Goal: Task Accomplishment & Management: Use online tool/utility

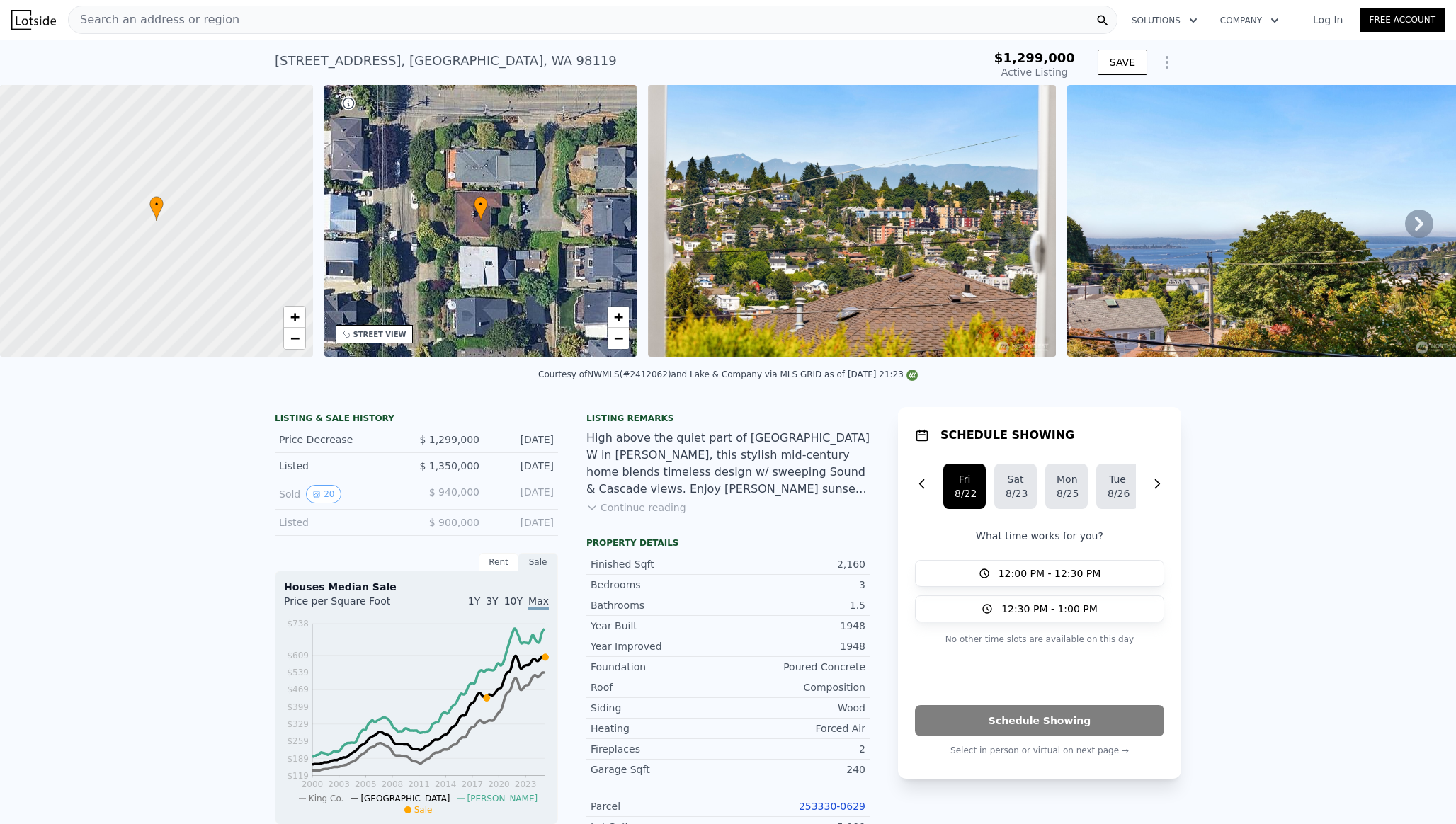
click at [1170, 65] on icon "Show Options" at bounding box center [1167, 62] width 17 height 17
click at [1092, 103] on div "Edit Structure" at bounding box center [1102, 99] width 159 height 28
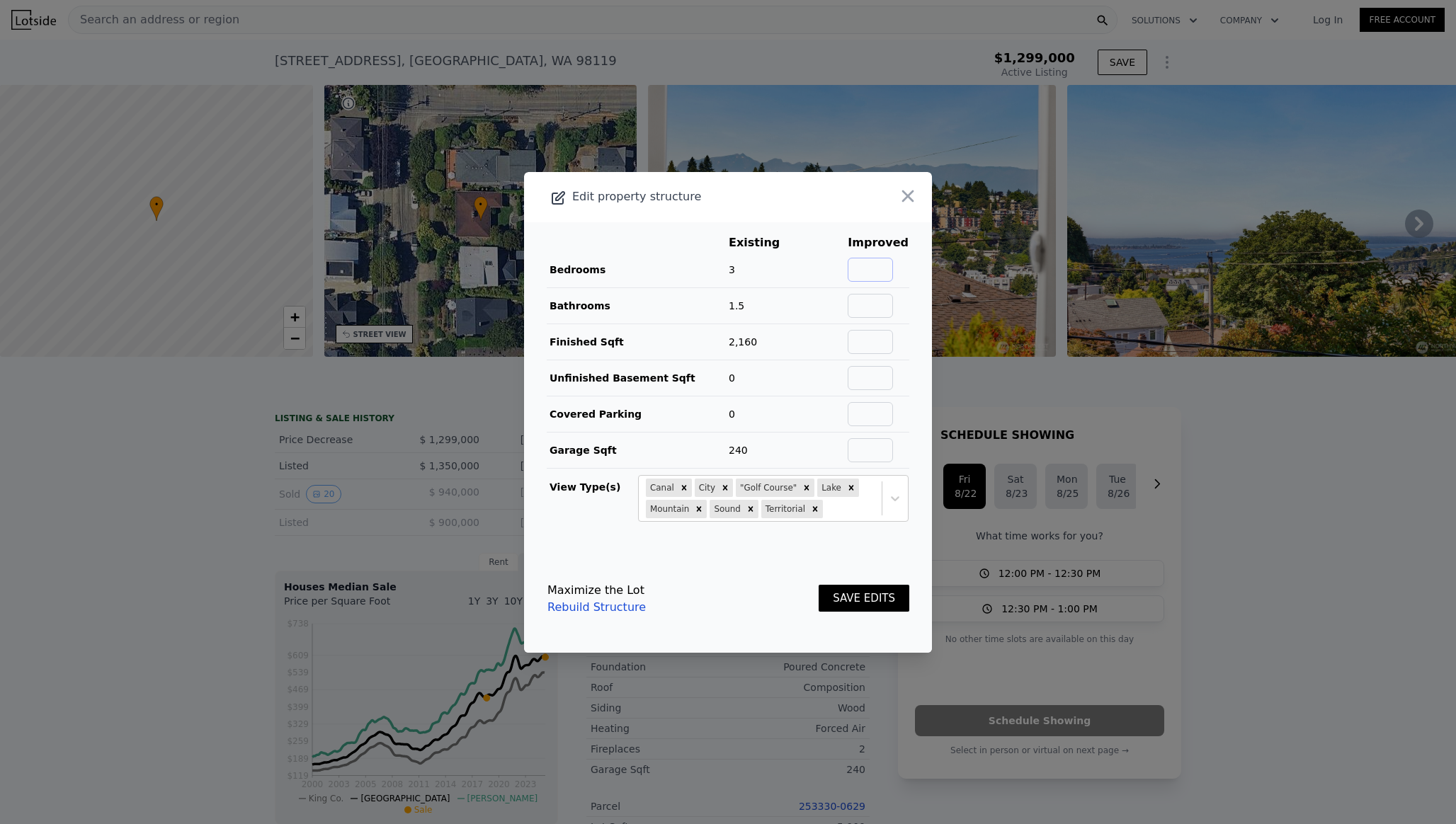
click at [887, 269] on input "text" at bounding box center [869, 270] width 45 height 24
type input "4"
click at [887, 306] on input "text" at bounding box center [869, 306] width 45 height 24
type input "2.5"
click at [864, 604] on button "SAVE EDITS" at bounding box center [864, 598] width 91 height 28
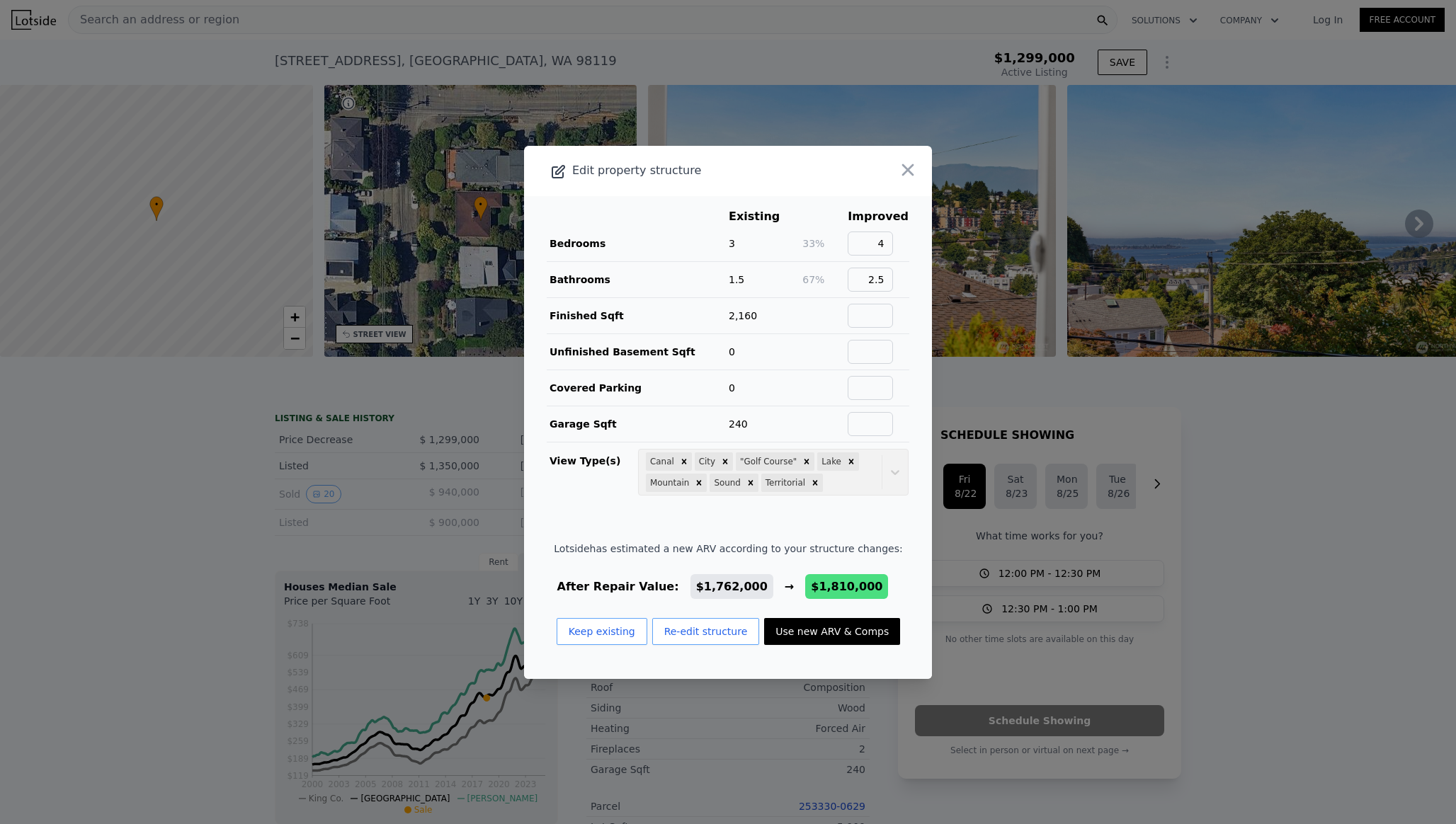
click at [810, 639] on button "Use new ARV & Comps" at bounding box center [832, 630] width 136 height 27
checkbox input "false"
checkbox input "true"
type input "$ 1,810,000"
type input "$ 232,984"
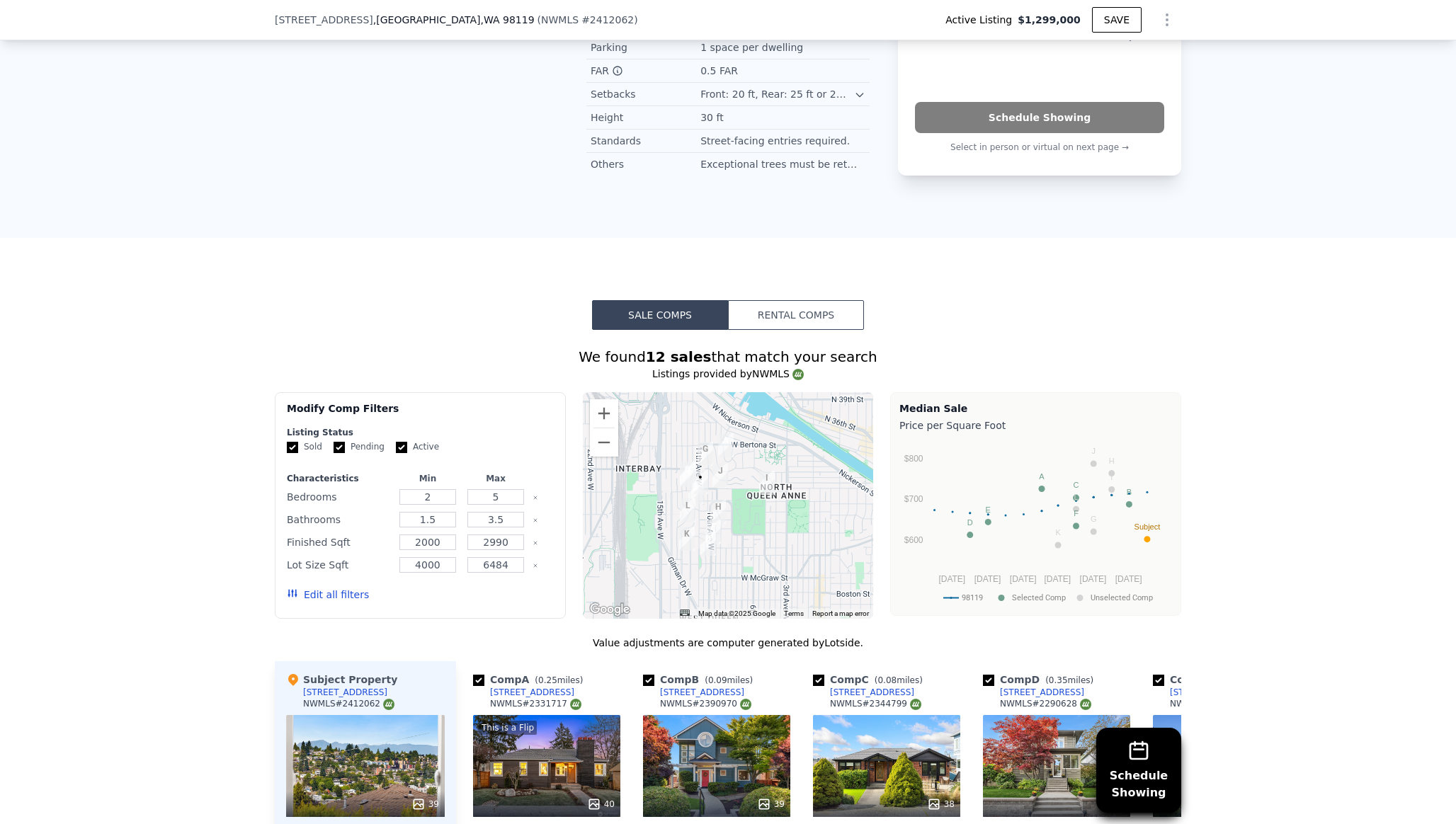
scroll to position [1158, 0]
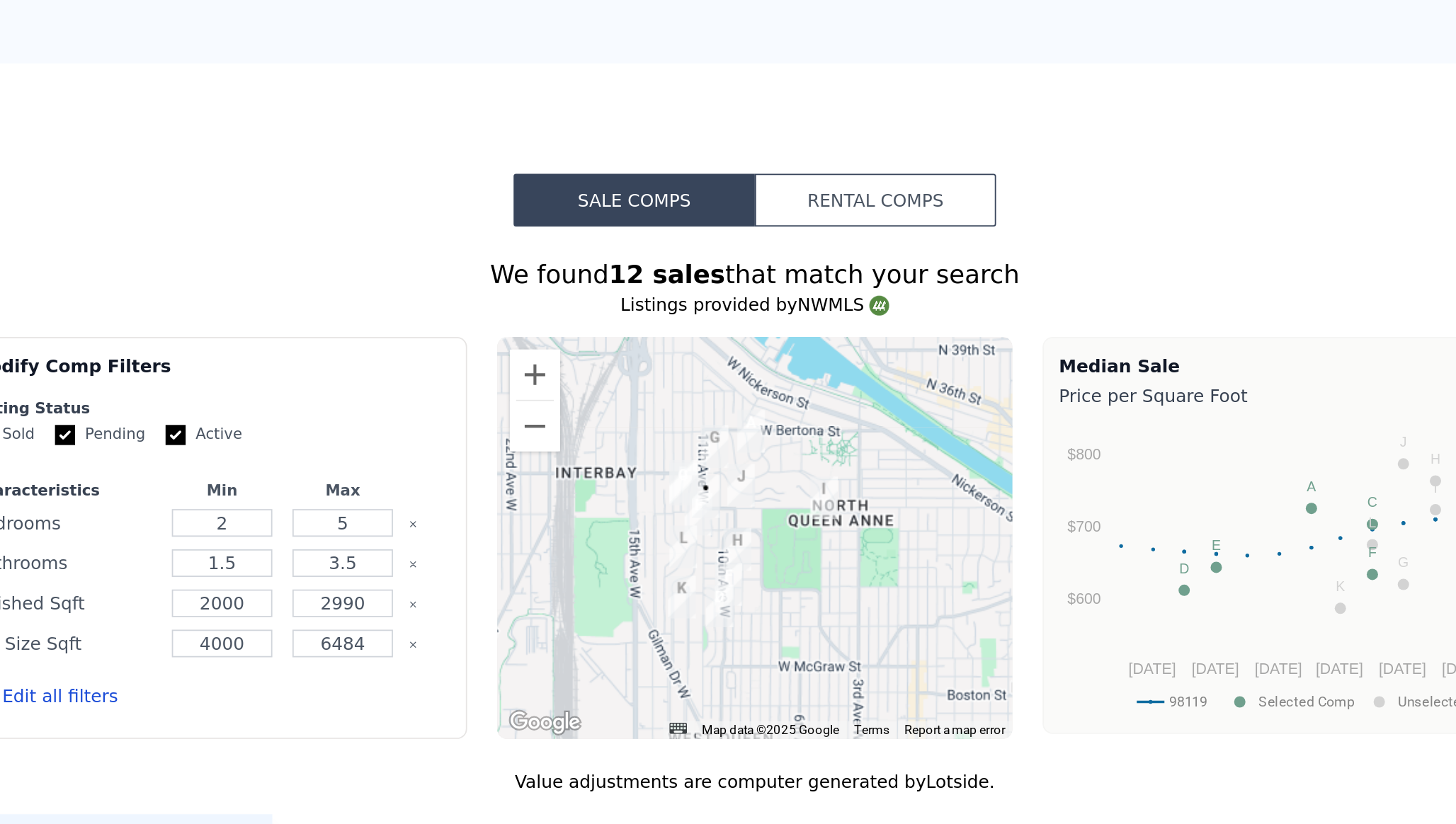
click at [727, 422] on img "3310 9th Ave W" at bounding box center [725, 434] width 16 height 24
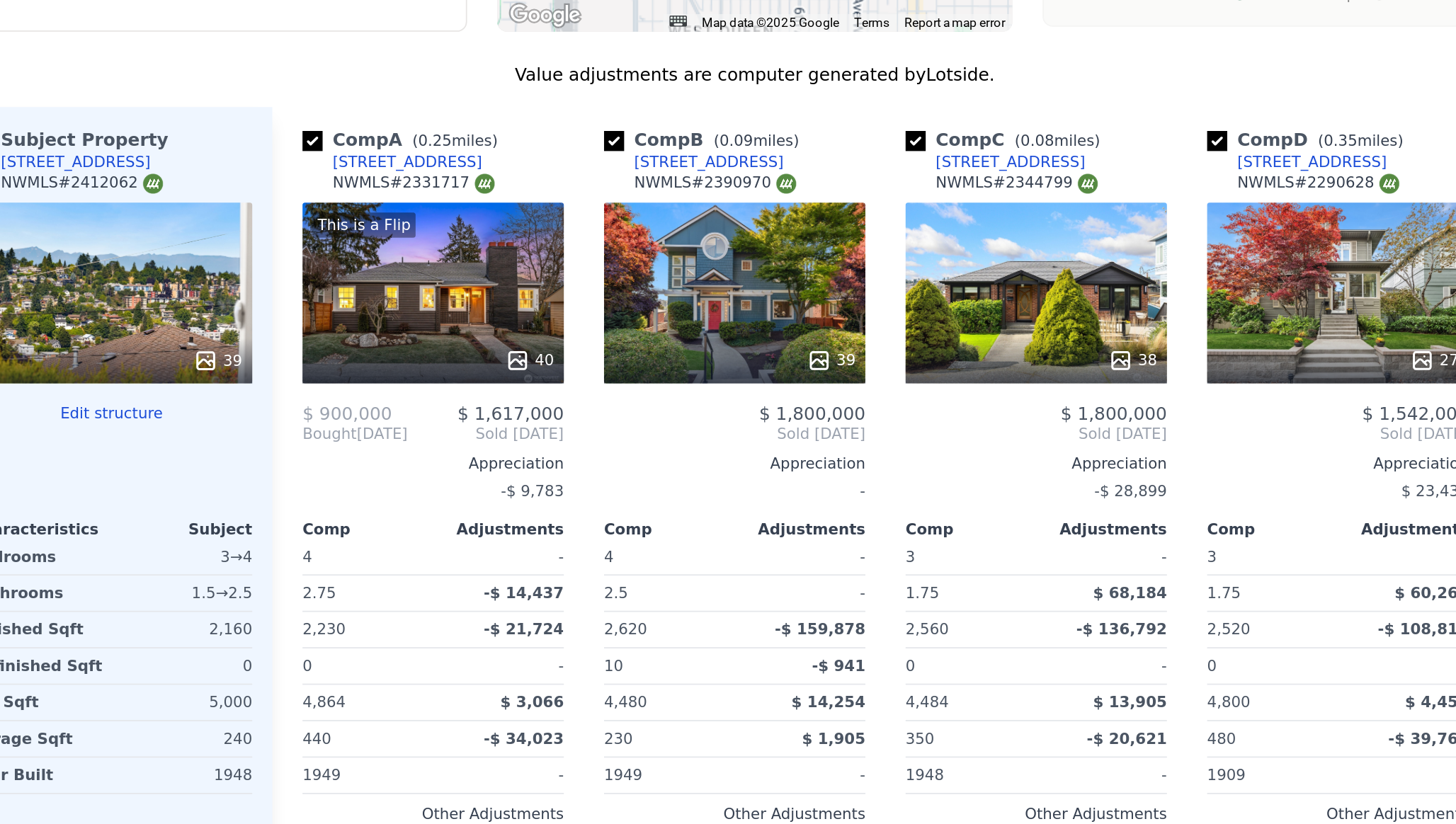
scroll to position [1556, 0]
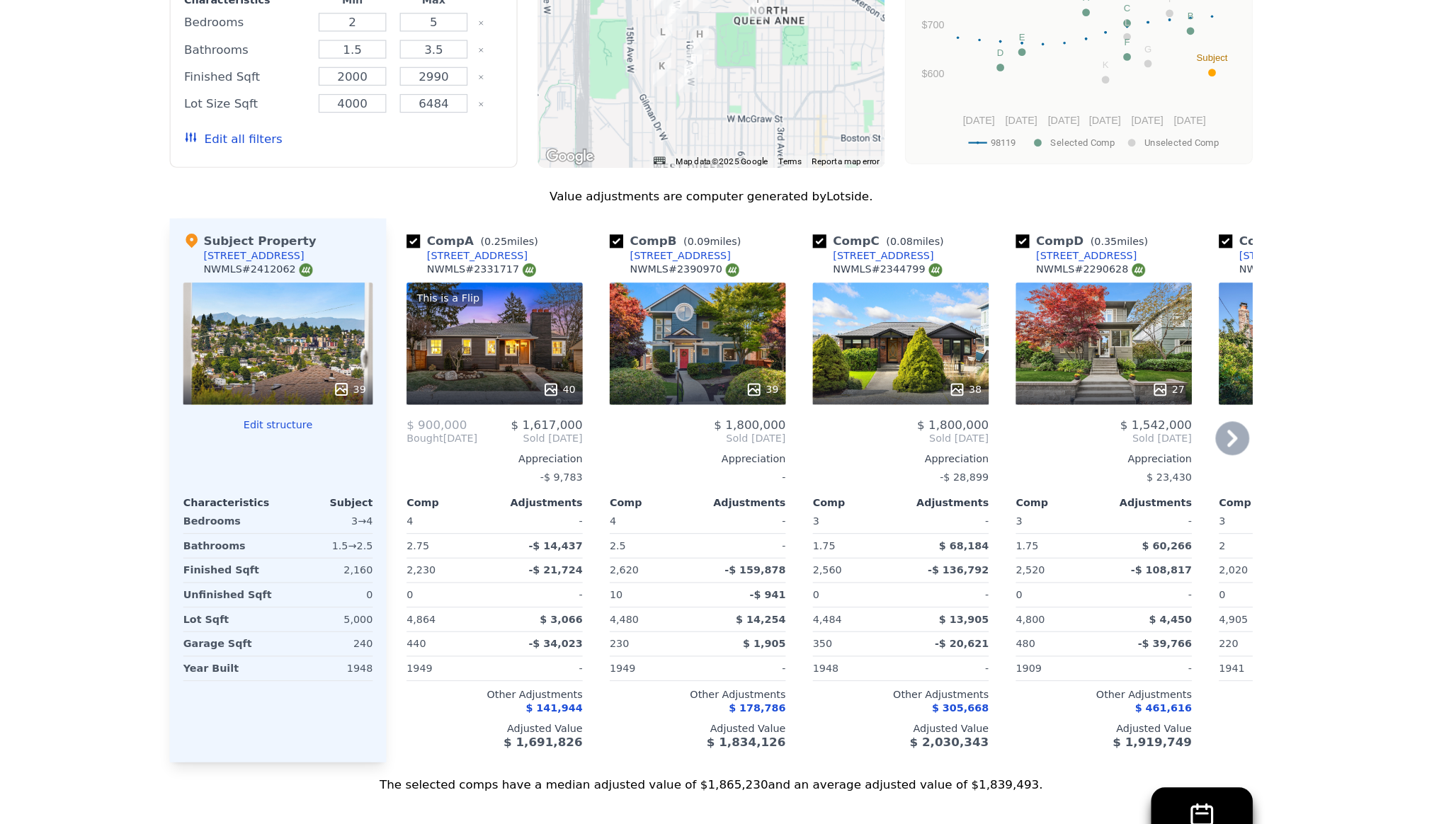
click at [598, 387] on icon at bounding box center [593, 394] width 14 height 14
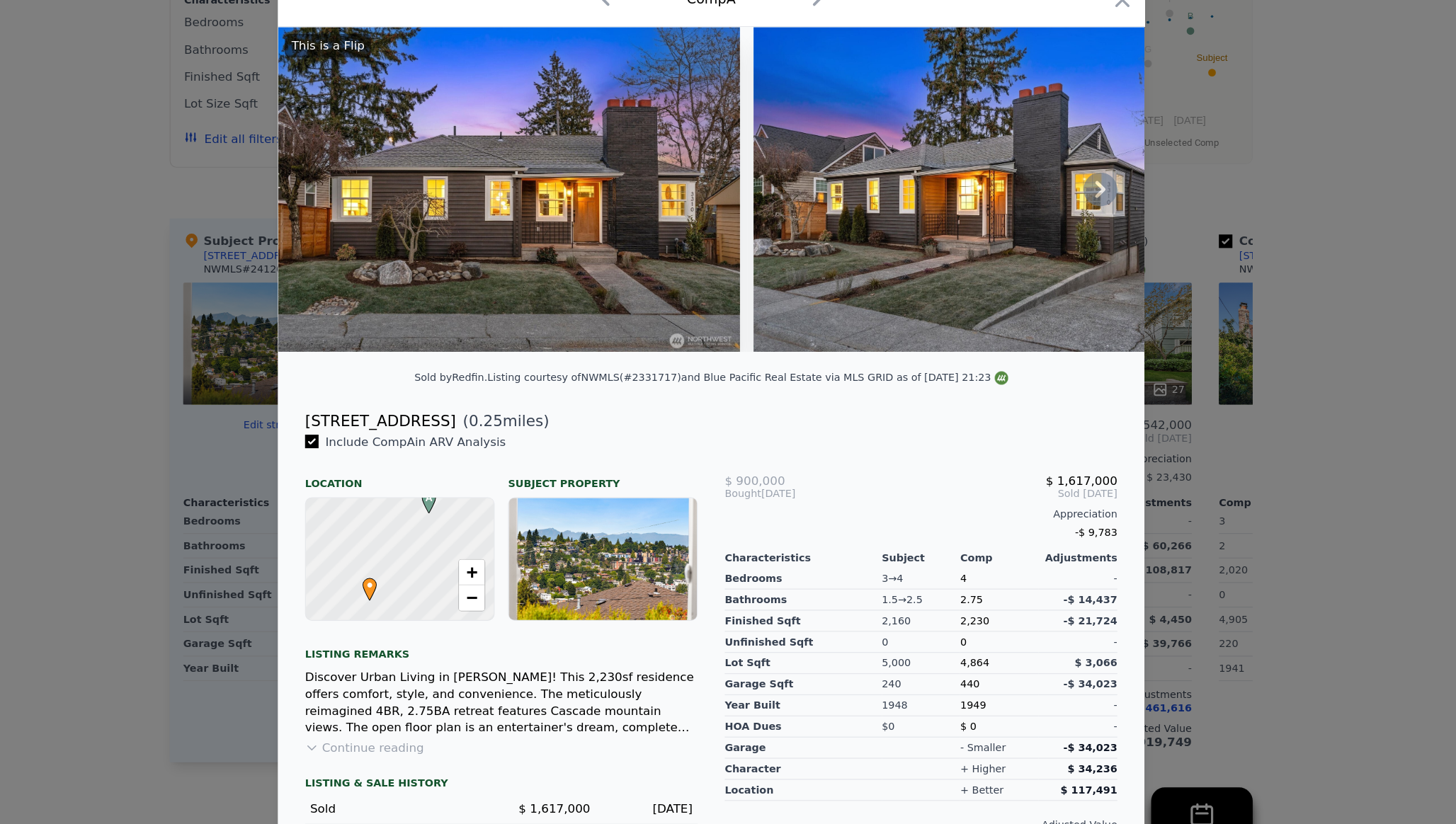
click at [1054, 230] on icon at bounding box center [1053, 227] width 8 height 14
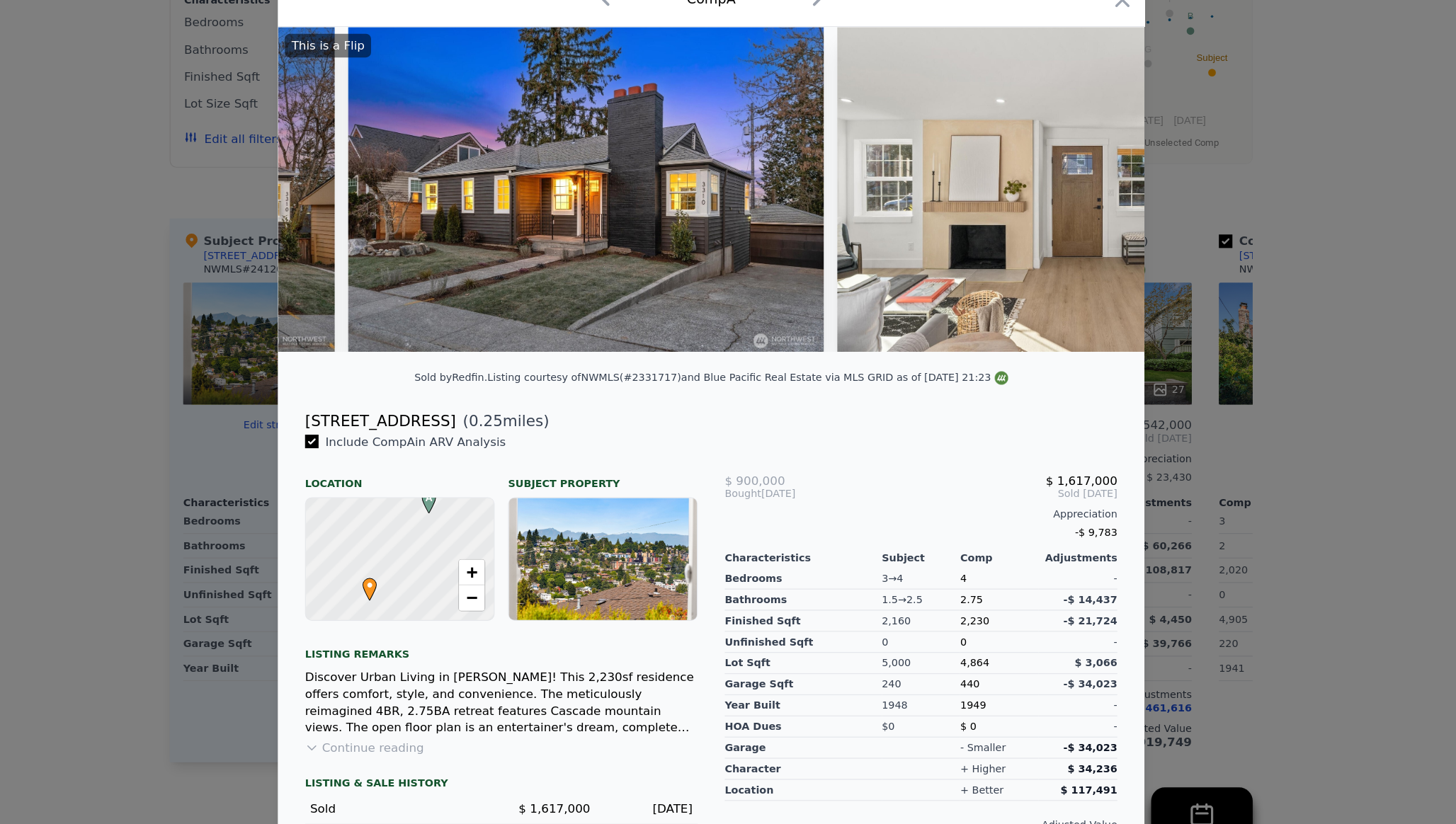
scroll to position [0, 340]
click at [1054, 231] on div "This is a Flip" at bounding box center [728, 227] width 725 height 272
click at [1054, 231] on icon at bounding box center [1053, 227] width 8 height 14
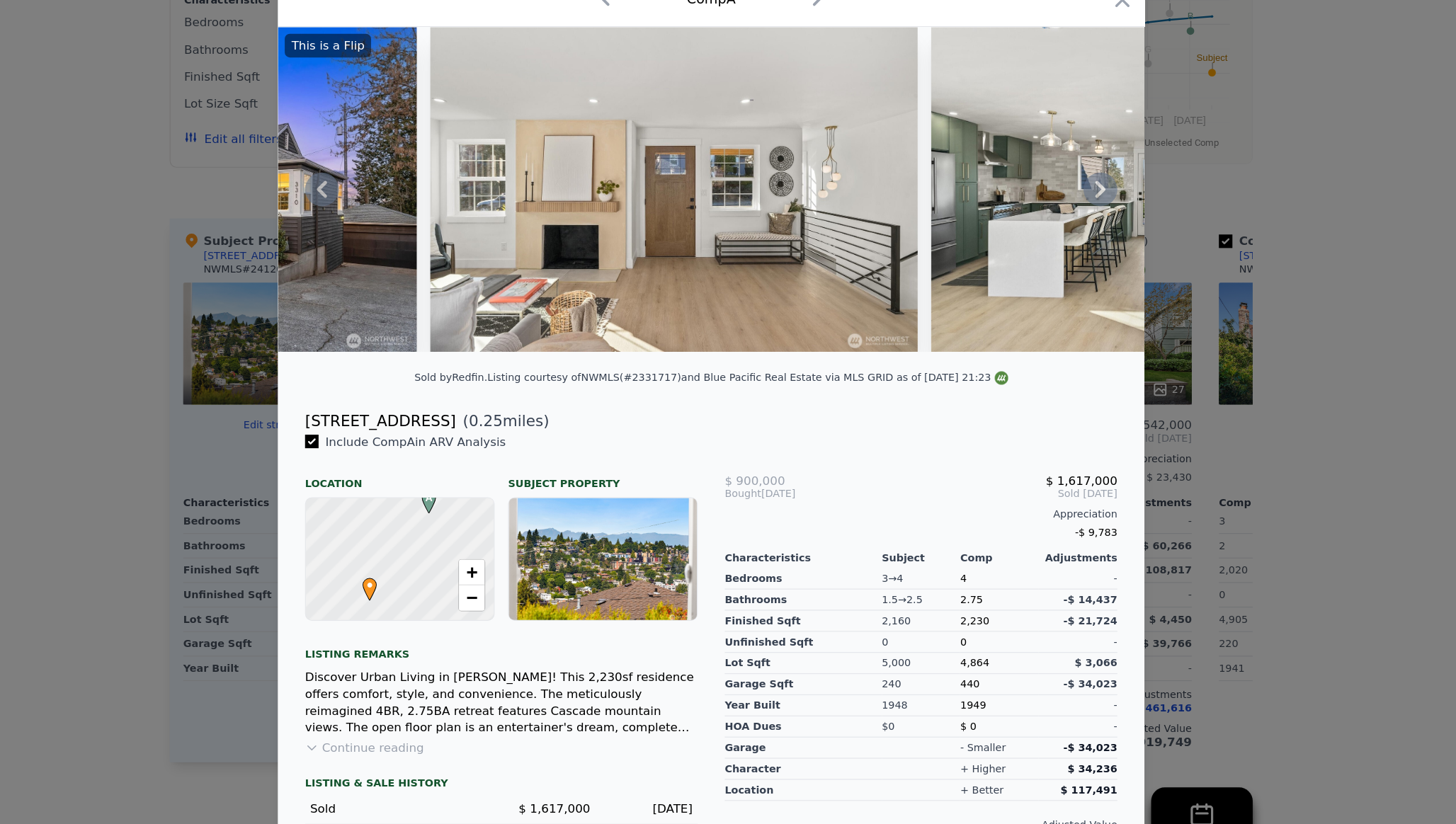
click at [1054, 231] on icon at bounding box center [1053, 227] width 28 height 28
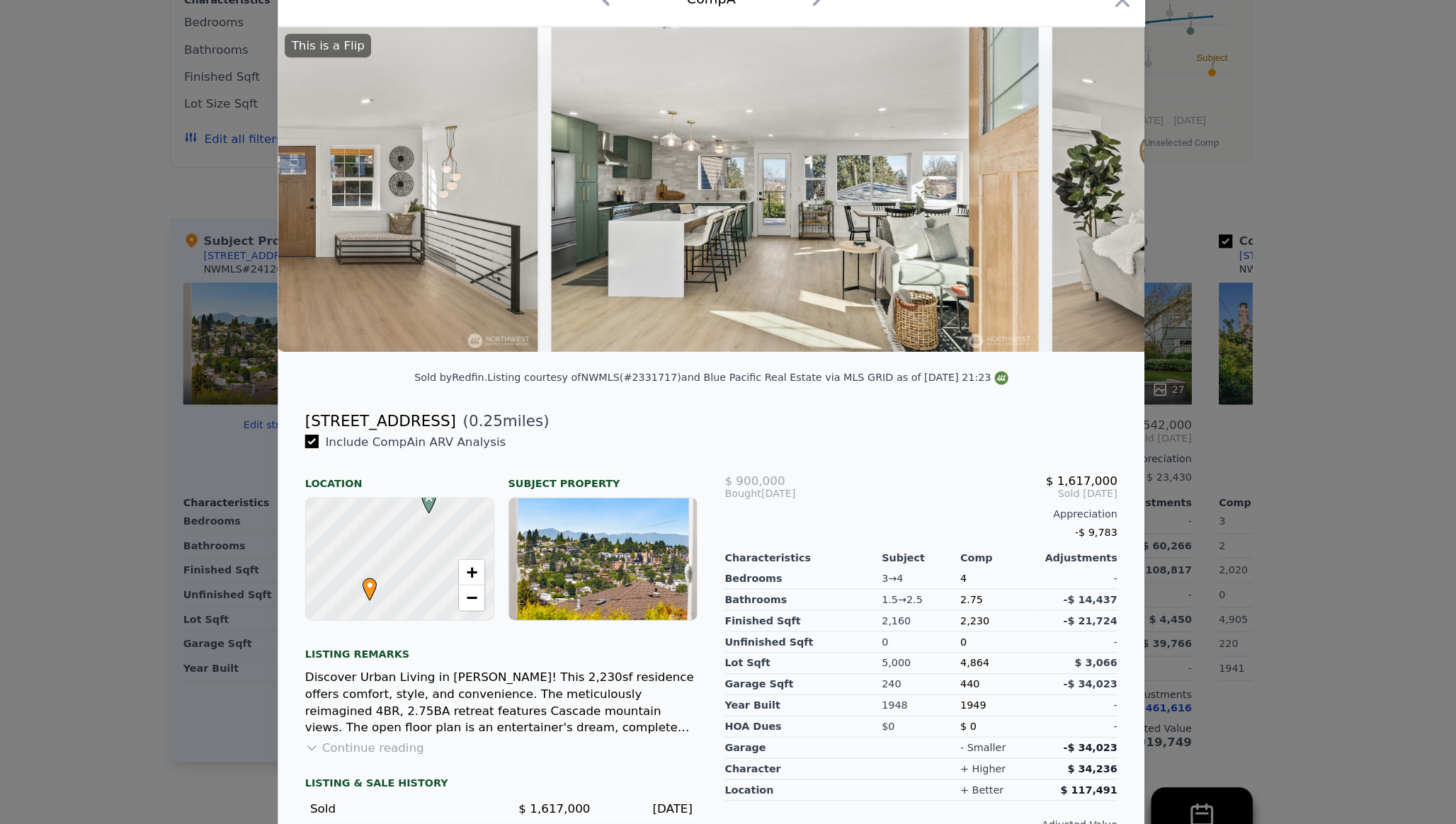
scroll to position [0, 1020]
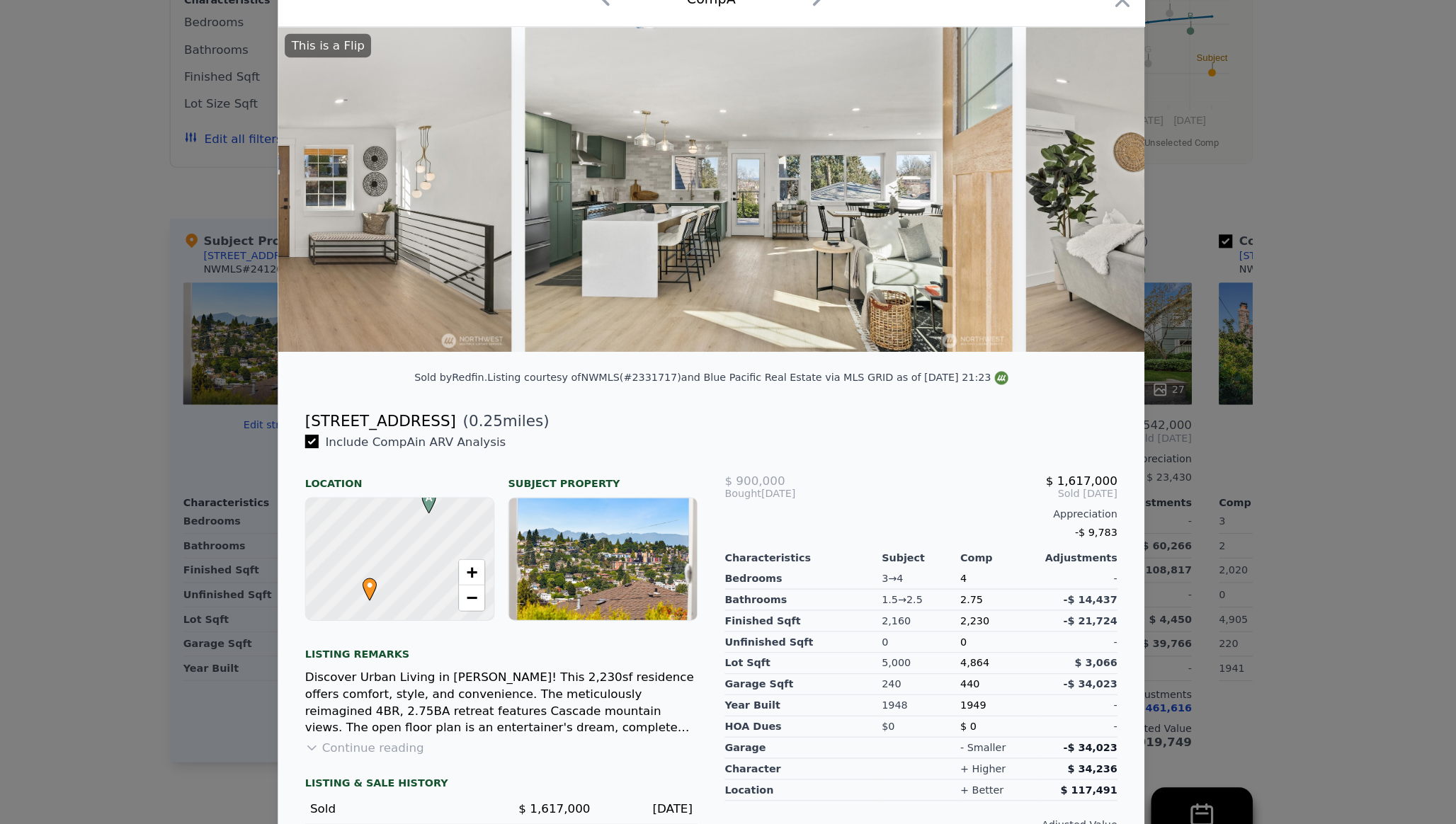
click at [230, 499] on div at bounding box center [728, 412] width 1456 height 824
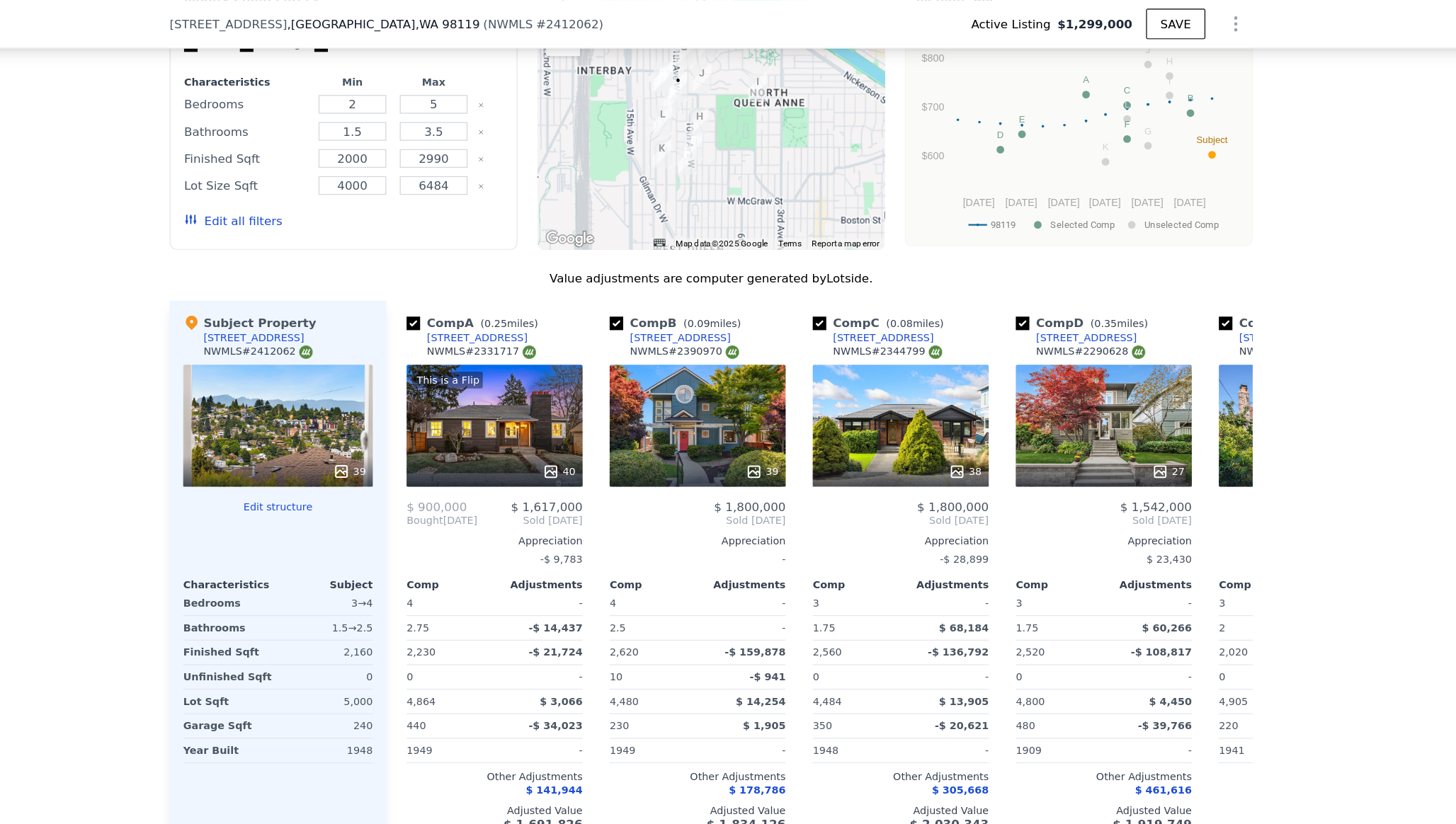
click at [377, 336] on div "39" at bounding box center [365, 355] width 159 height 102
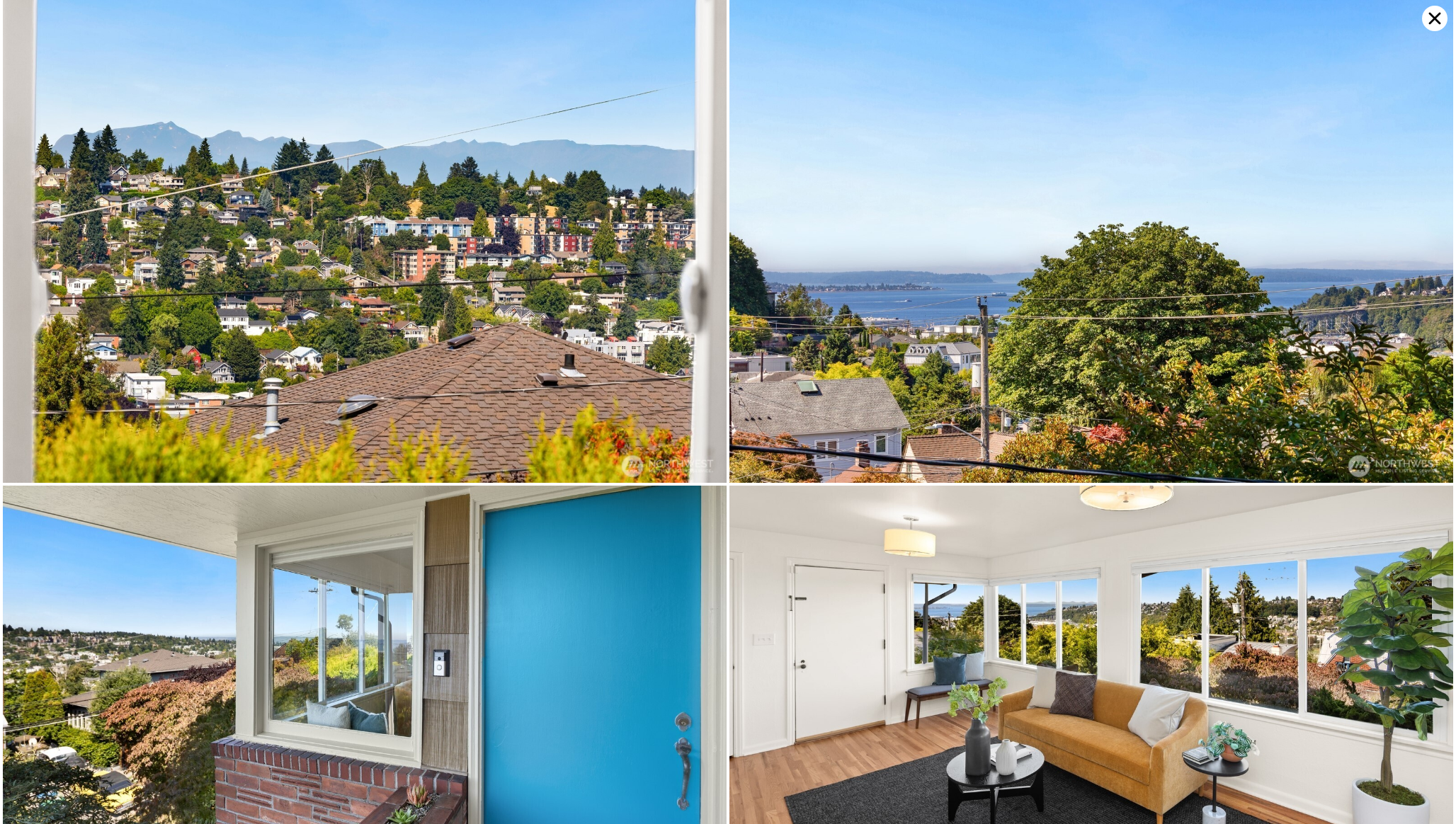
click at [1432, 22] on icon at bounding box center [1435, 18] width 26 height 26
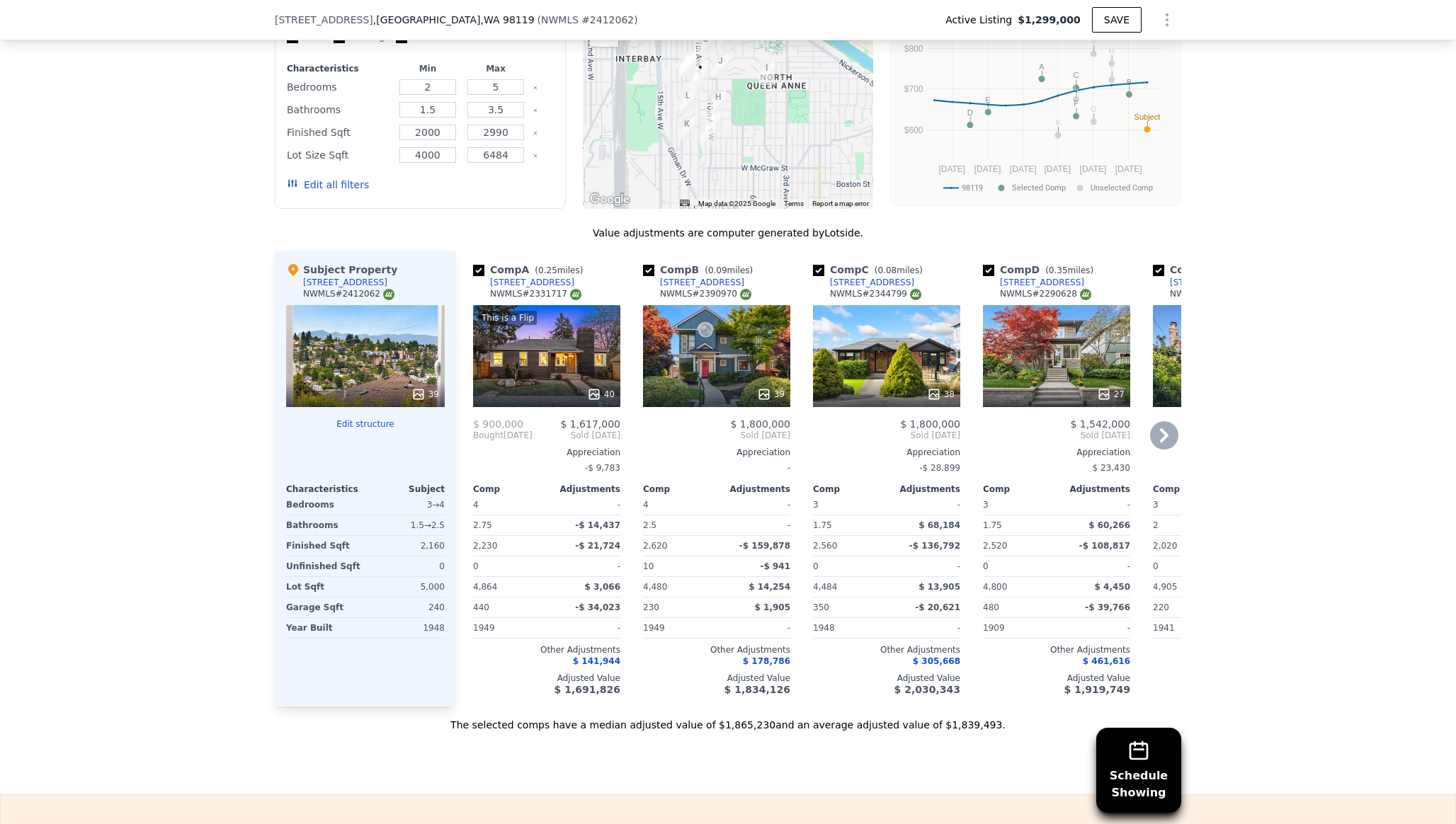
click at [722, 308] on div "39" at bounding box center [716, 355] width 147 height 102
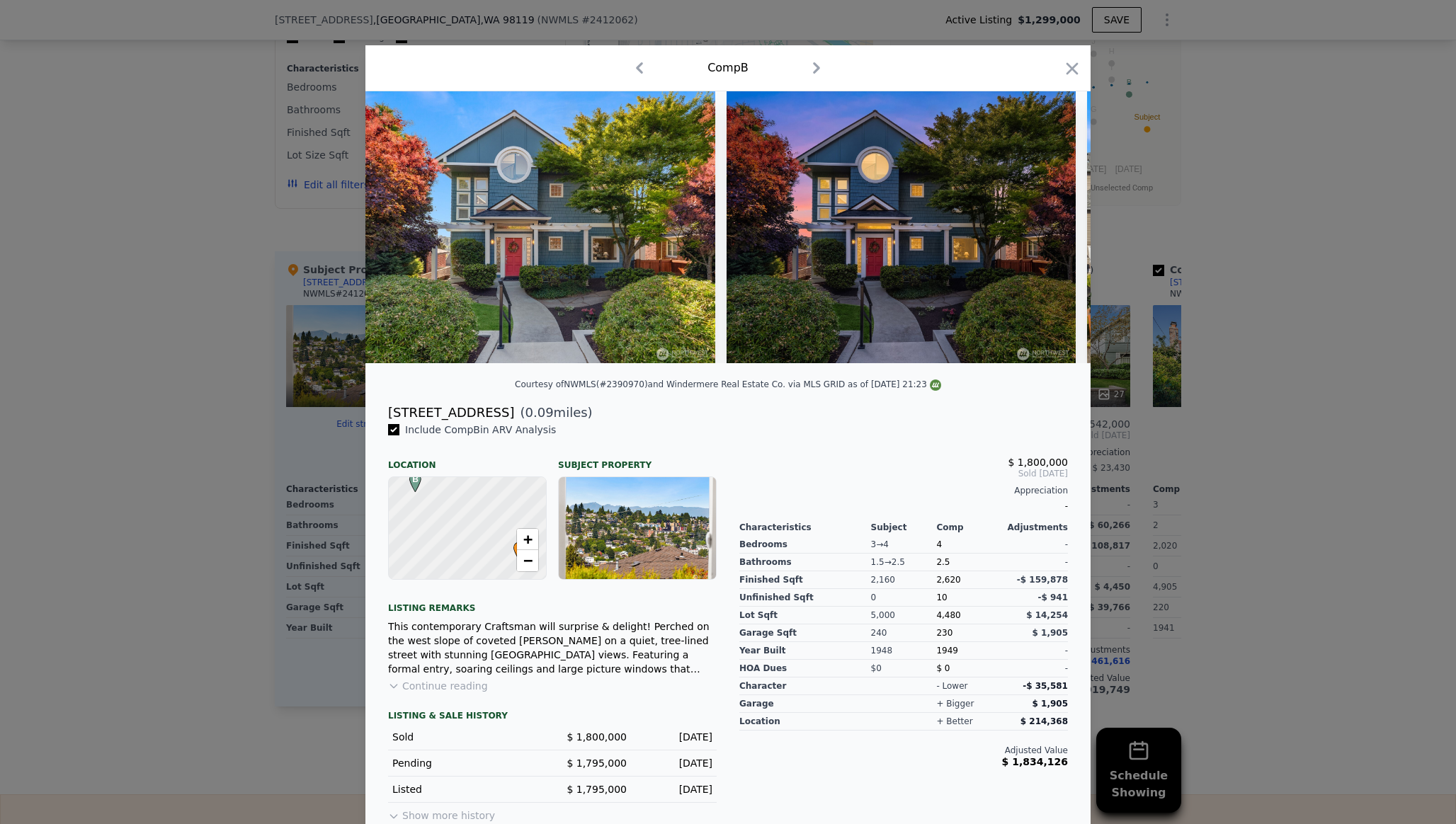
scroll to position [11, 0]
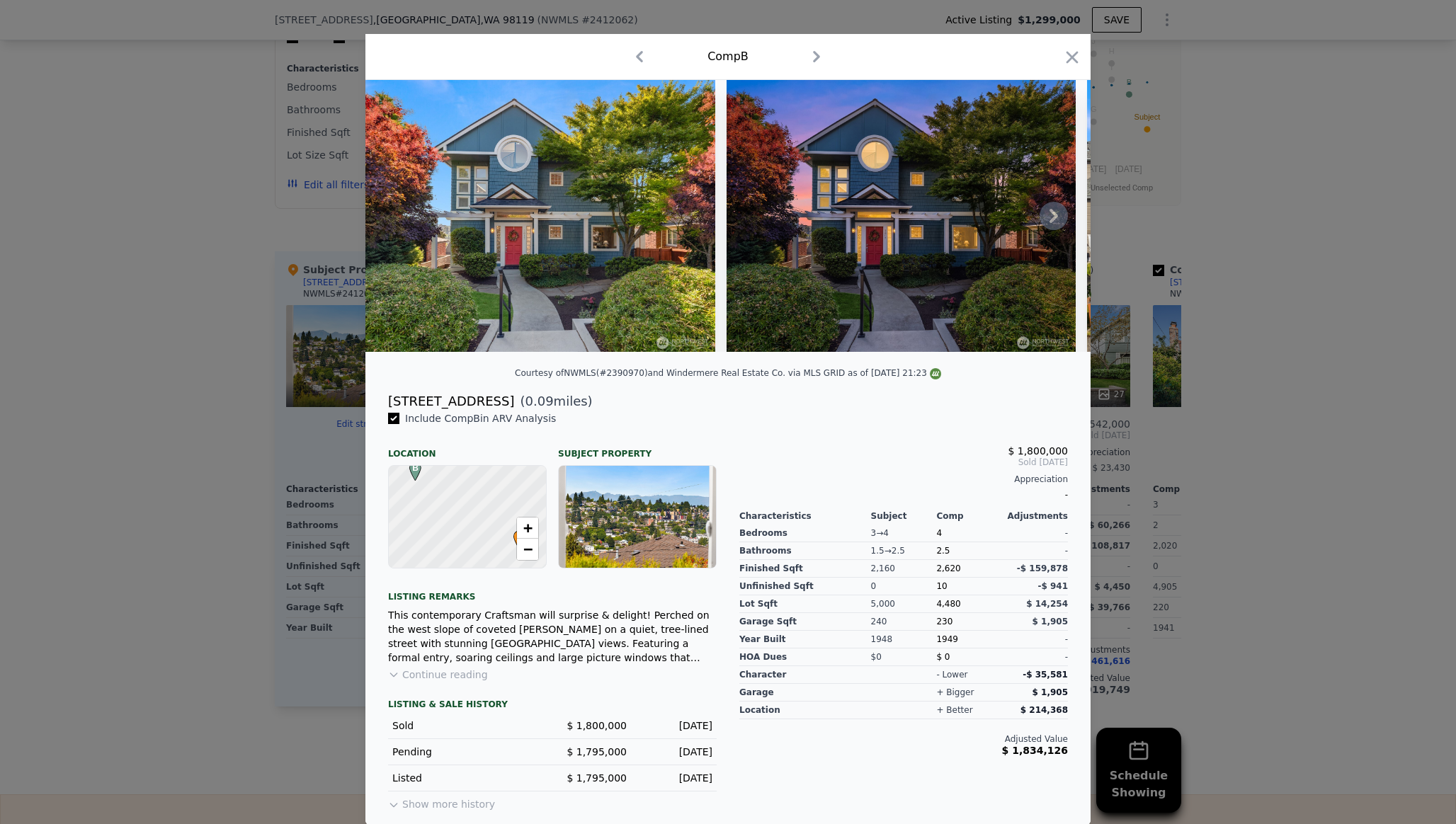
click at [1058, 217] on icon at bounding box center [1053, 216] width 28 height 28
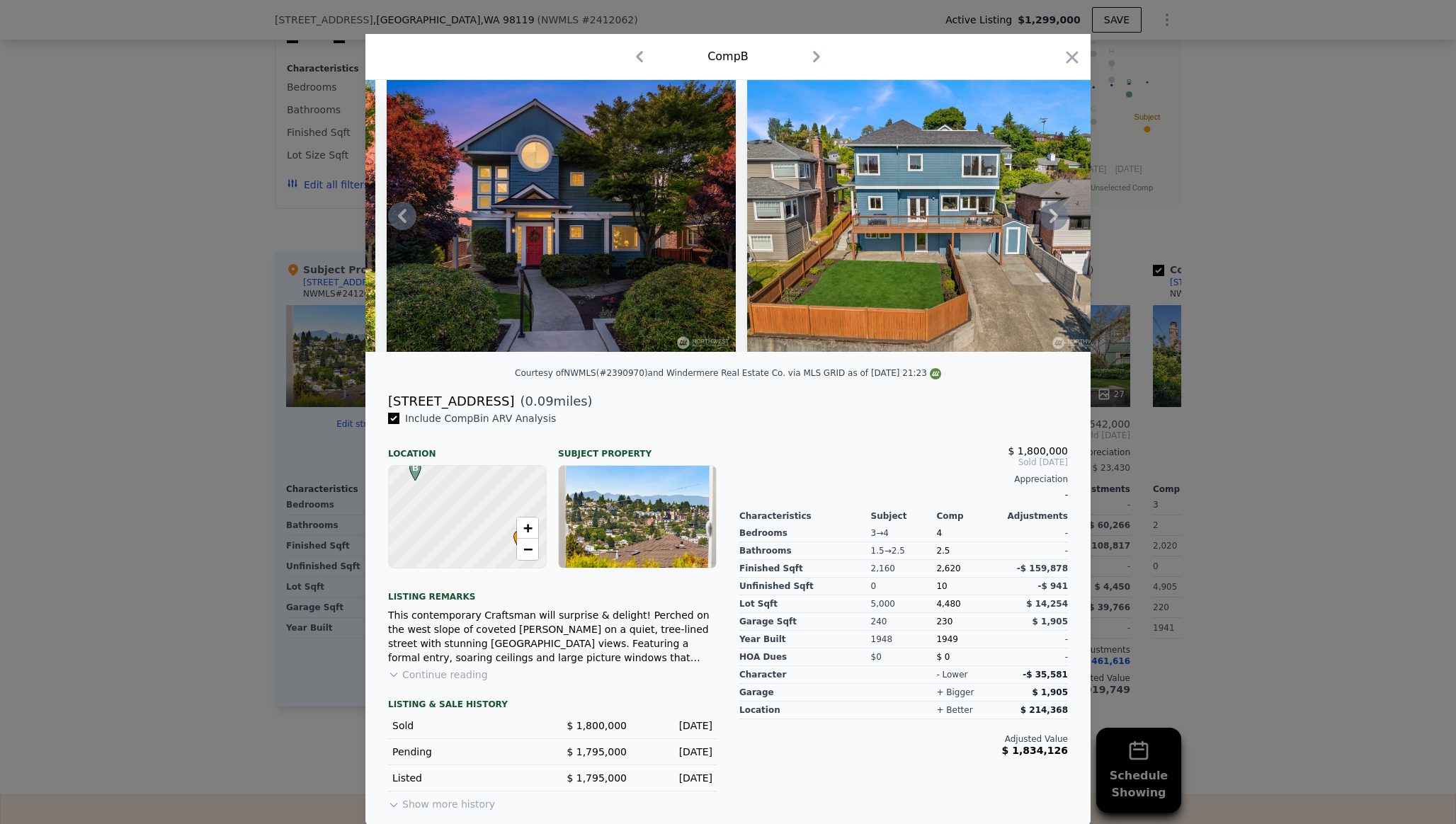
click at [1058, 217] on icon at bounding box center [1053, 216] width 28 height 28
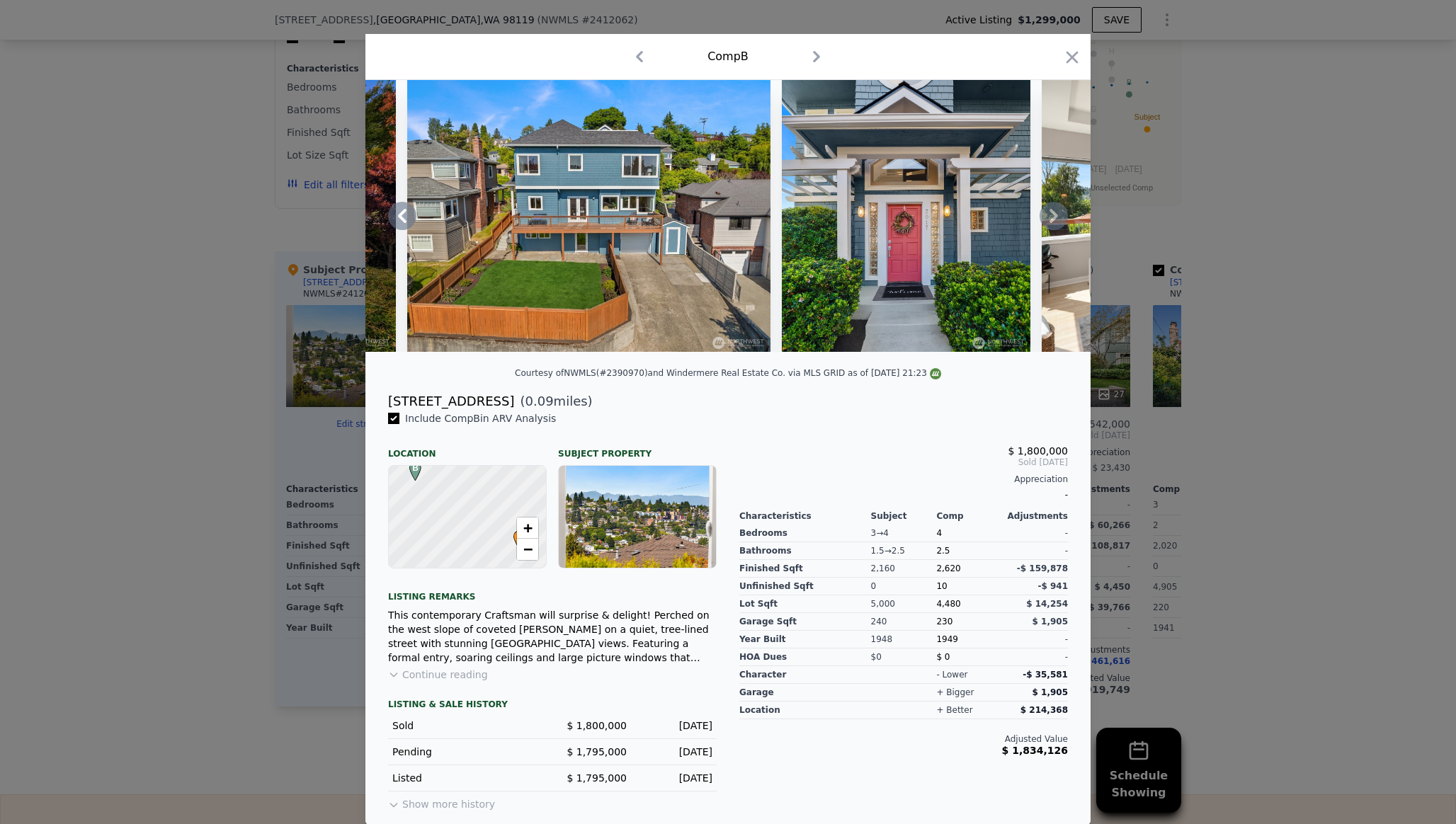
click at [1058, 217] on icon at bounding box center [1053, 216] width 28 height 28
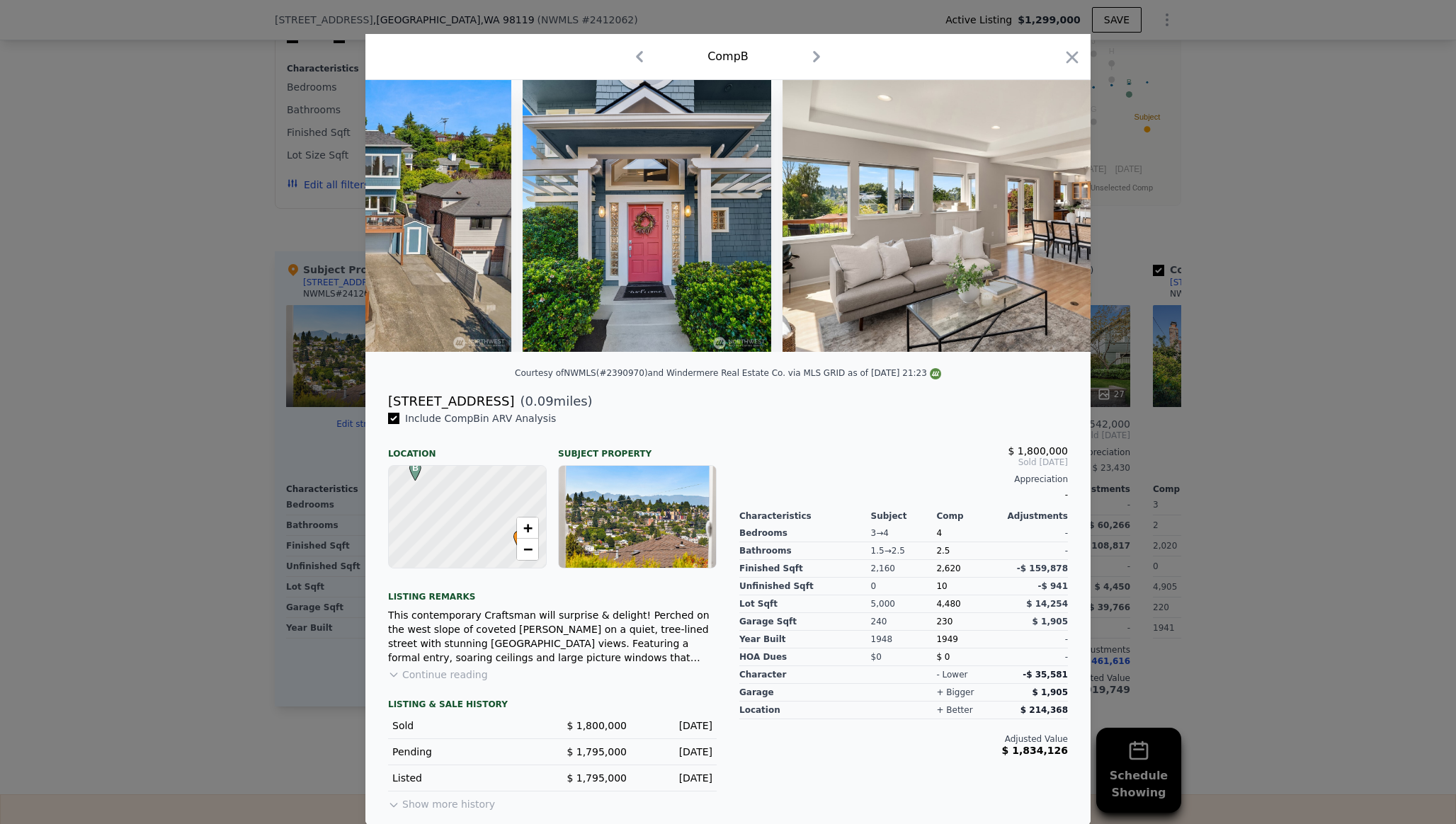
scroll to position [0, 1020]
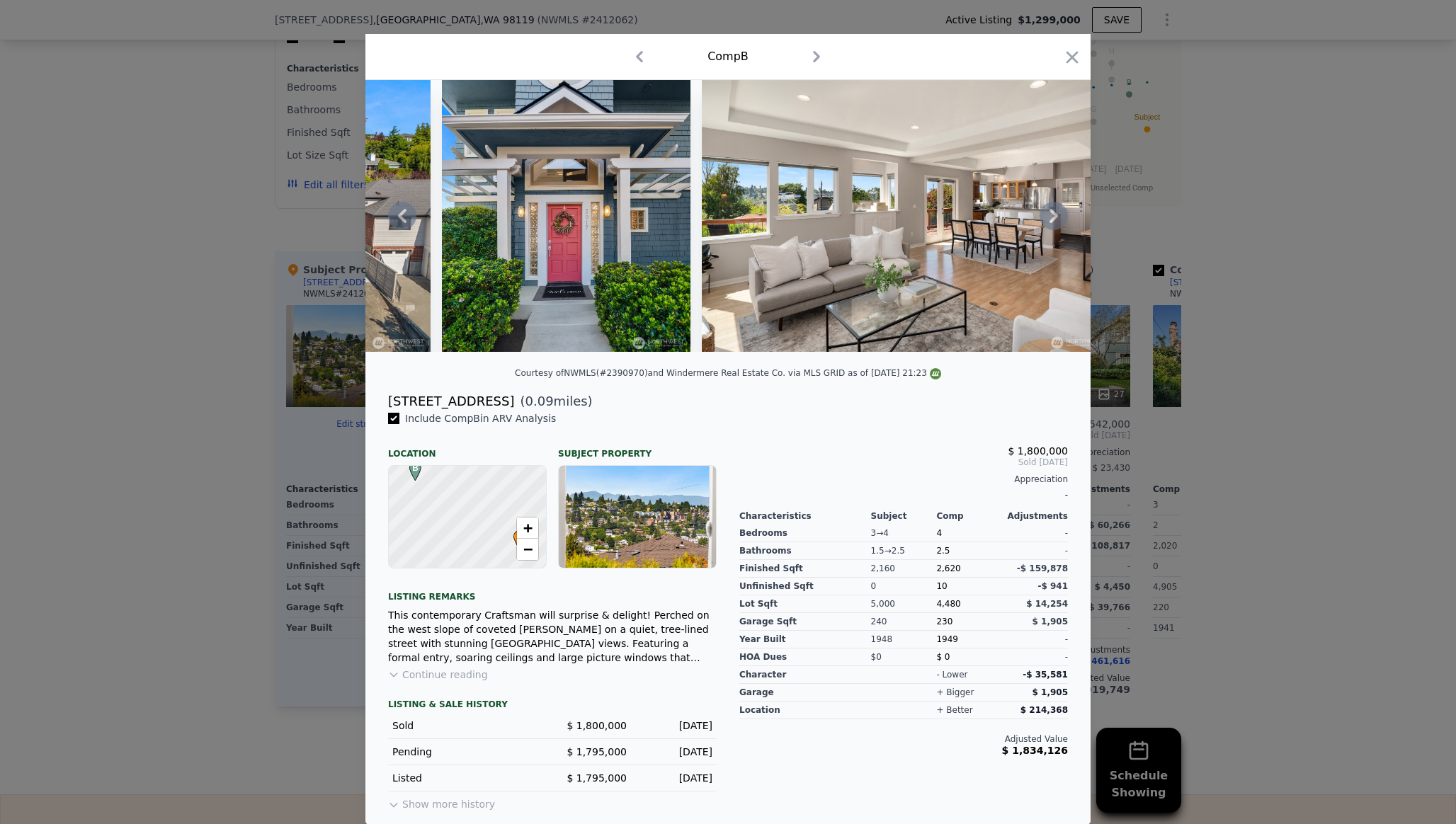
click at [1058, 218] on div at bounding box center [728, 216] width 725 height 272
click at [1058, 218] on icon at bounding box center [1053, 216] width 28 height 28
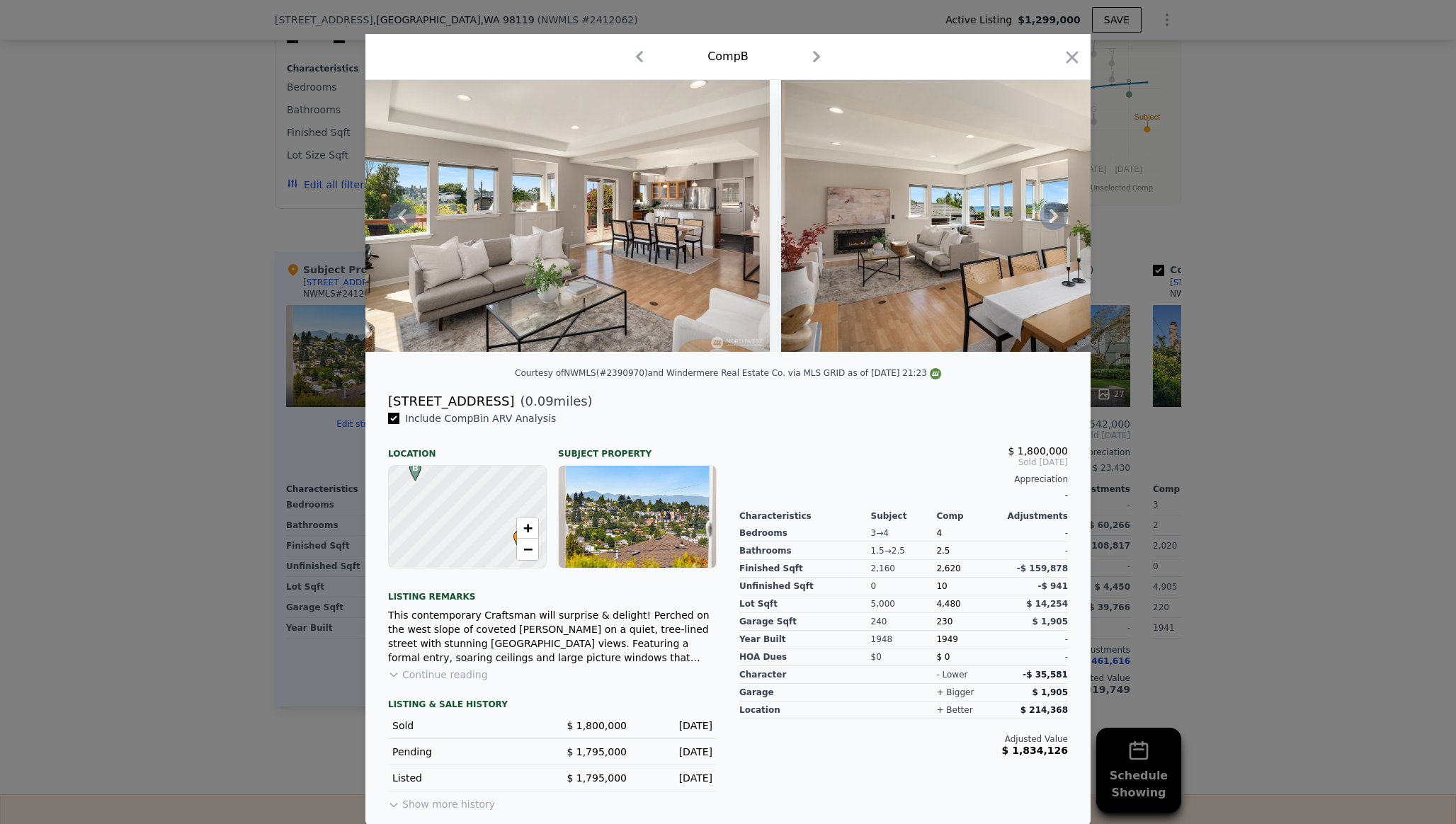
click at [1058, 221] on icon at bounding box center [1053, 216] width 28 height 28
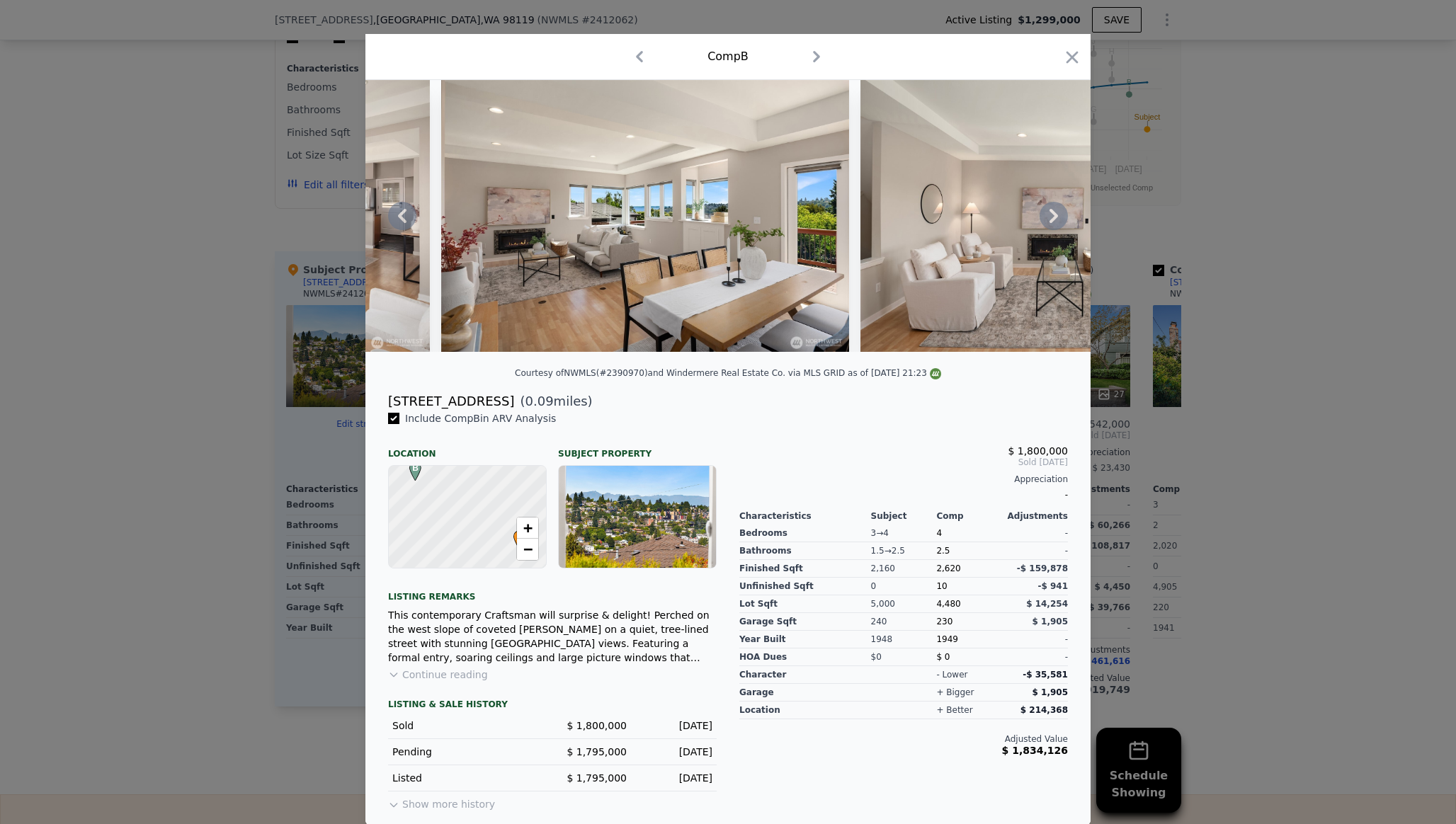
click at [1058, 221] on icon at bounding box center [1053, 216] width 28 height 28
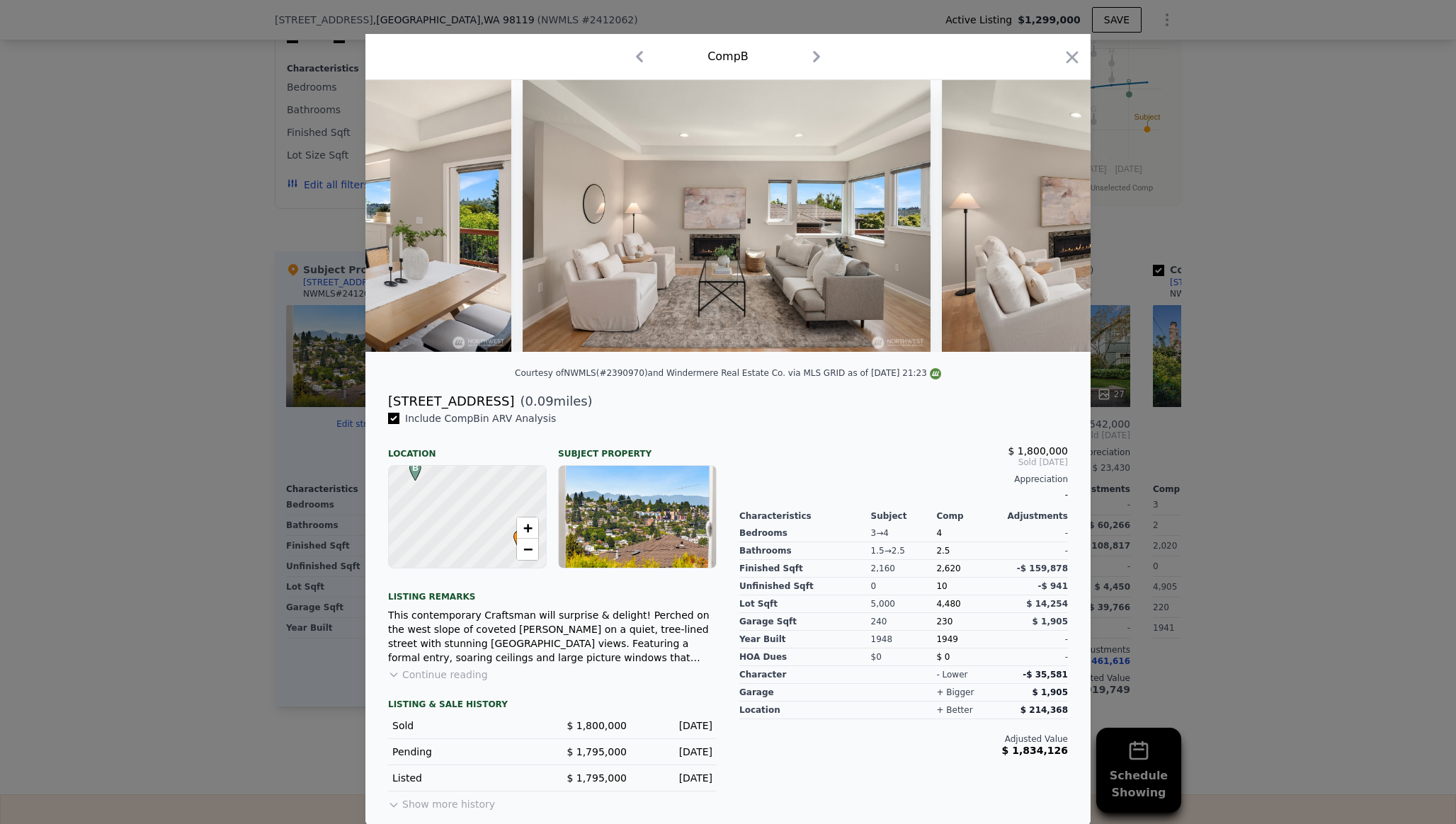
scroll to position [0, 2039]
click at [1058, 221] on img at bounding box center [1144, 216] width 408 height 272
click at [1072, 61] on icon "button" at bounding box center [1072, 58] width 20 height 20
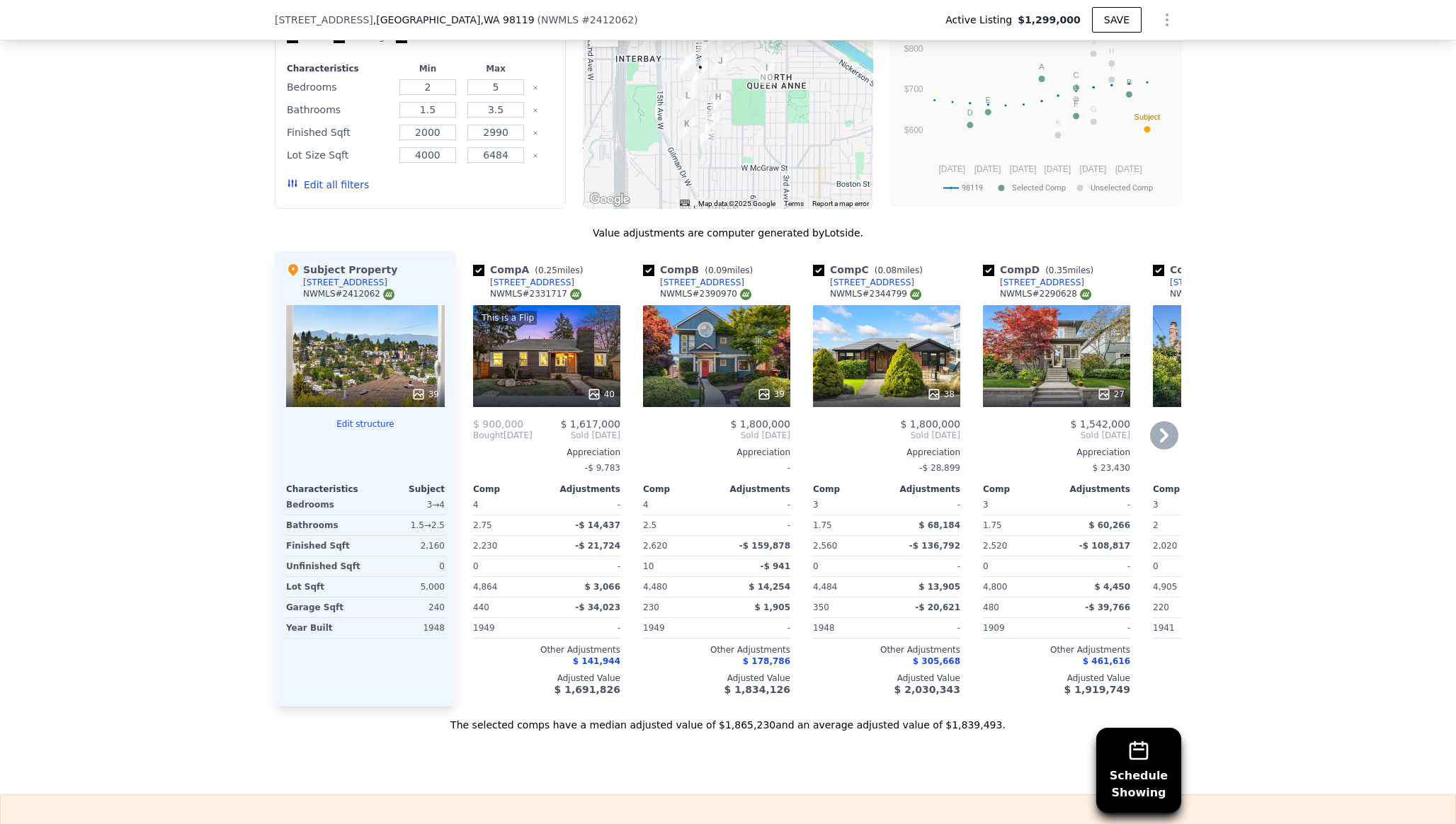
click at [880, 309] on div "38" at bounding box center [886, 355] width 147 height 102
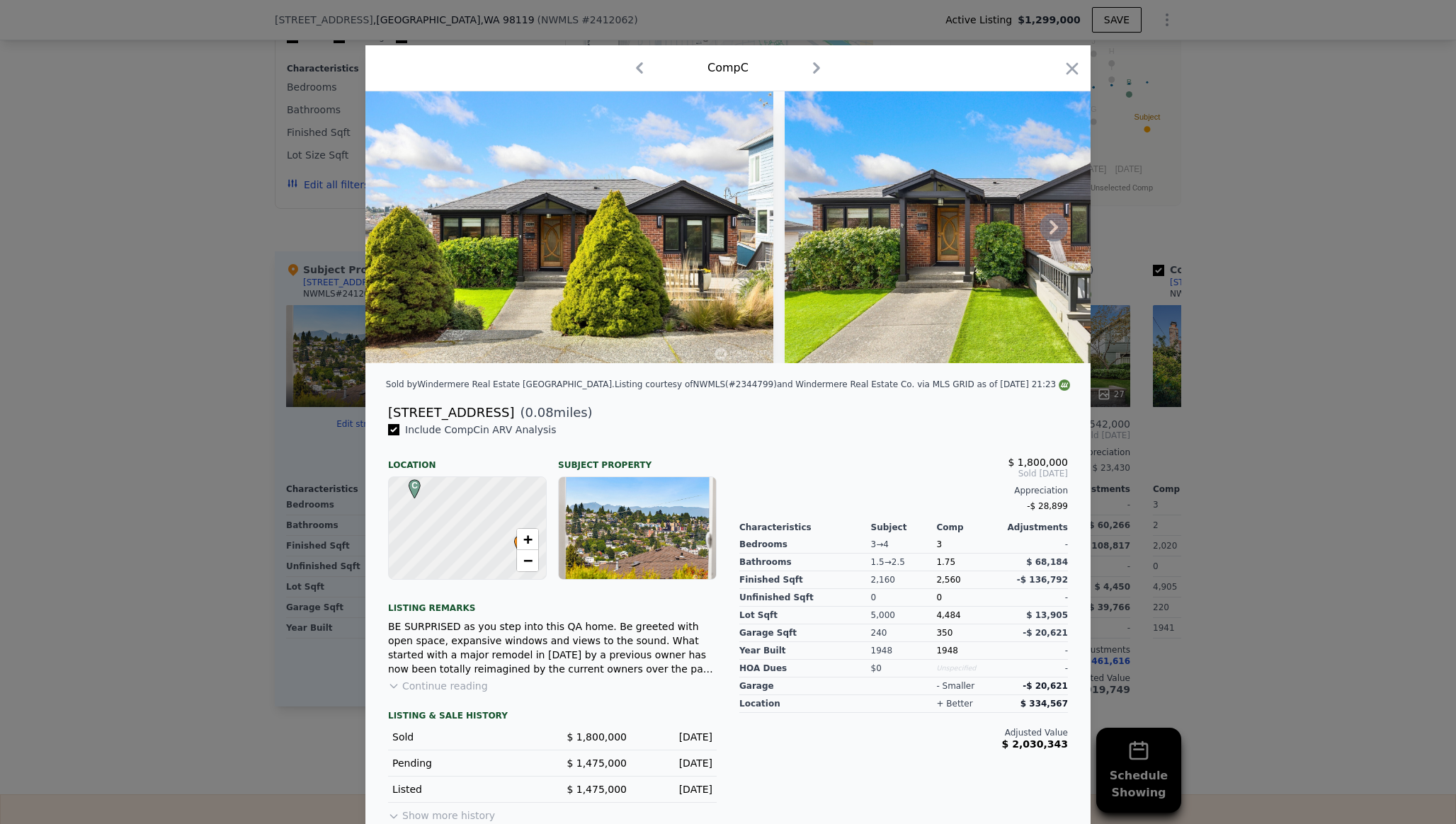
click at [1051, 229] on icon at bounding box center [1053, 227] width 8 height 14
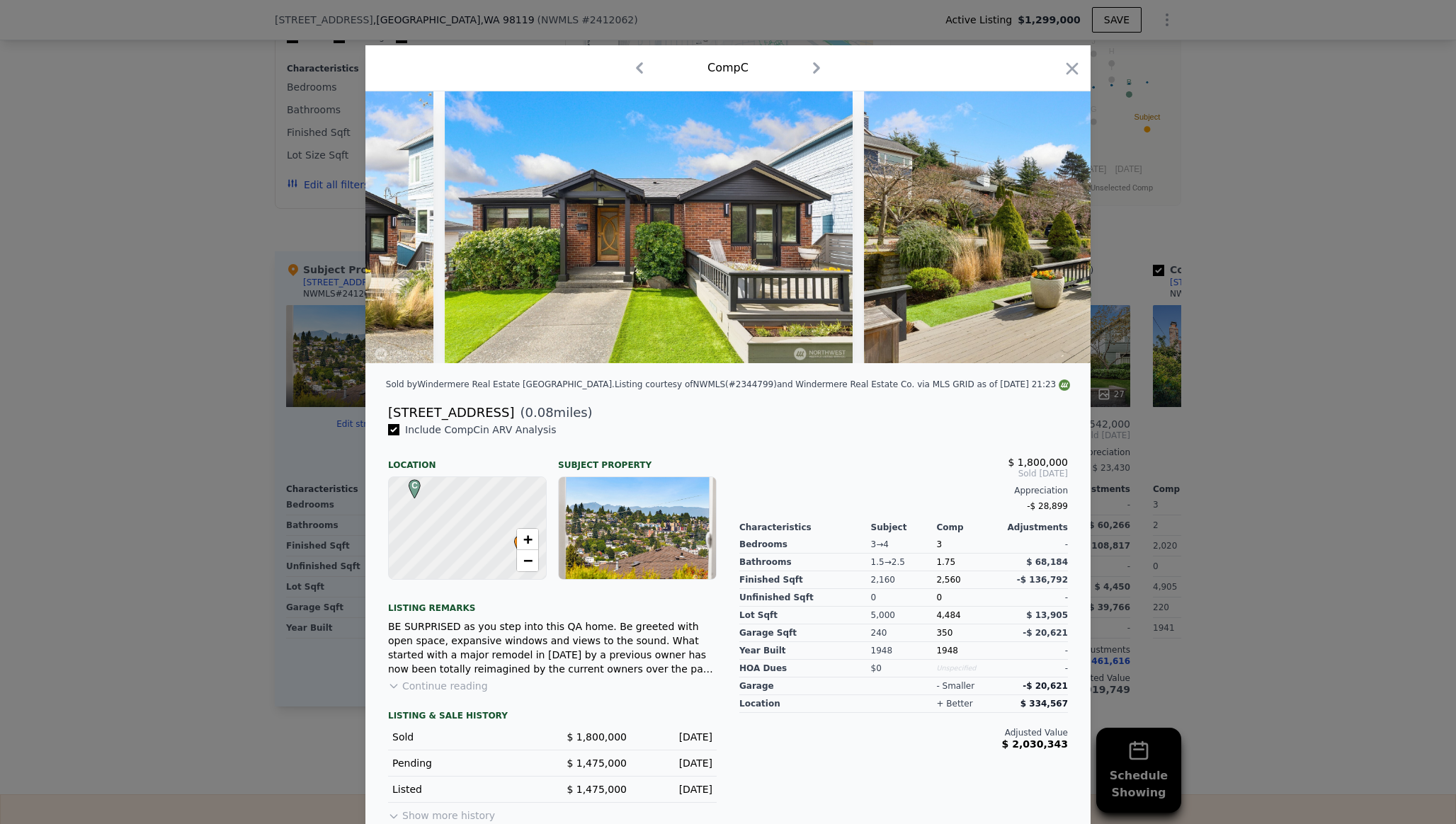
click at [1051, 230] on div at bounding box center [728, 227] width 725 height 272
click at [1051, 231] on icon at bounding box center [1053, 227] width 8 height 14
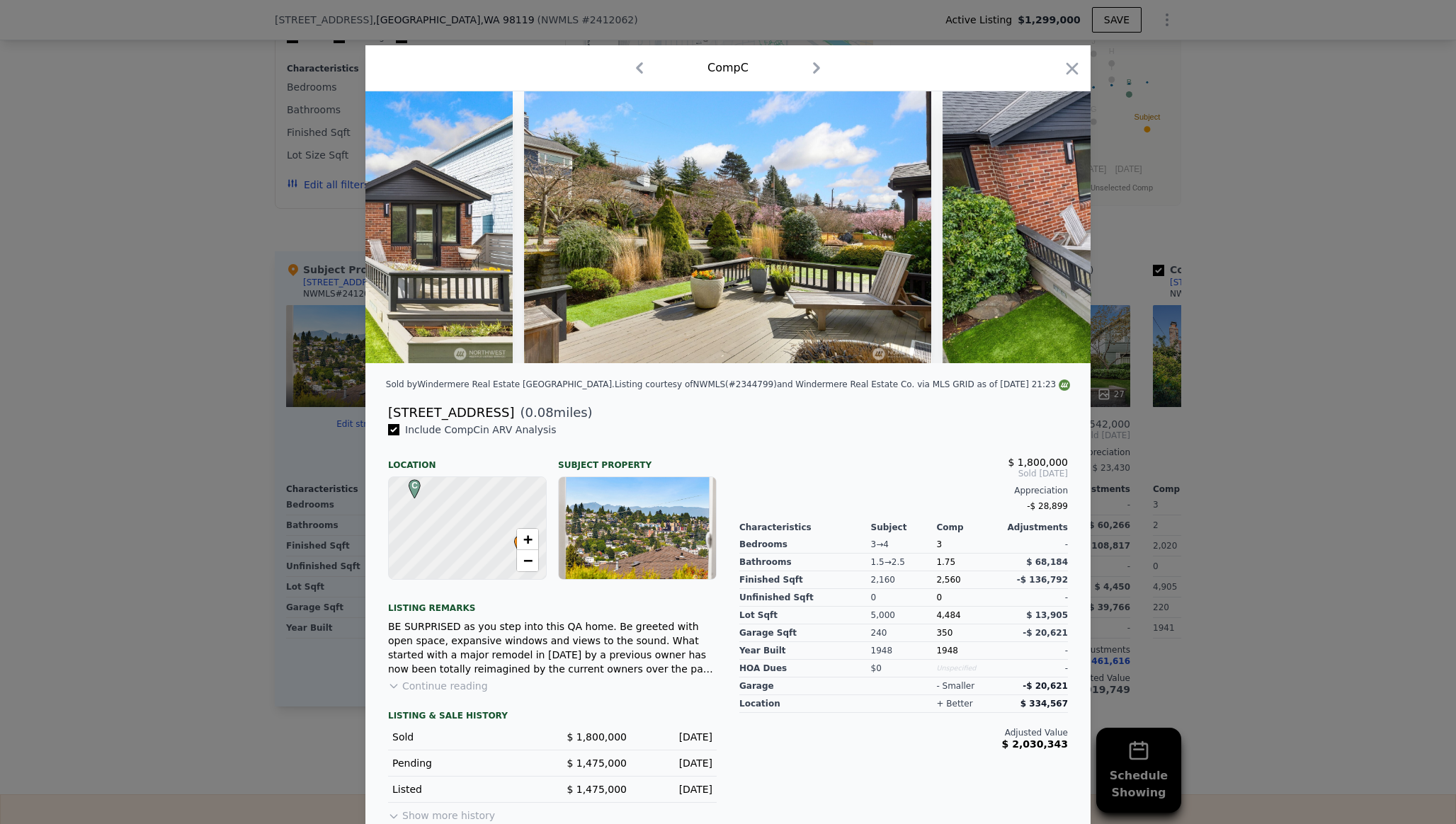
click at [1051, 231] on img at bounding box center [1147, 227] width 409 height 272
click at [1054, 226] on icon at bounding box center [1053, 227] width 8 height 14
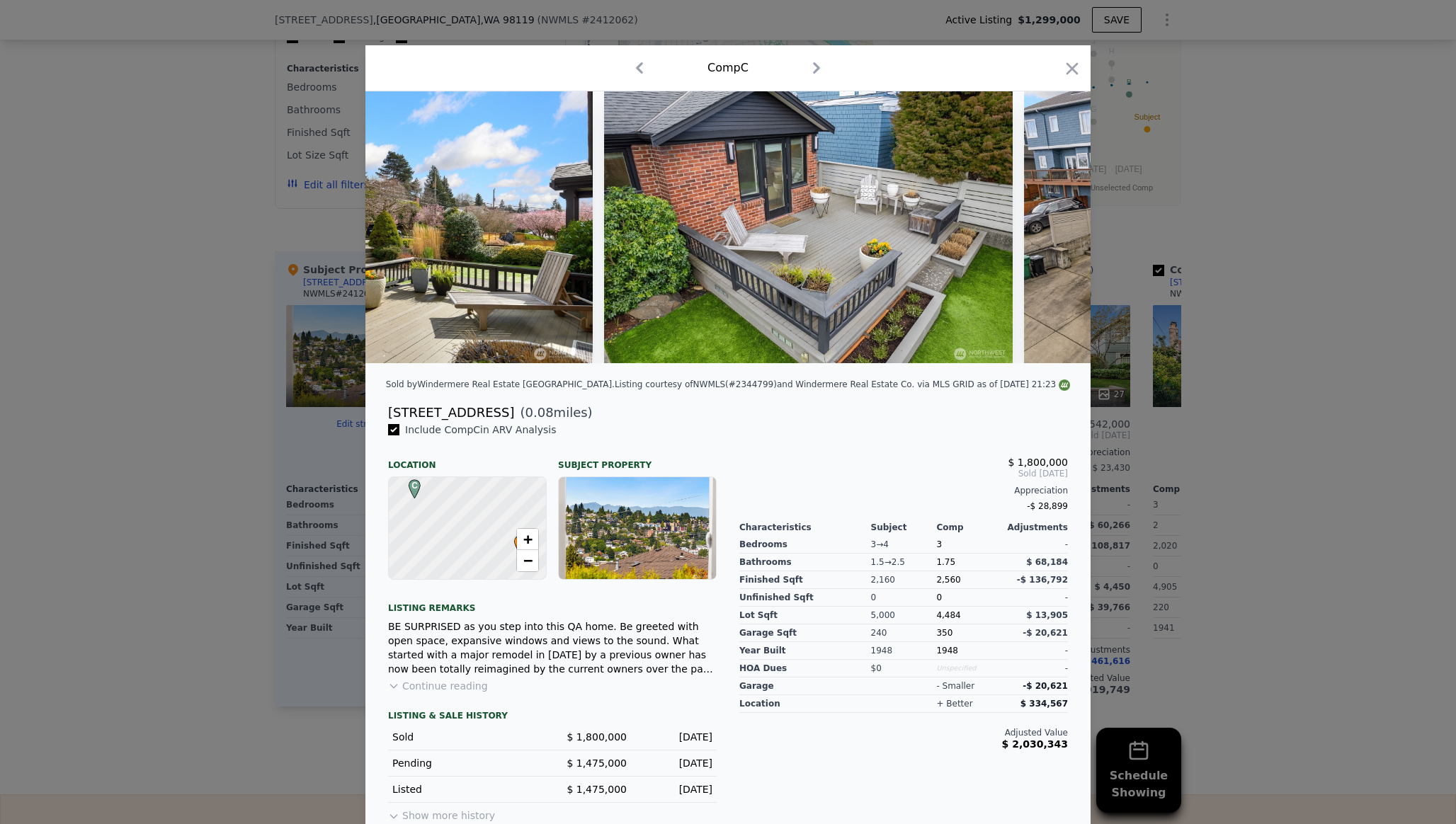
scroll to position [0, 1020]
click at [1053, 218] on icon at bounding box center [1053, 227] width 28 height 28
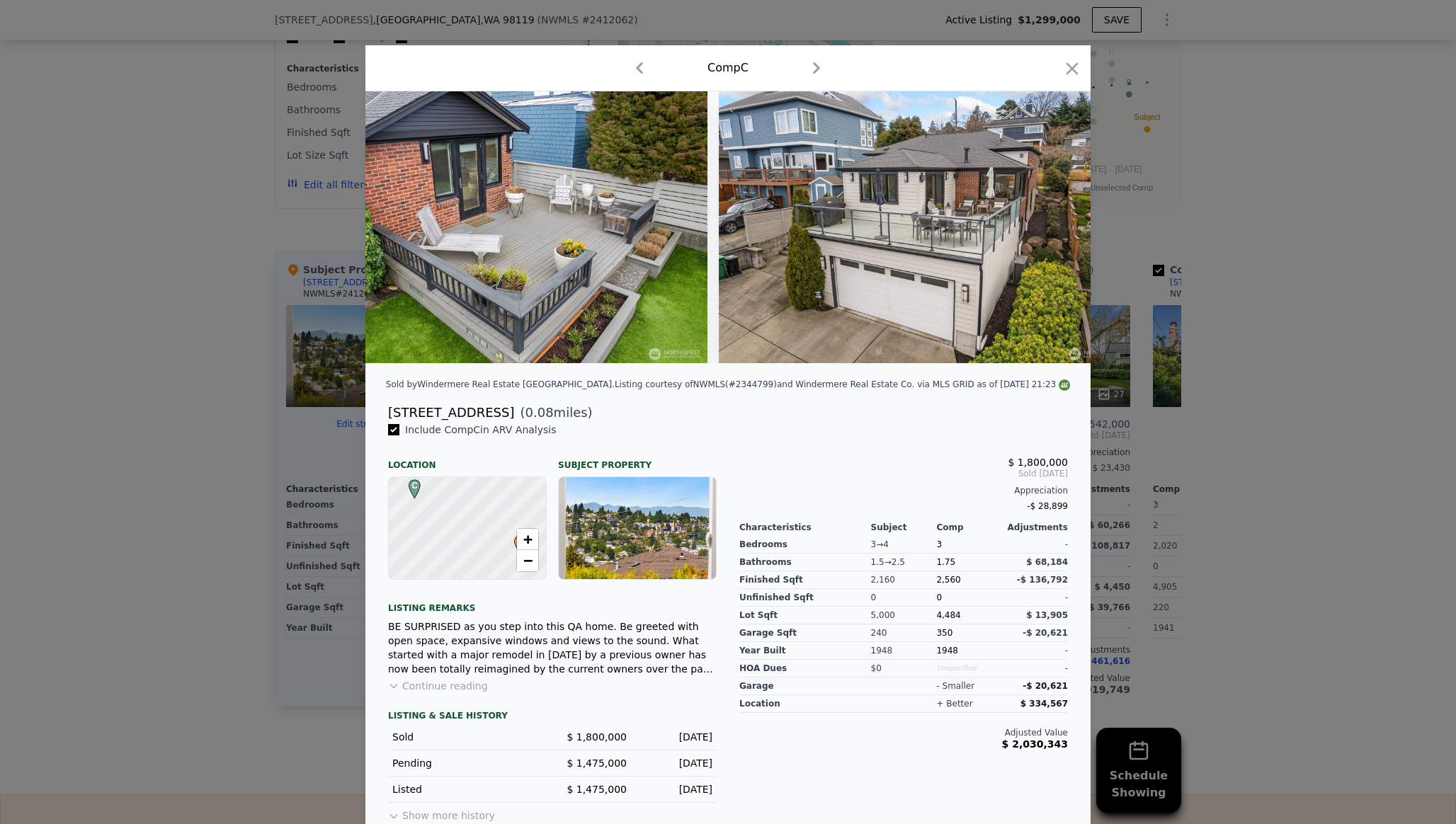
scroll to position [0, 1360]
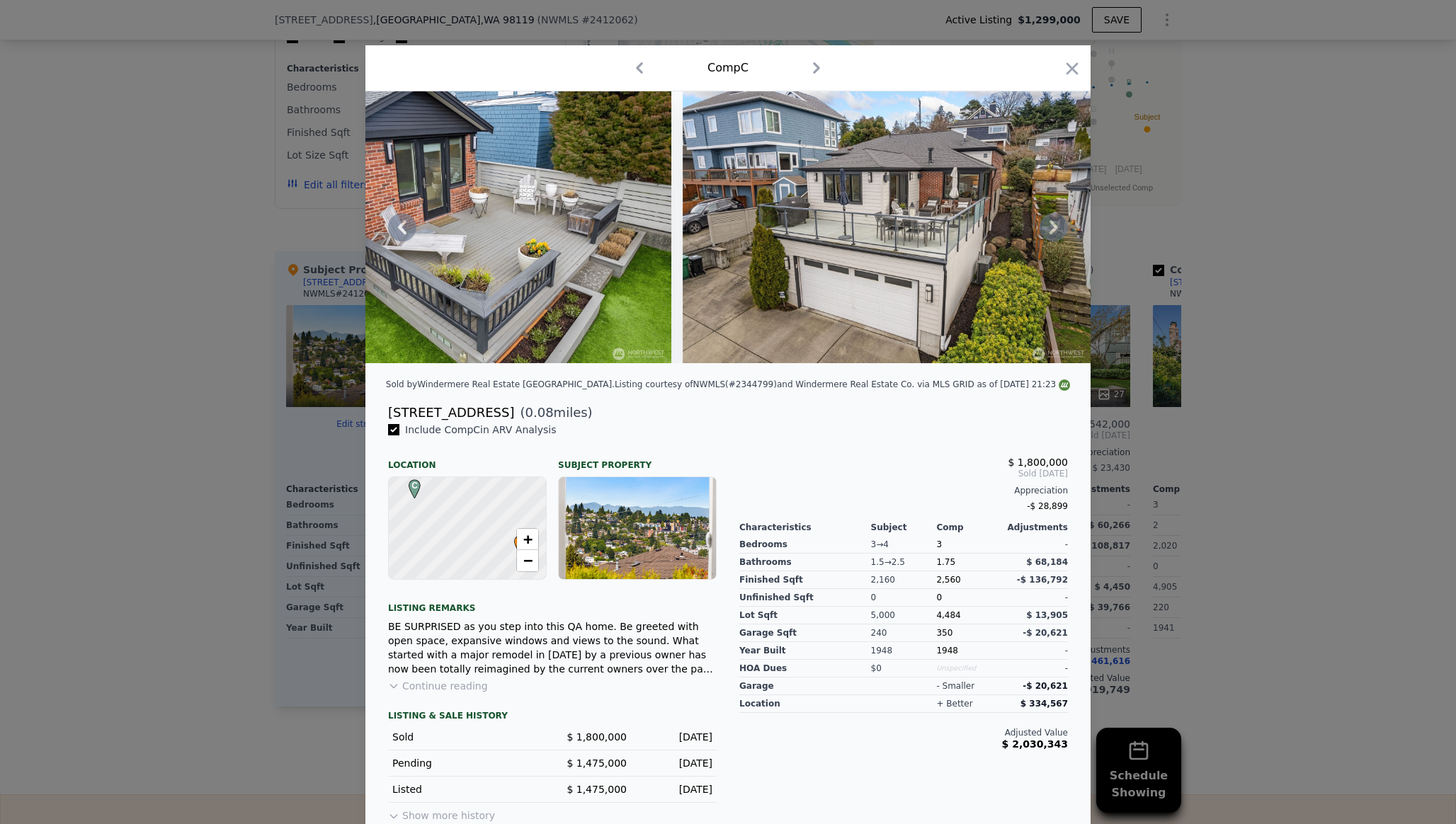
click at [1053, 218] on div at bounding box center [728, 227] width 725 height 272
click at [1053, 218] on icon at bounding box center [1053, 227] width 28 height 28
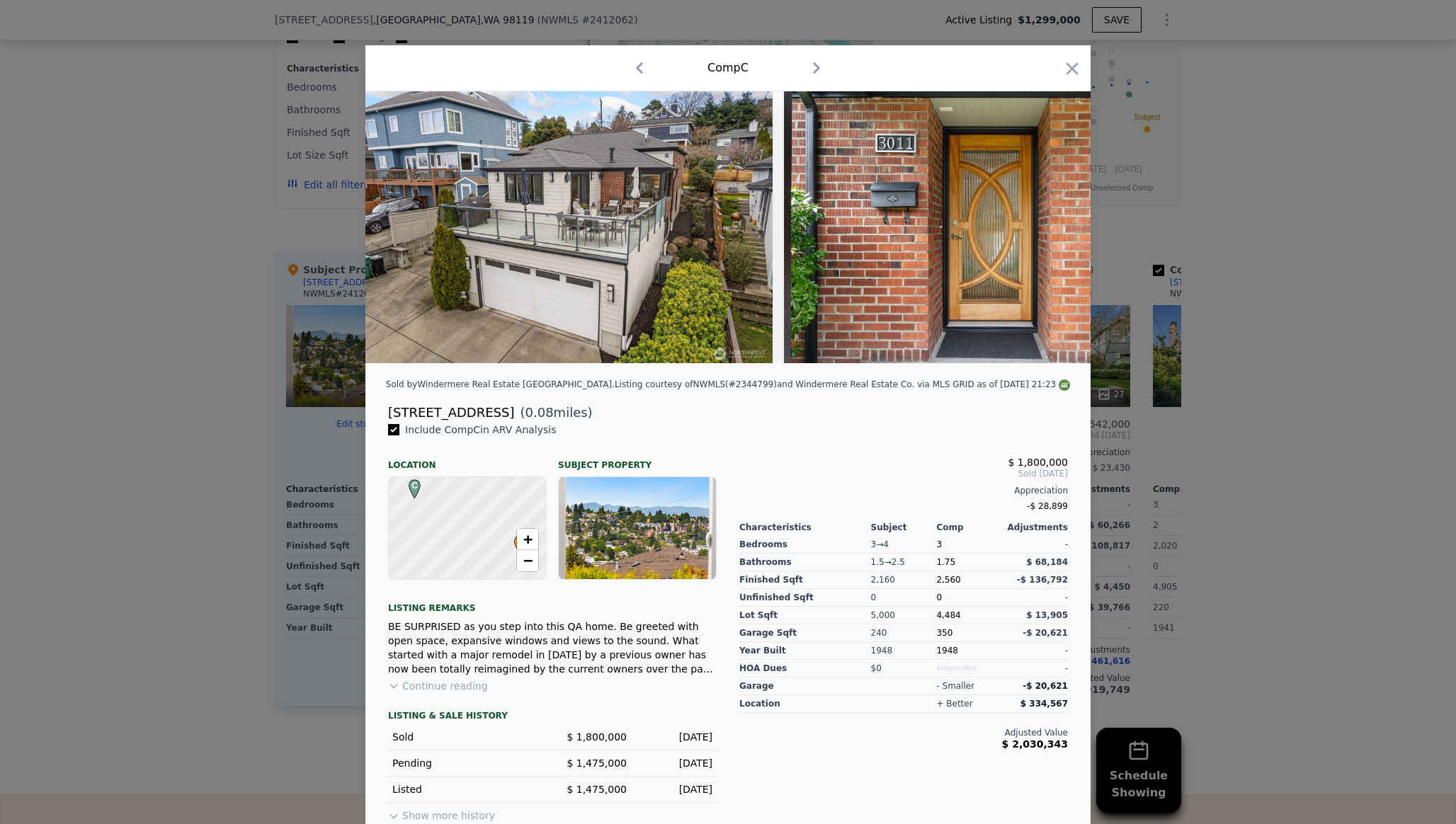
scroll to position [0, 1699]
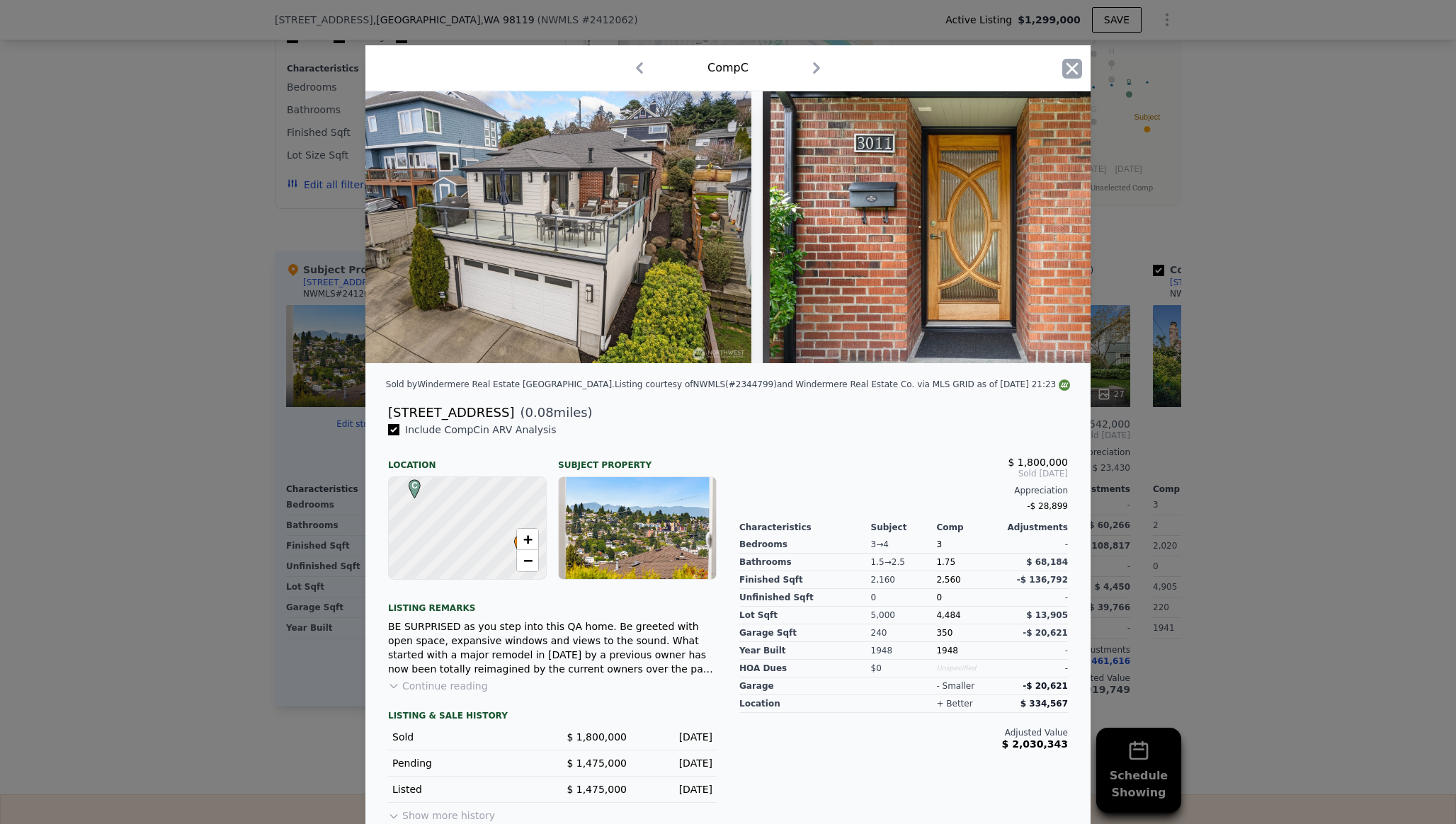
click at [1067, 67] on icon "button" at bounding box center [1072, 69] width 20 height 20
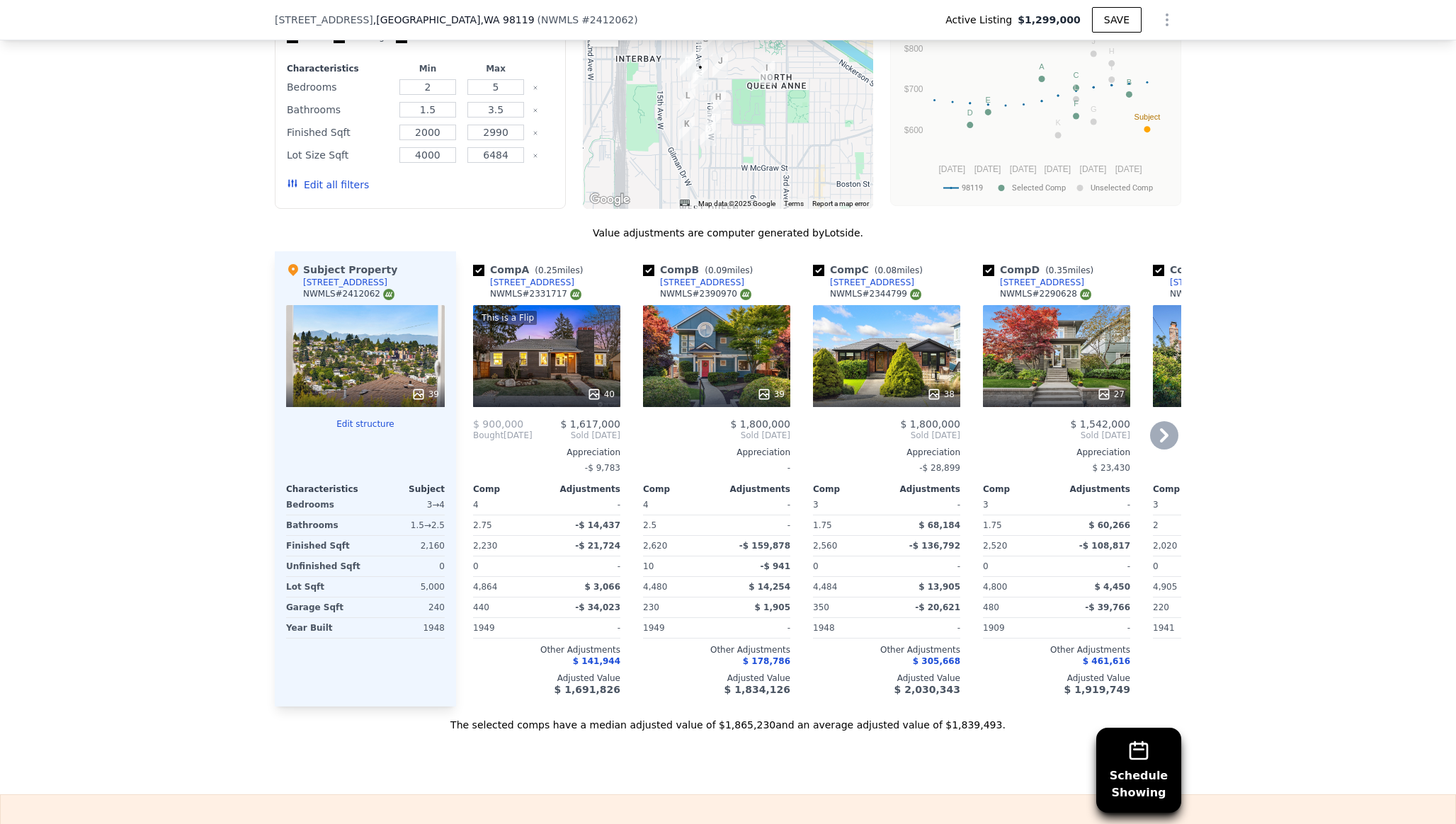
click at [1043, 336] on div "27" at bounding box center [1057, 355] width 147 height 102
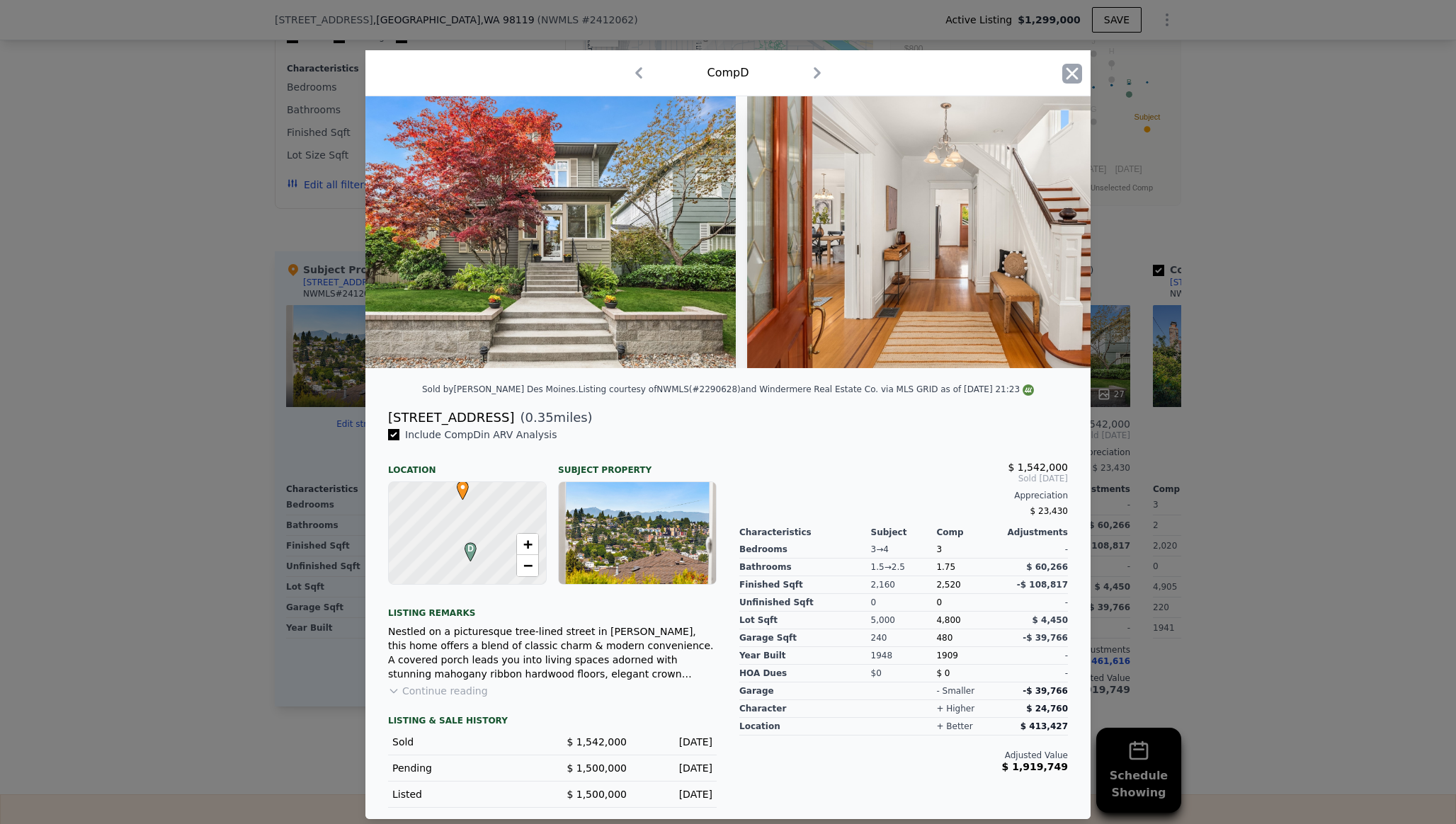
click at [1072, 74] on icon "button" at bounding box center [1072, 72] width 12 height 12
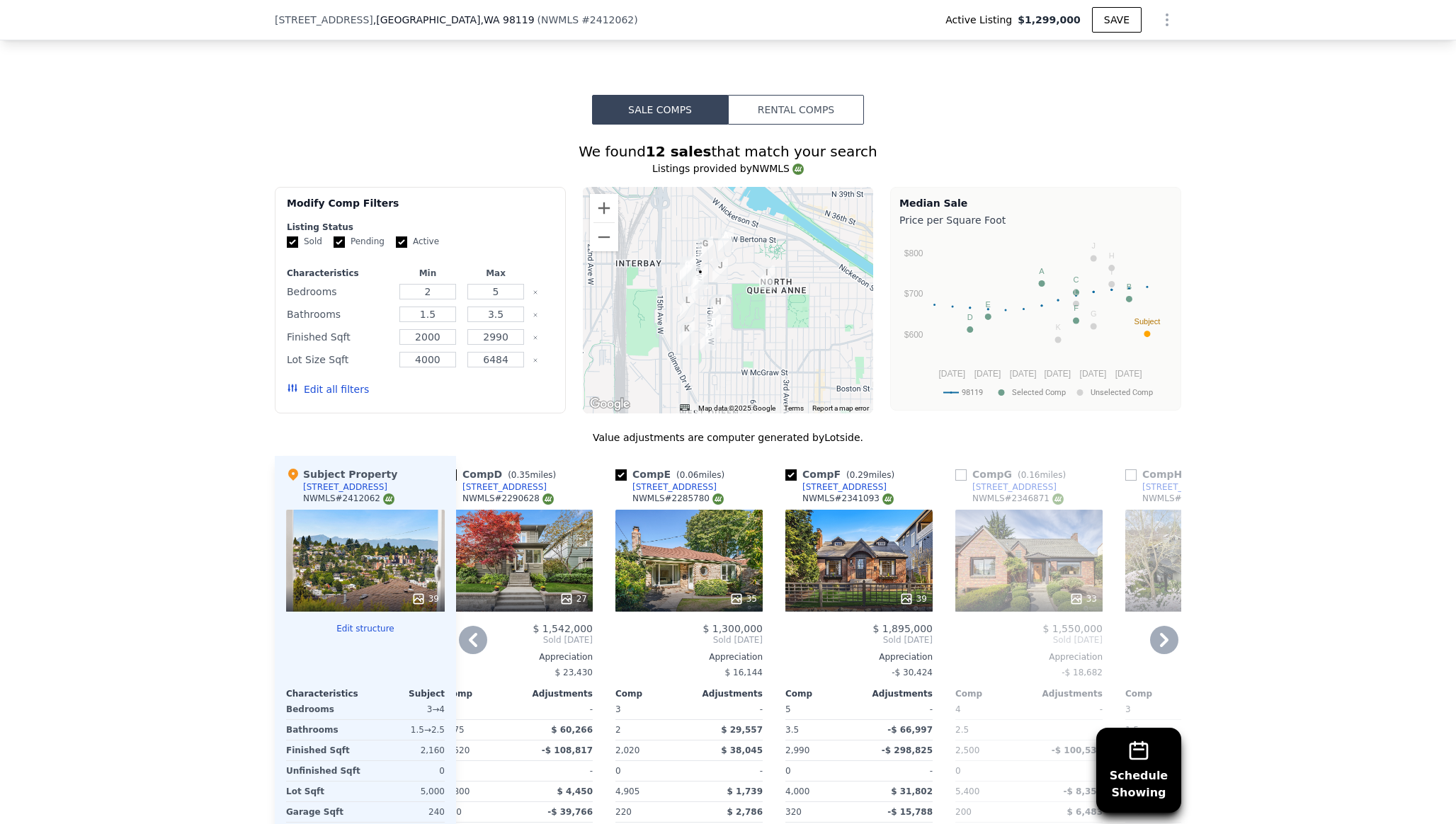
scroll to position [1338, 0]
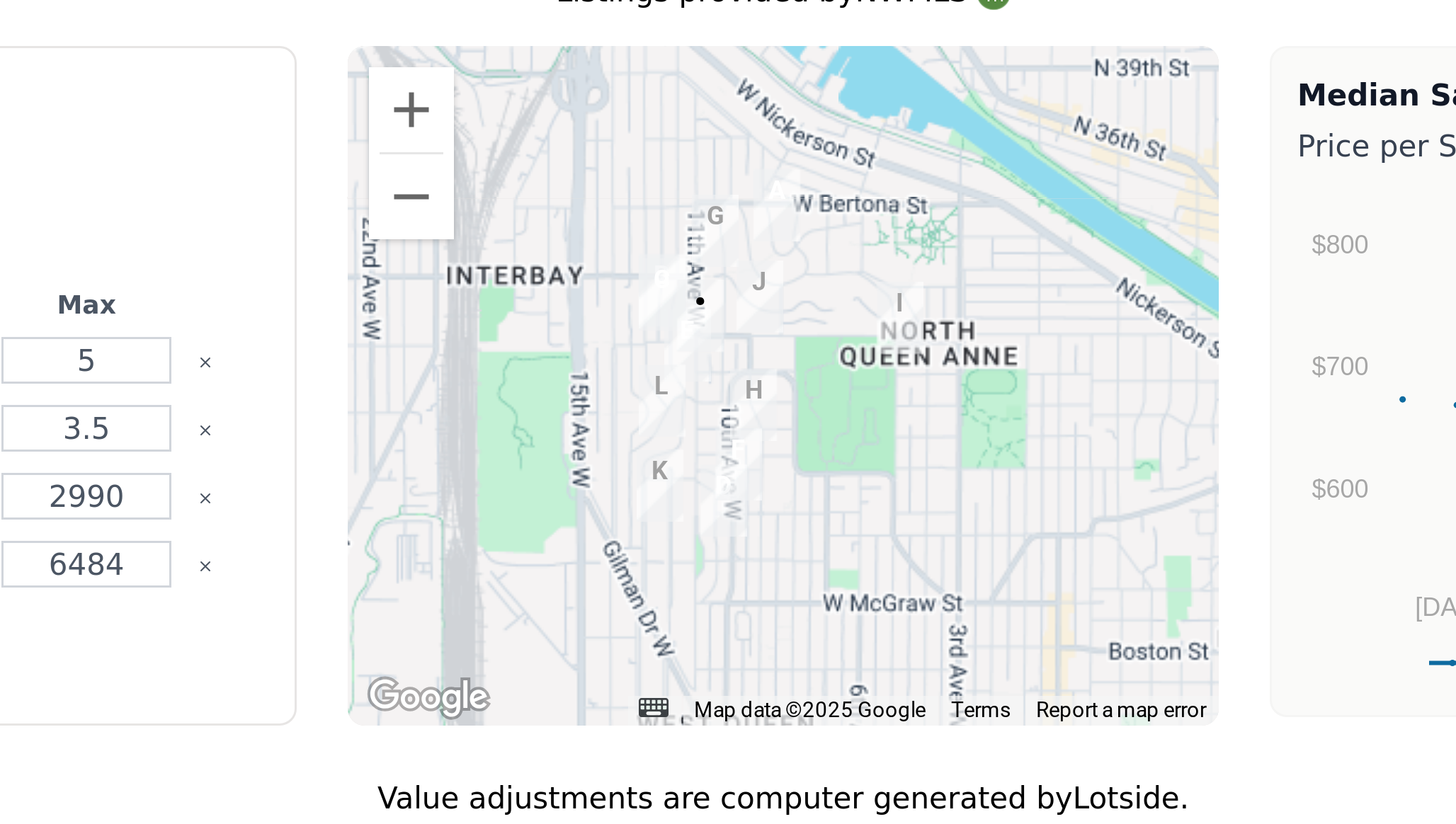
click at [695, 279] on img "2920 11th Ave W" at bounding box center [700, 291] width 16 height 24
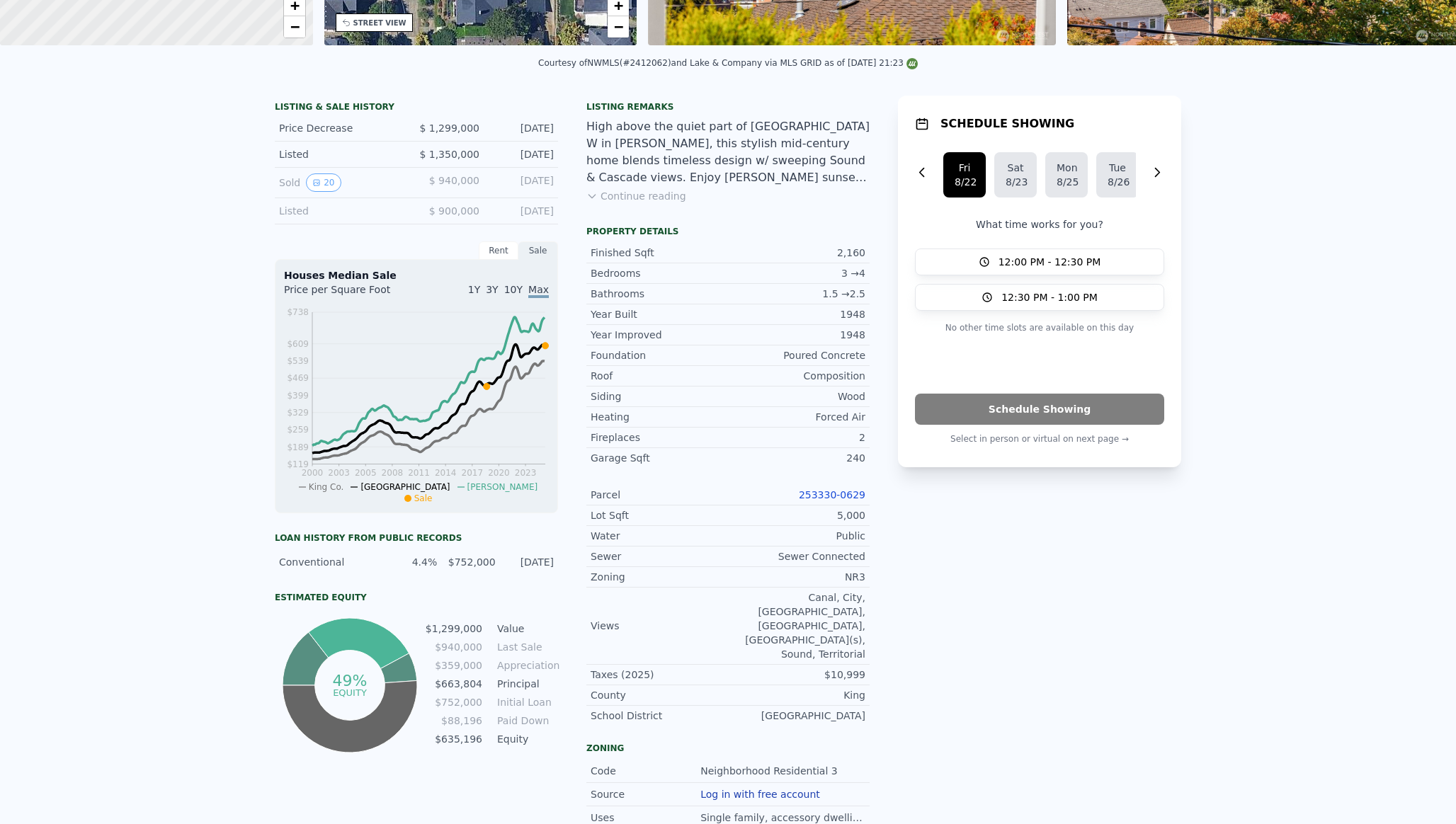
scroll to position [0, 0]
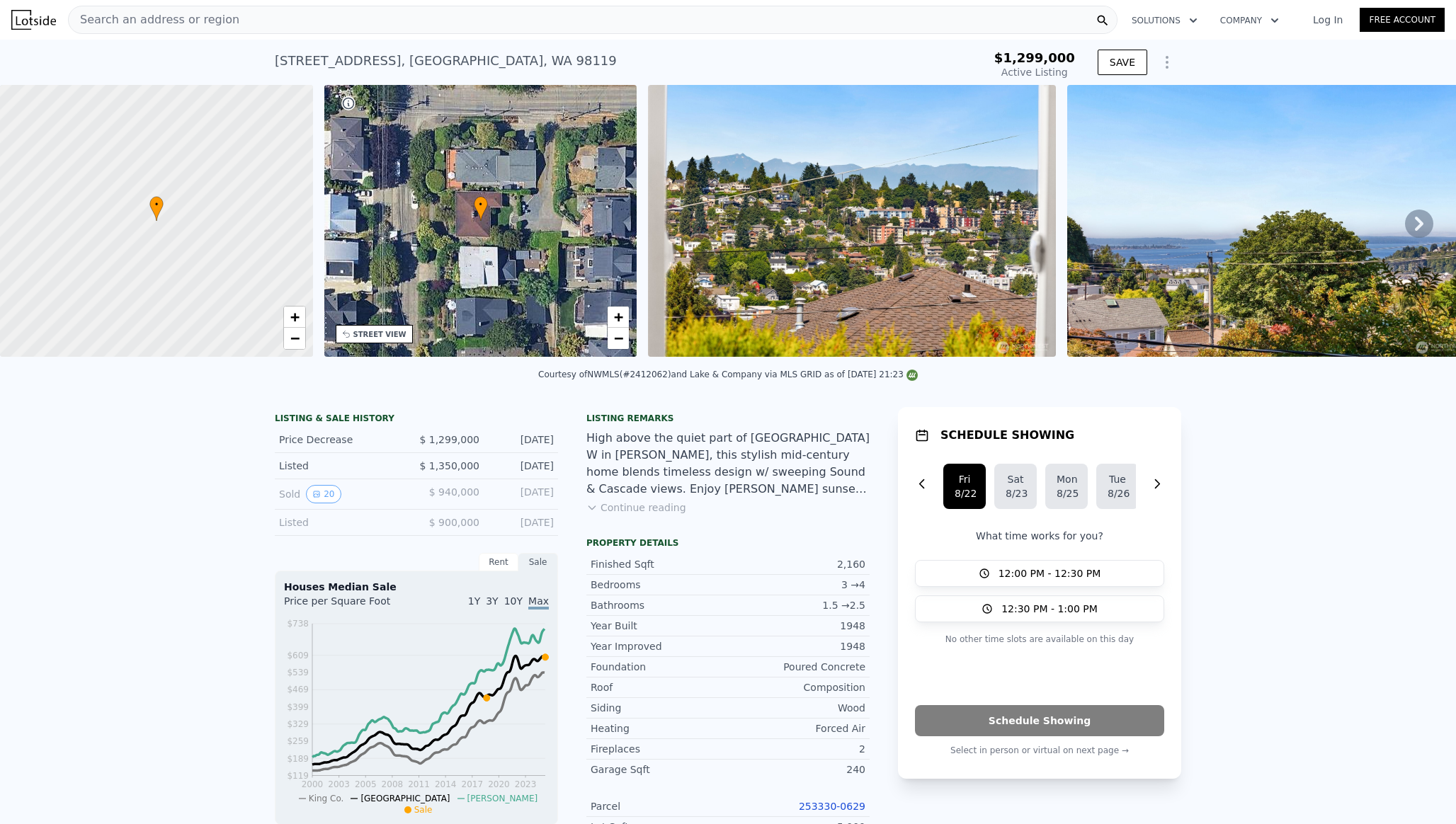
click at [1165, 67] on icon "Show Options" at bounding box center [1167, 62] width 17 height 17
click at [1103, 103] on div "Edit Structure" at bounding box center [1102, 99] width 159 height 28
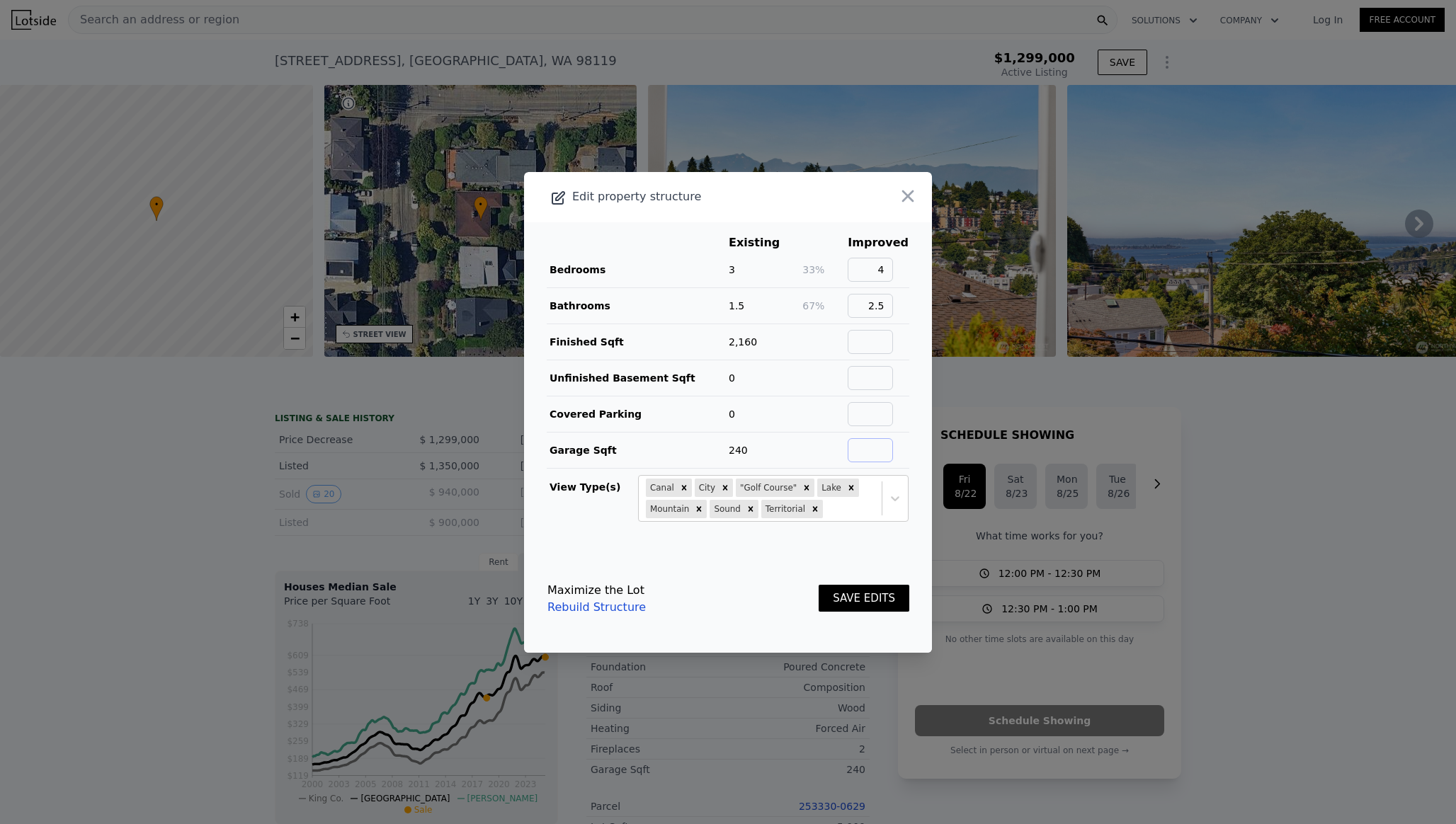
click at [875, 447] on input "text" at bounding box center [869, 450] width 45 height 24
type input "0"
click at [852, 595] on button "SAVE EDITS" at bounding box center [864, 598] width 91 height 28
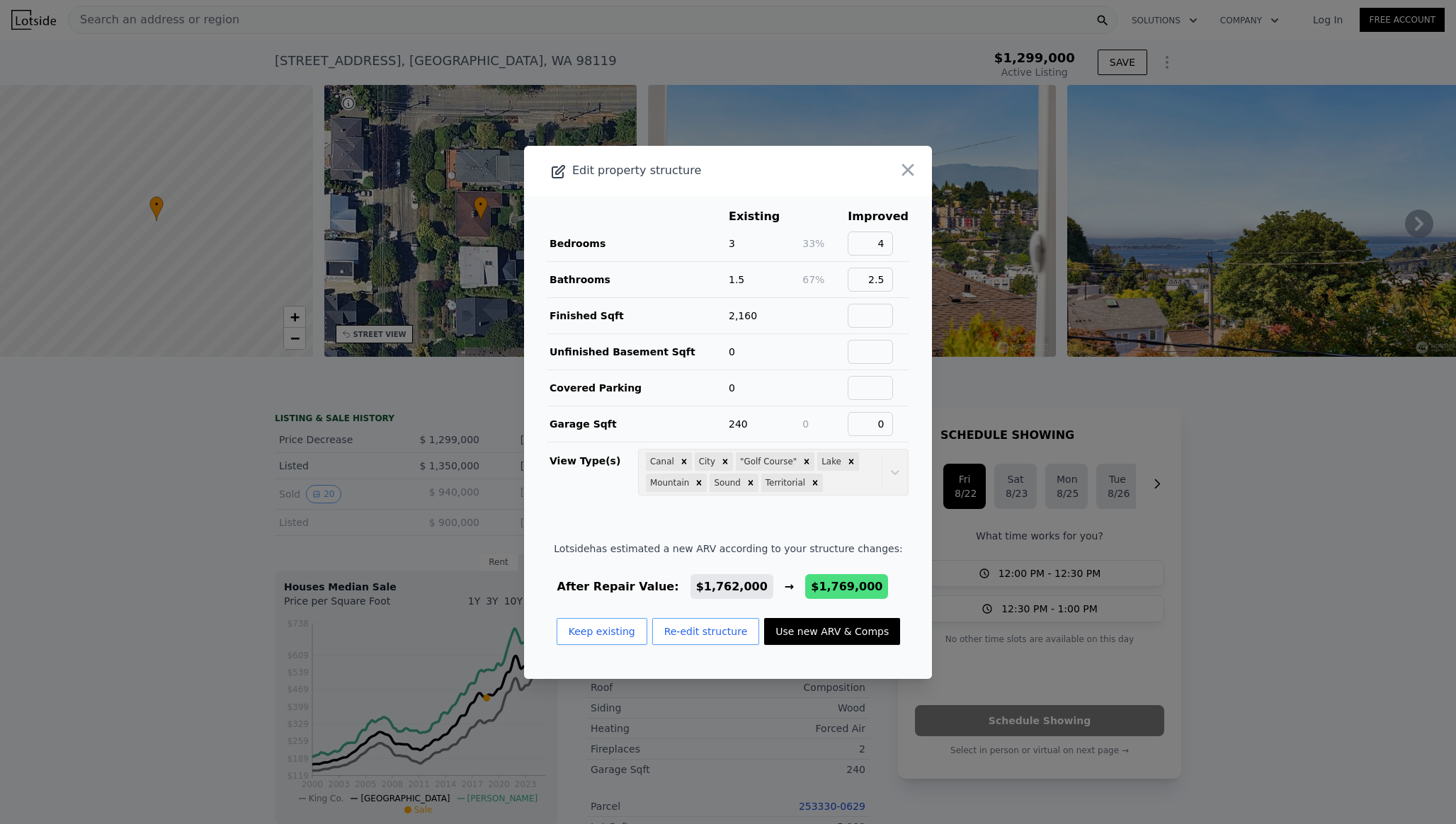
click at [812, 634] on button "Use new ARV & Comps" at bounding box center [832, 630] width 136 height 27
type input "$ 1,769,000"
type input "$ 195,612"
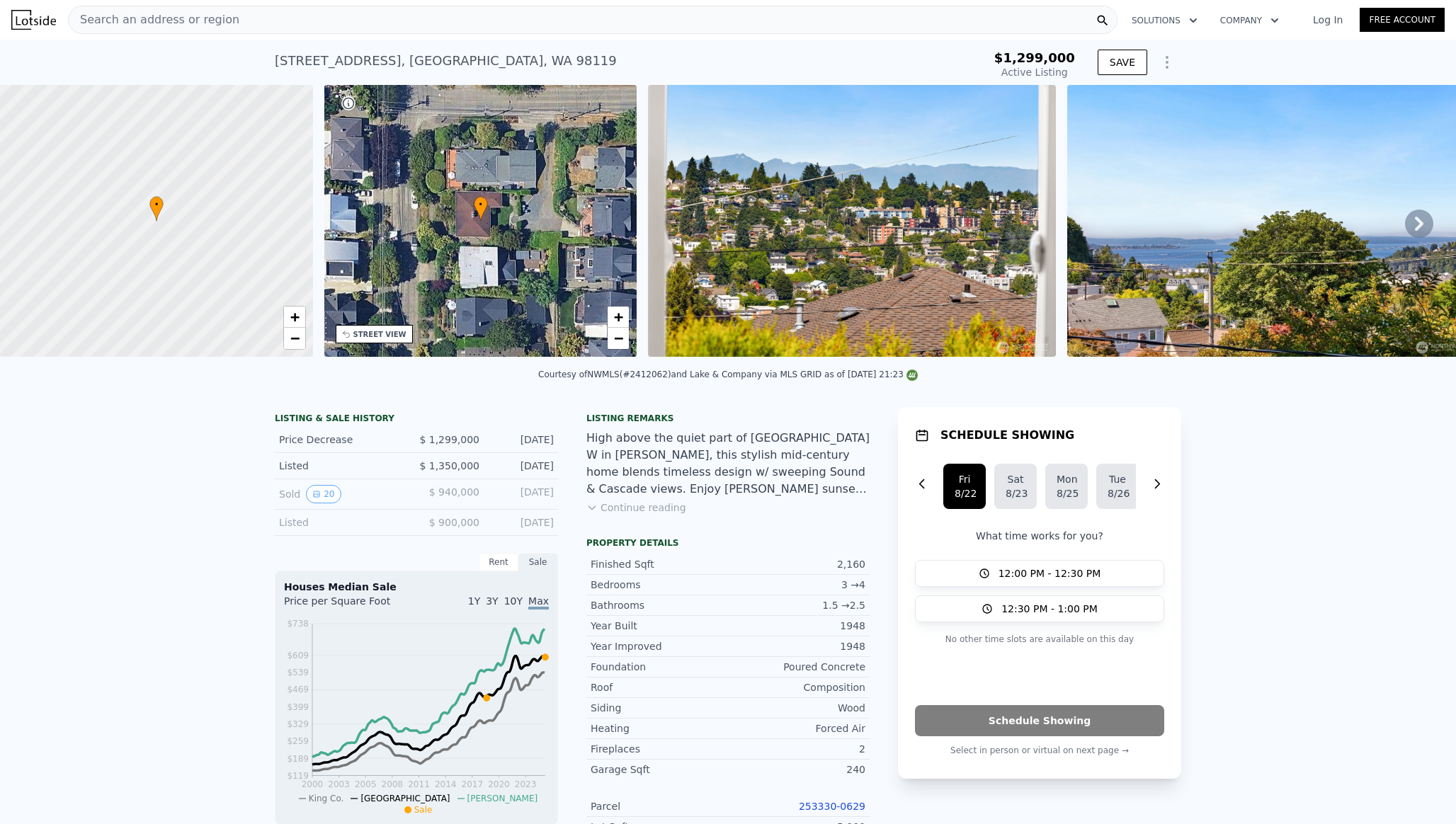
click at [841, 312] on img at bounding box center [852, 221] width 408 height 272
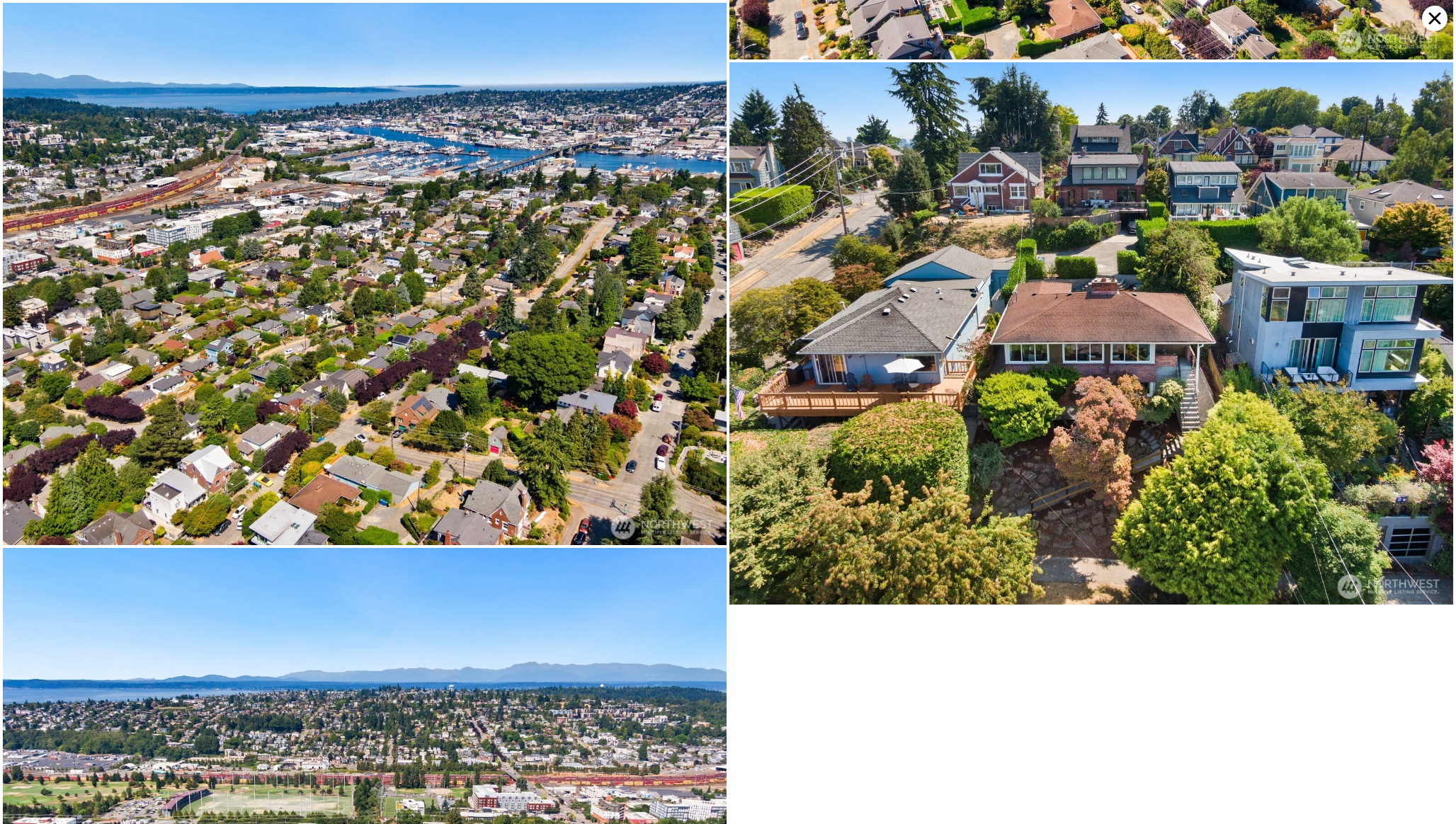
scroll to position [8793, 0]
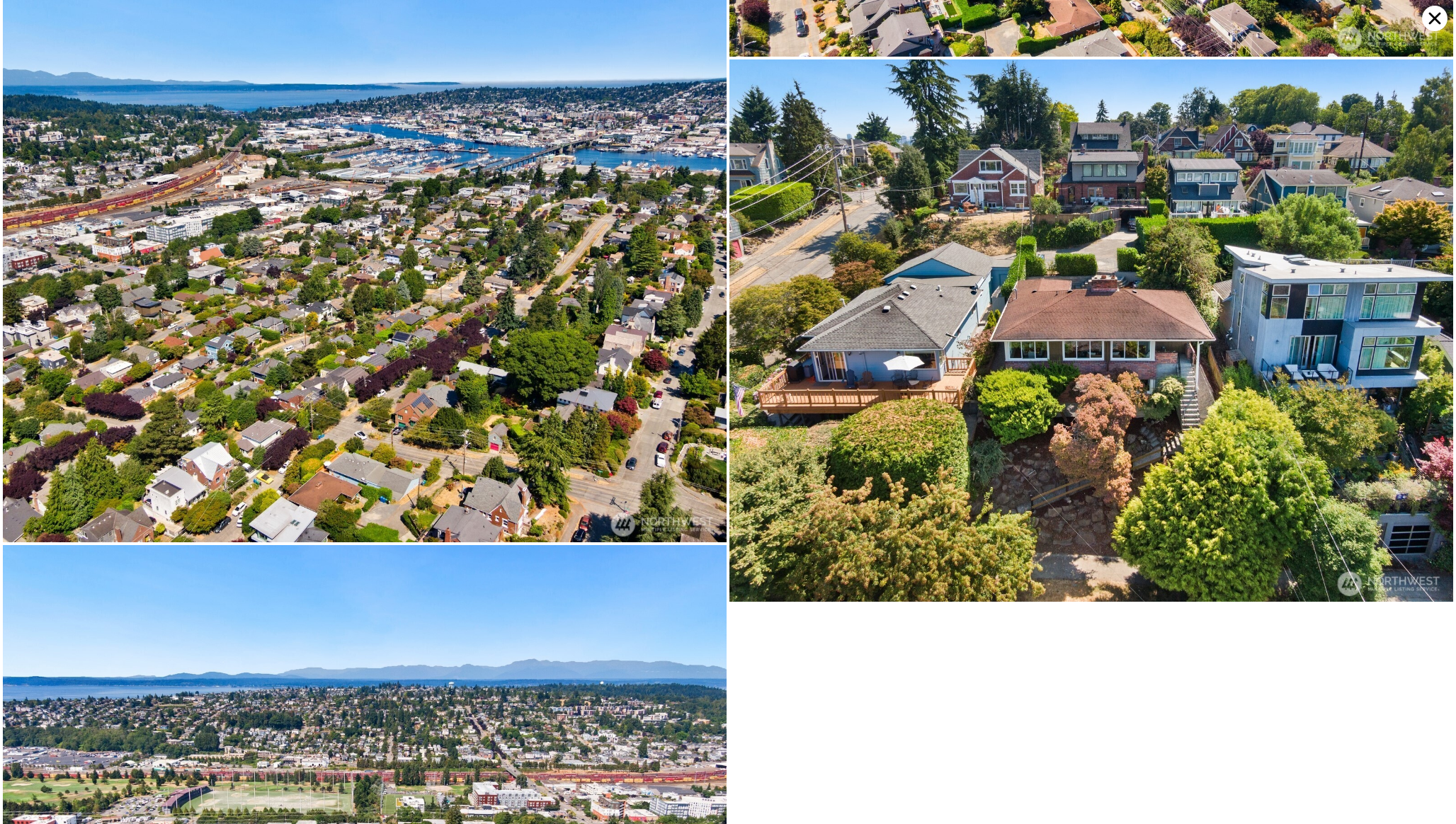
click at [942, 403] on img at bounding box center [1091, 330] width 723 height 542
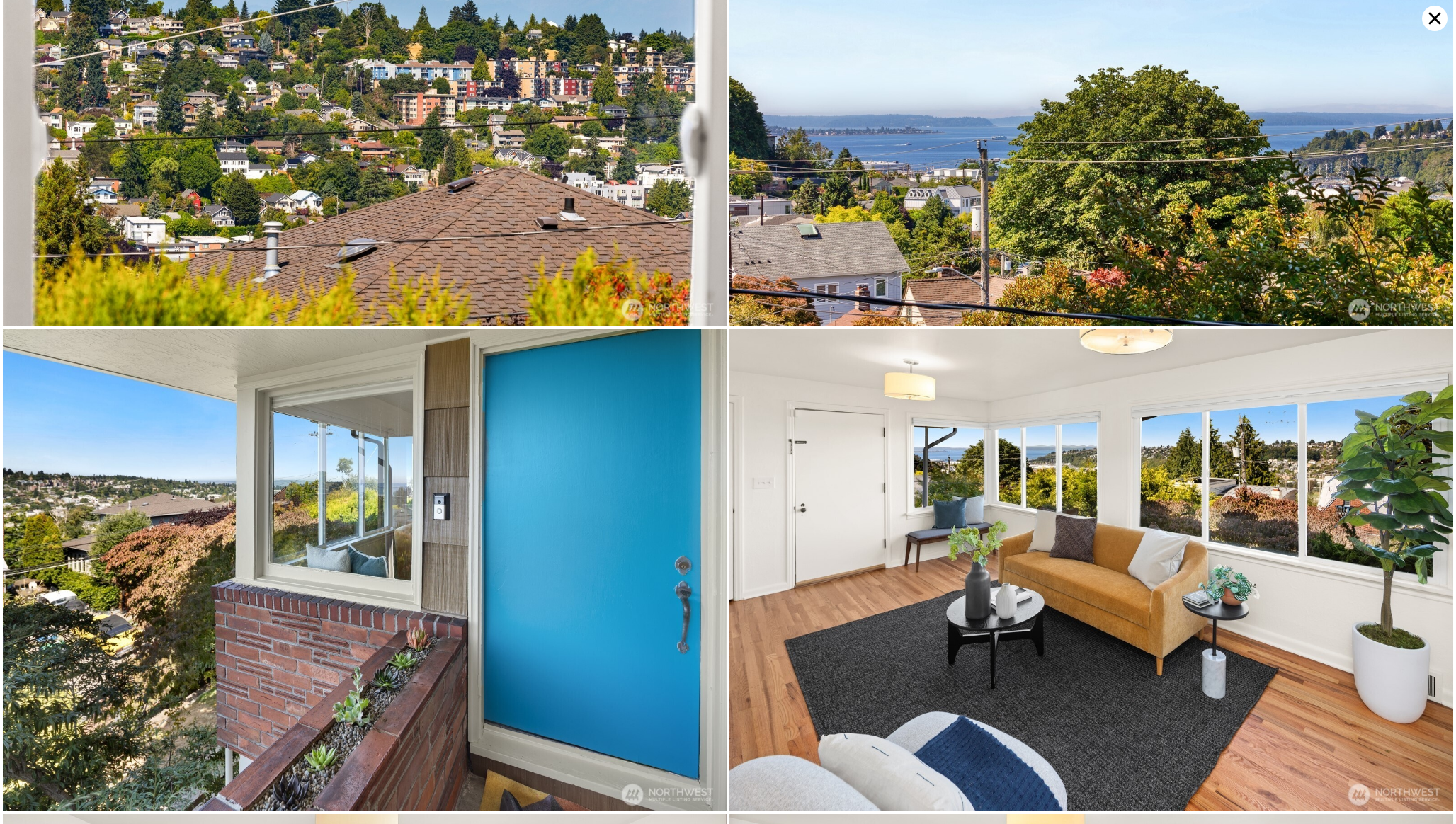
scroll to position [0, 0]
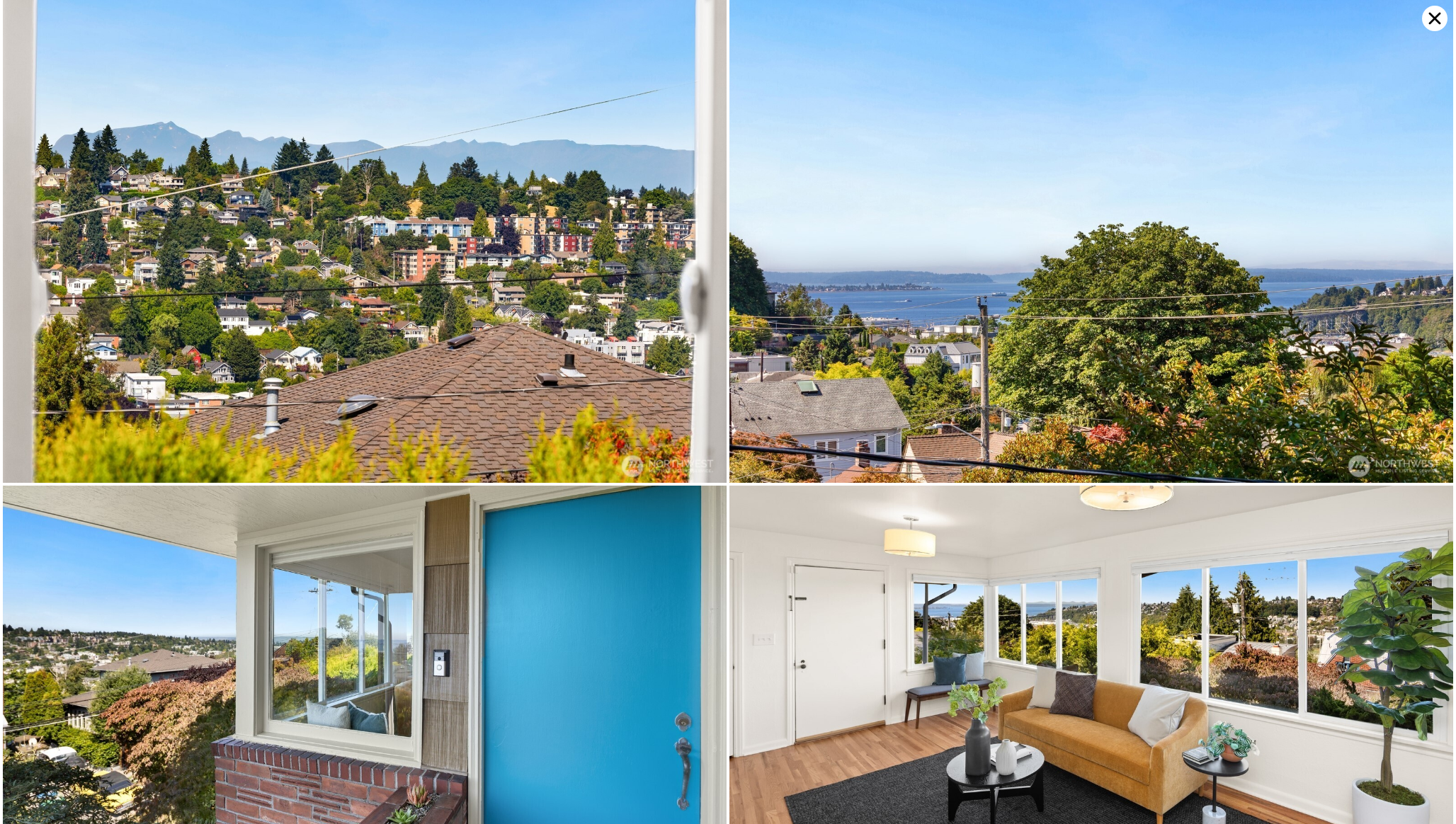
click at [1427, 22] on icon at bounding box center [1435, 18] width 26 height 26
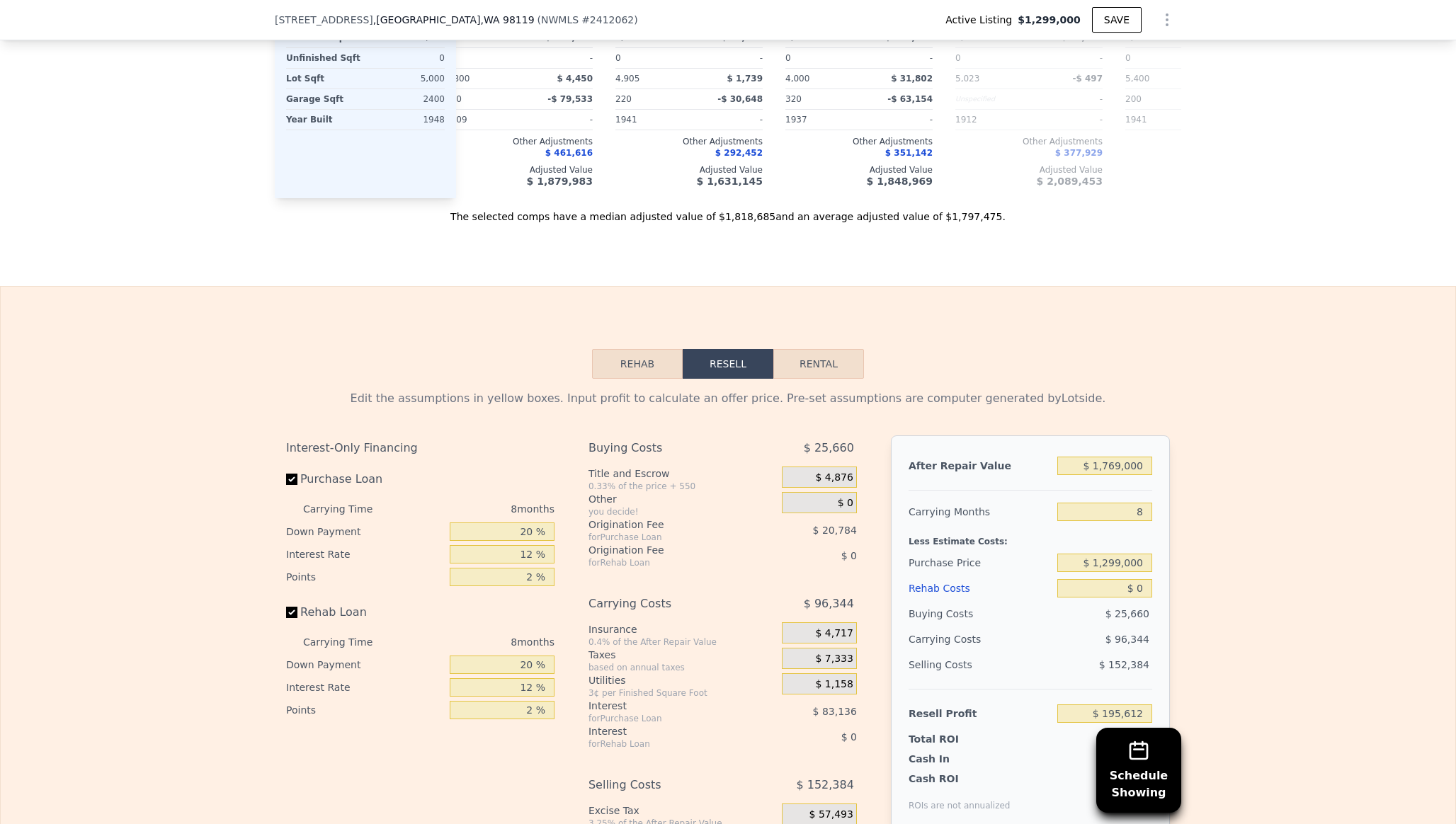
scroll to position [2075, 0]
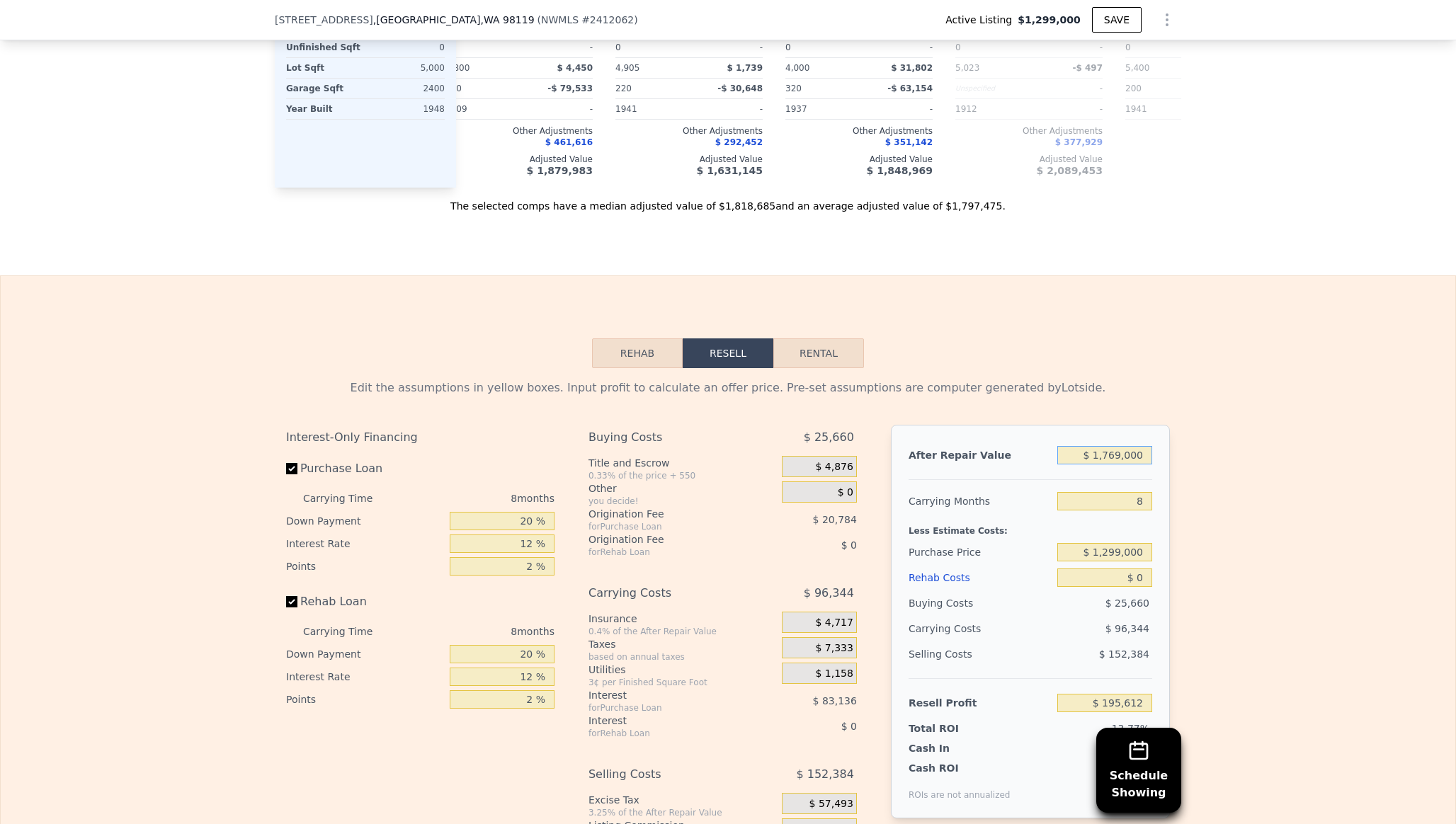
drag, startPoint x: 1146, startPoint y: 409, endPoint x: 1103, endPoint y: 409, distance: 43.0
click at [1103, 446] on input "$ 1,769,000" at bounding box center [1104, 455] width 95 height 18
type input "$ 1"
type input "-$ 1,416,836"
type input "$ 15"
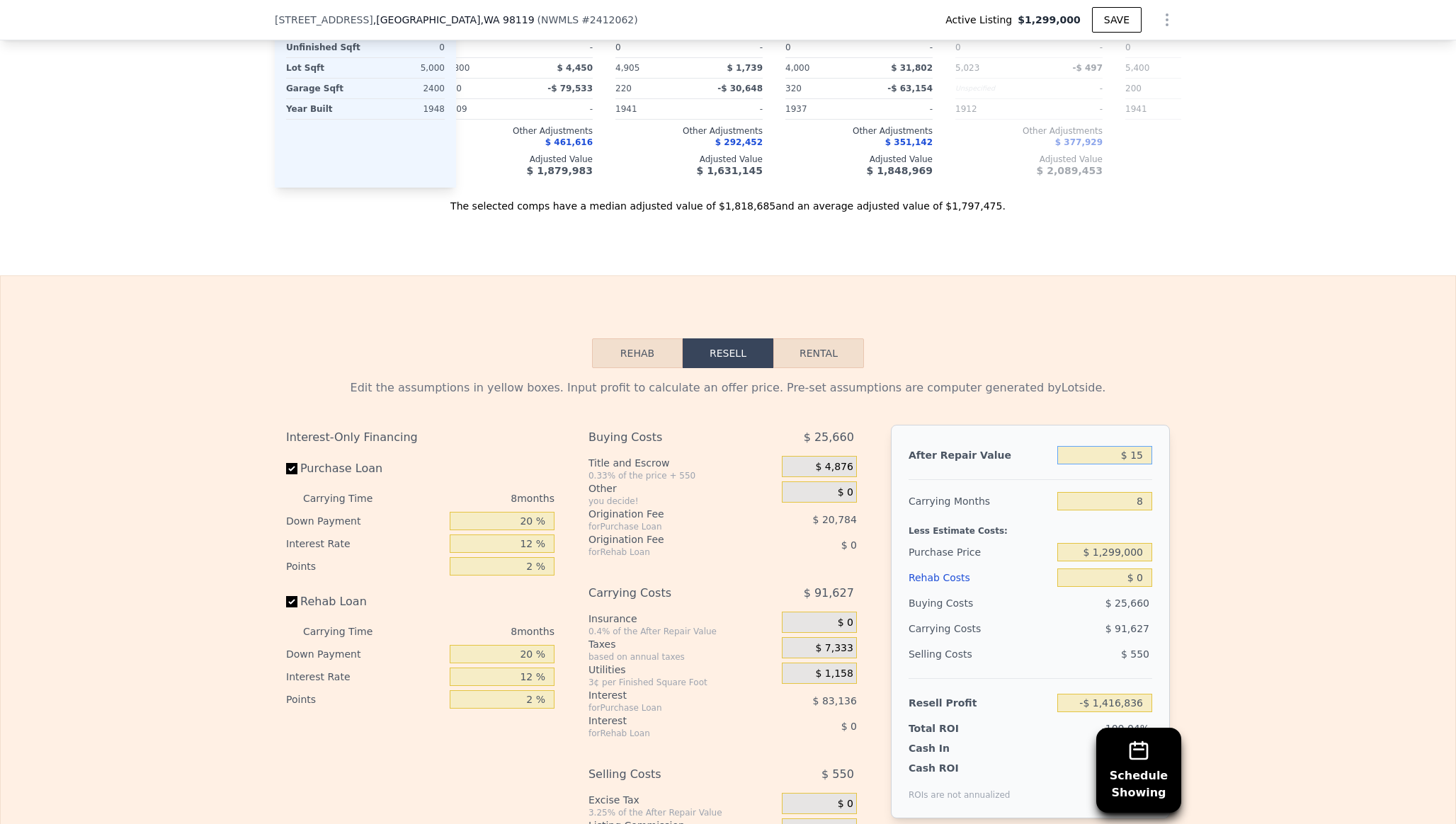
type input "-$ 1,416,822"
type input "$ 150"
type input "-$ 1,416,700"
type input "$ 1,500"
type input "-$ 1,415,471"
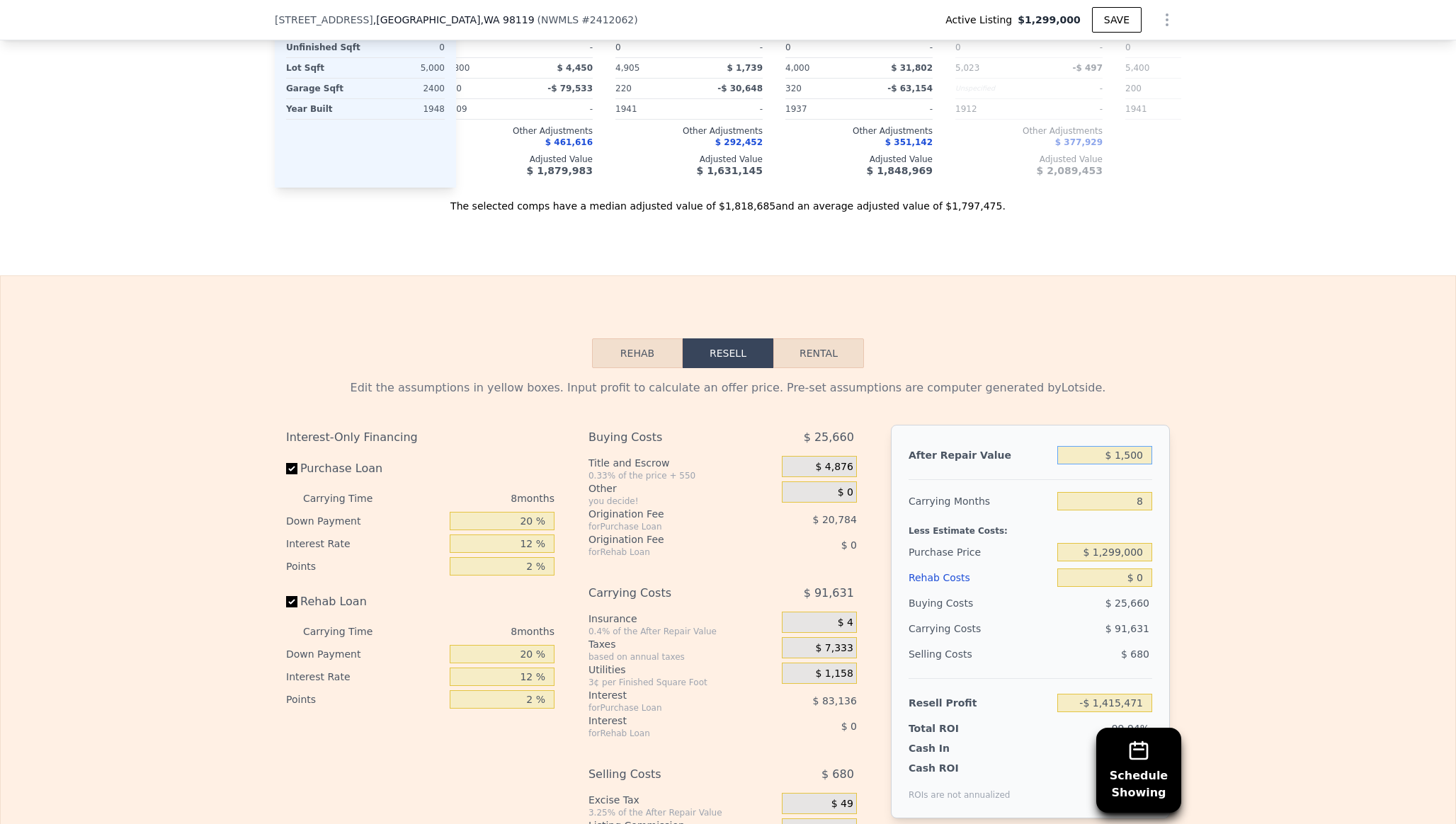
type input "$ 15,000"
type input "-$ 1,403,165"
type input "$ 150,000"
type input "-$ 1,280,112"
type input "$ 1,500,000"
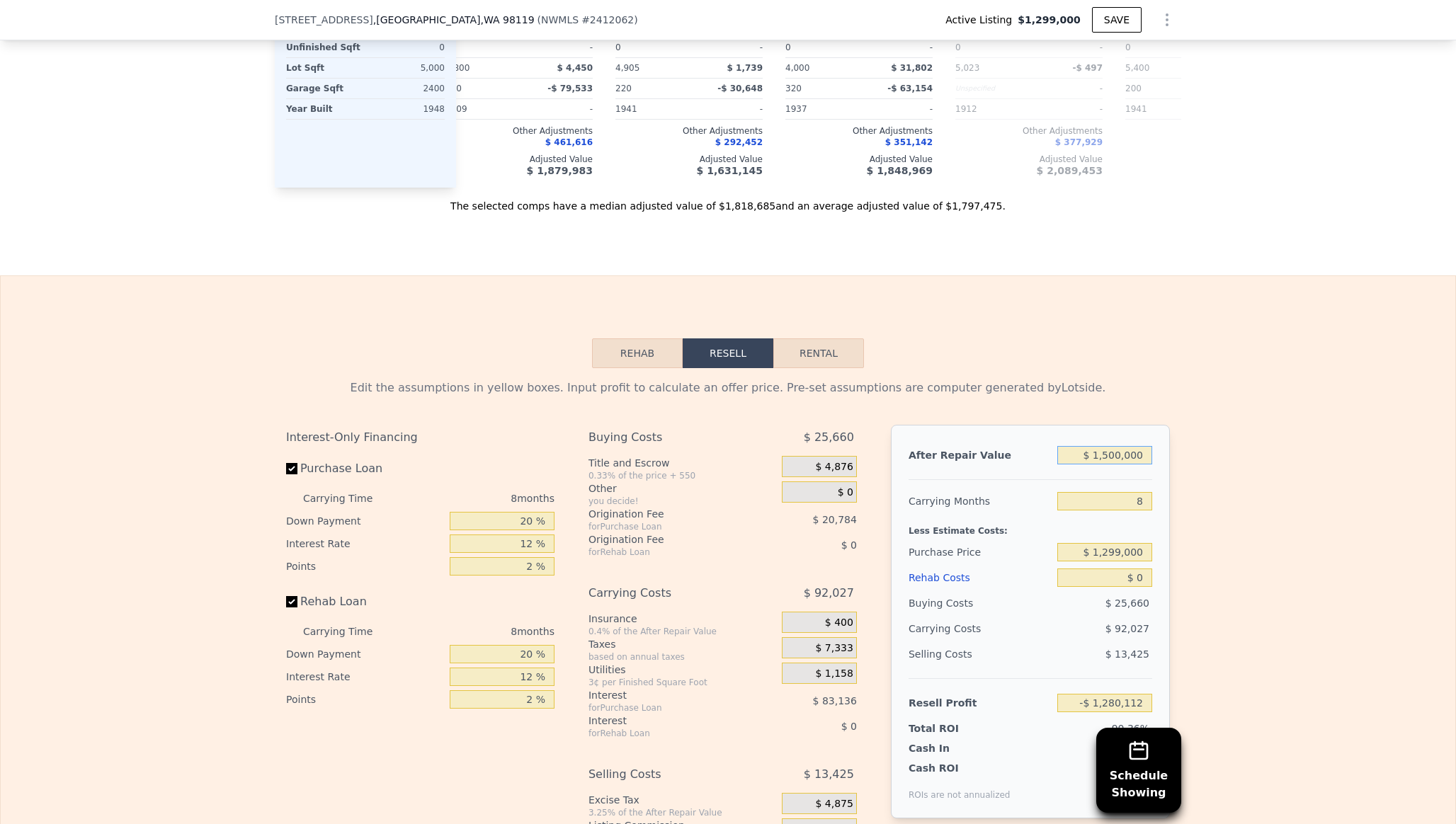
type input "-$ 49,582"
type input "$ 1,500,000"
click at [1144, 492] on input "8" at bounding box center [1104, 501] width 95 height 18
type input "6"
type input "-$ 25,676"
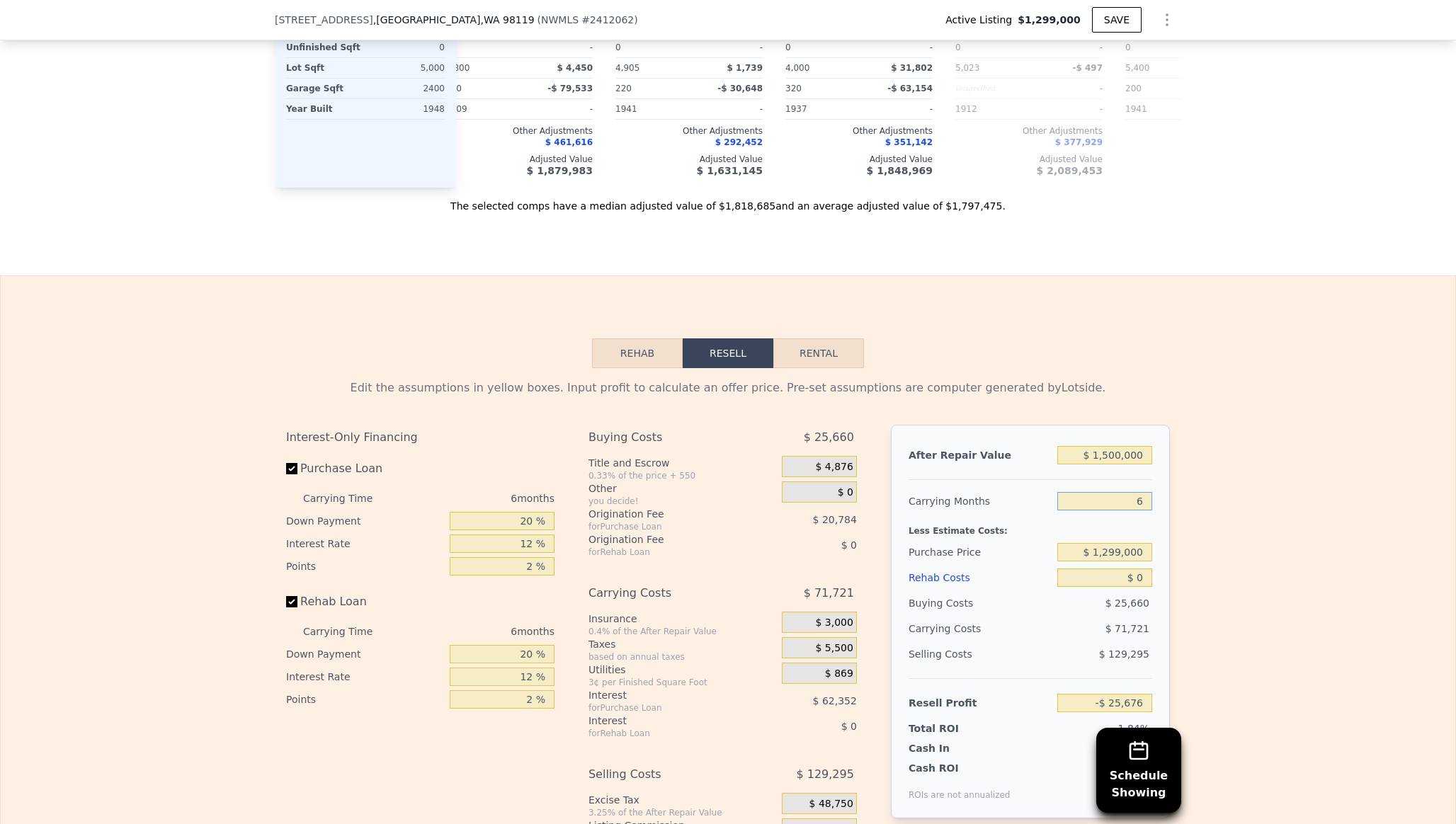
type input "6"
click at [1145, 543] on input "$ 1,299,000" at bounding box center [1104, 552] width 95 height 18
click at [1071, 616] on div "$ 71,721" at bounding box center [1077, 629] width 150 height 26
drag, startPoint x: 1146, startPoint y: 509, endPoint x: 1103, endPoint y: 509, distance: 43.0
click at [1103, 543] on input "$ 1,299,000" at bounding box center [1104, 552] width 95 height 18
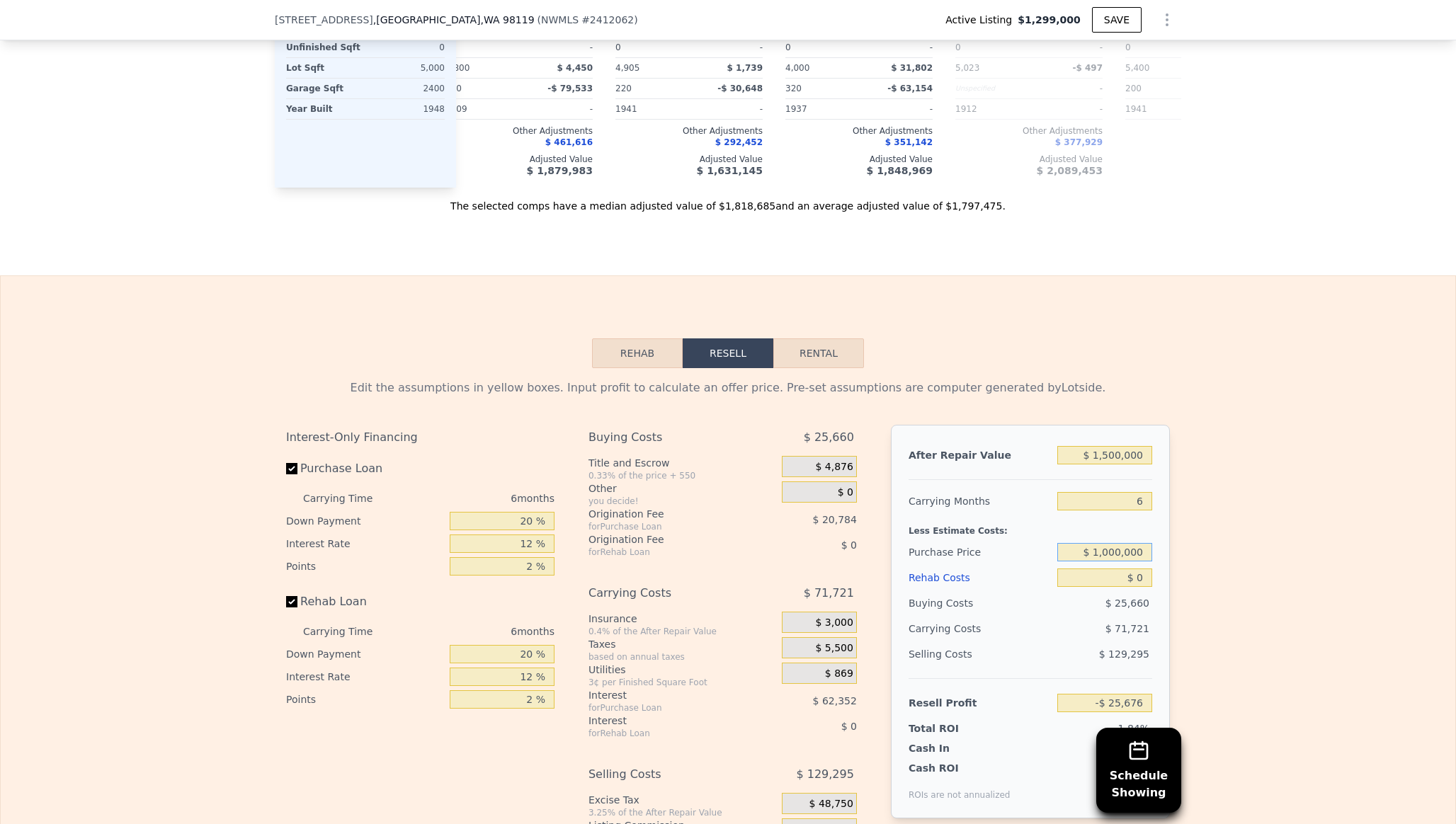
type input "$ 1,000,000"
click at [1107, 568] on input "$ 0" at bounding box center [1104, 577] width 95 height 18
type input "$ 293,456"
click at [1142, 568] on input "$ 0" at bounding box center [1104, 577] width 95 height 18
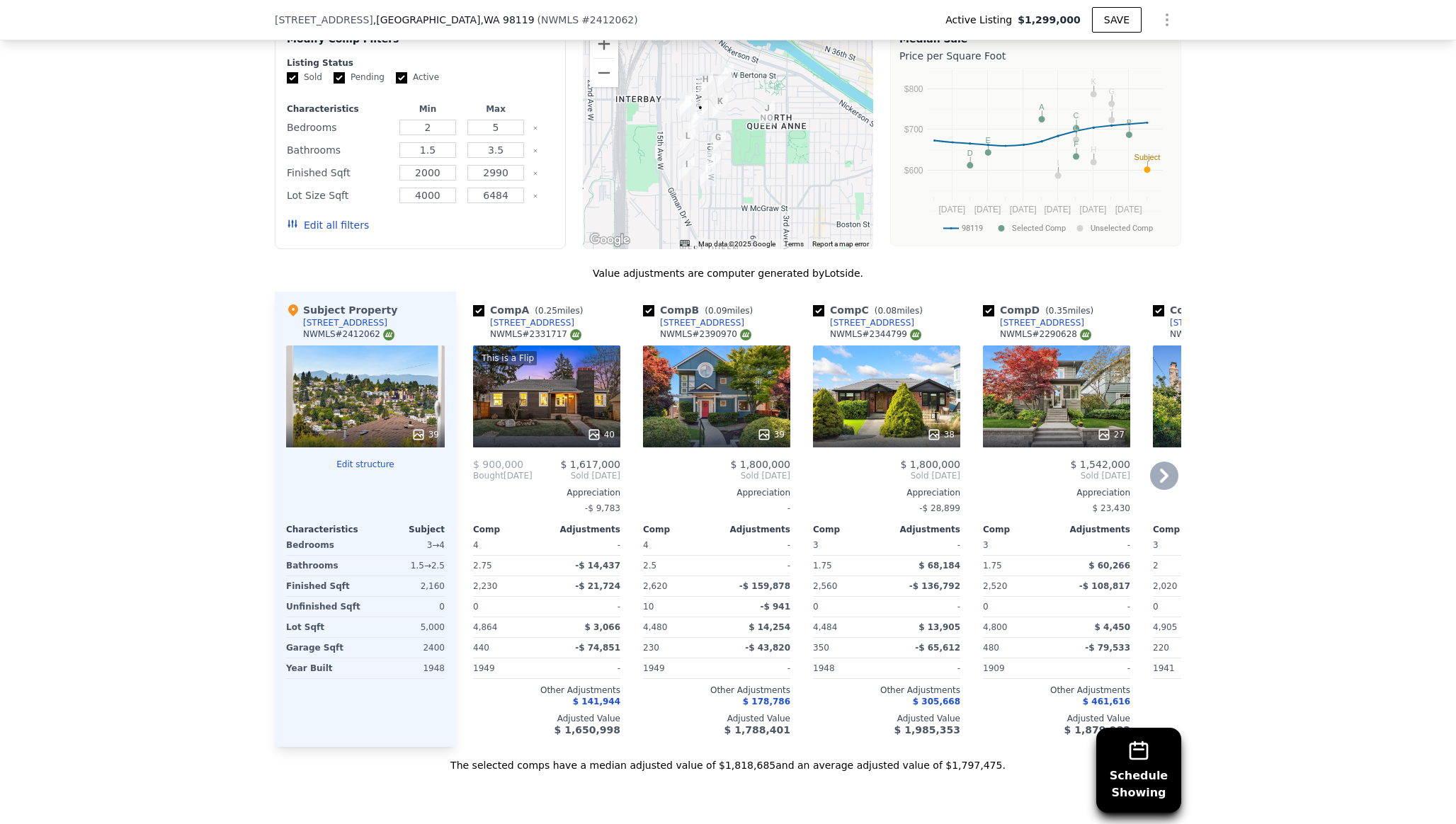
scroll to position [1518, 0]
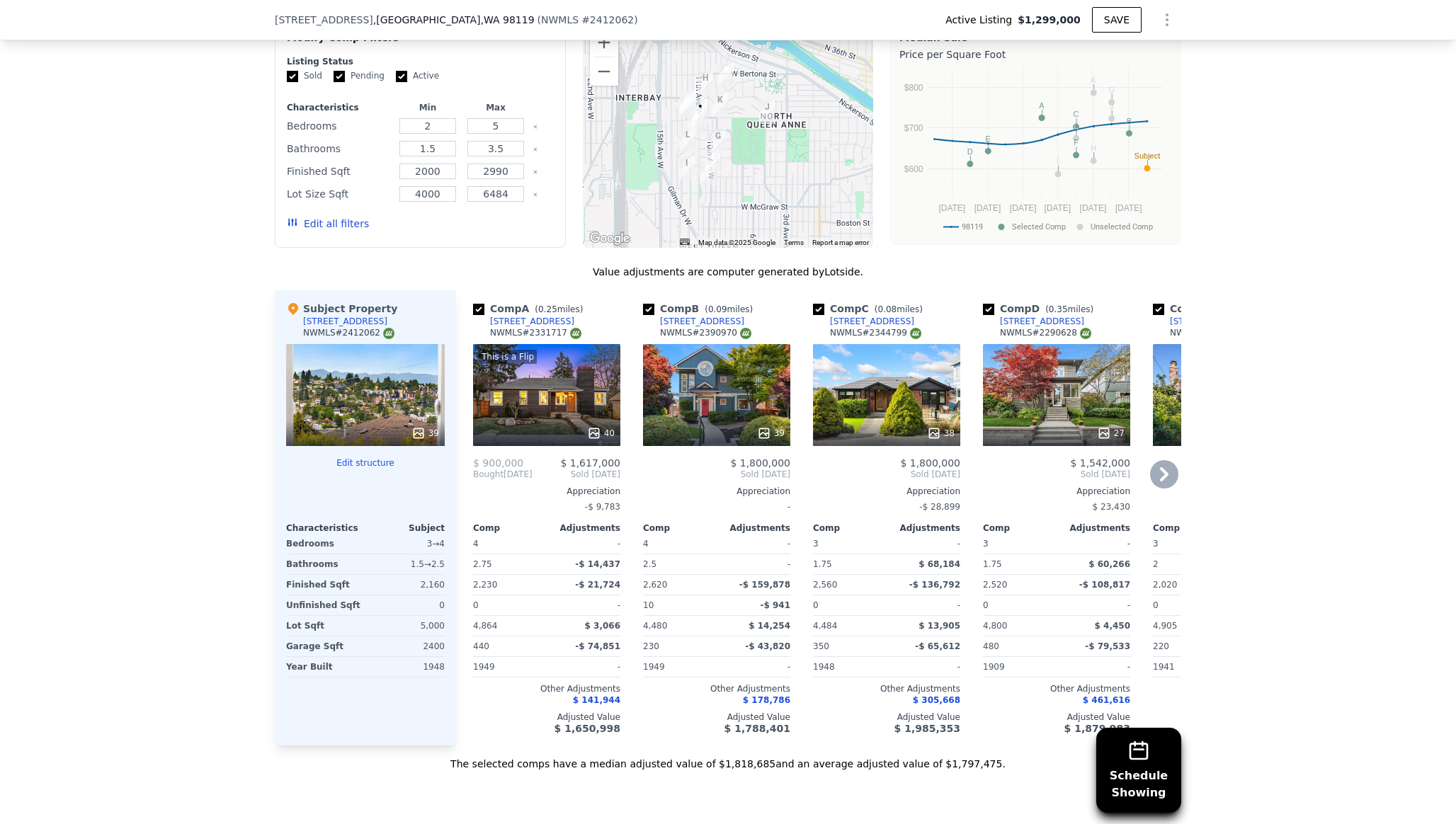
click at [923, 358] on div "38" at bounding box center [886, 395] width 147 height 102
type input "$ 0"
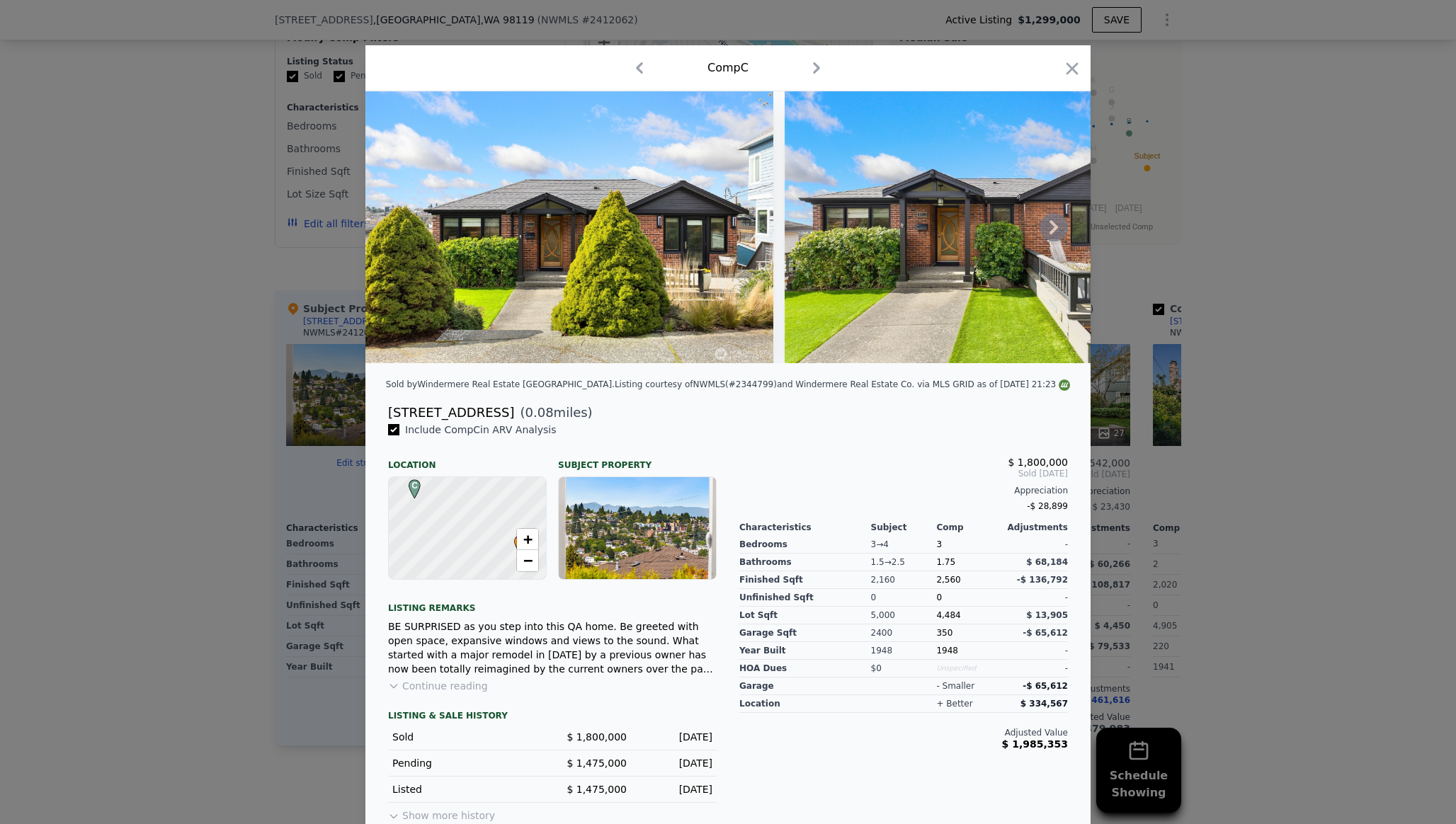
click at [1054, 228] on icon at bounding box center [1053, 227] width 28 height 28
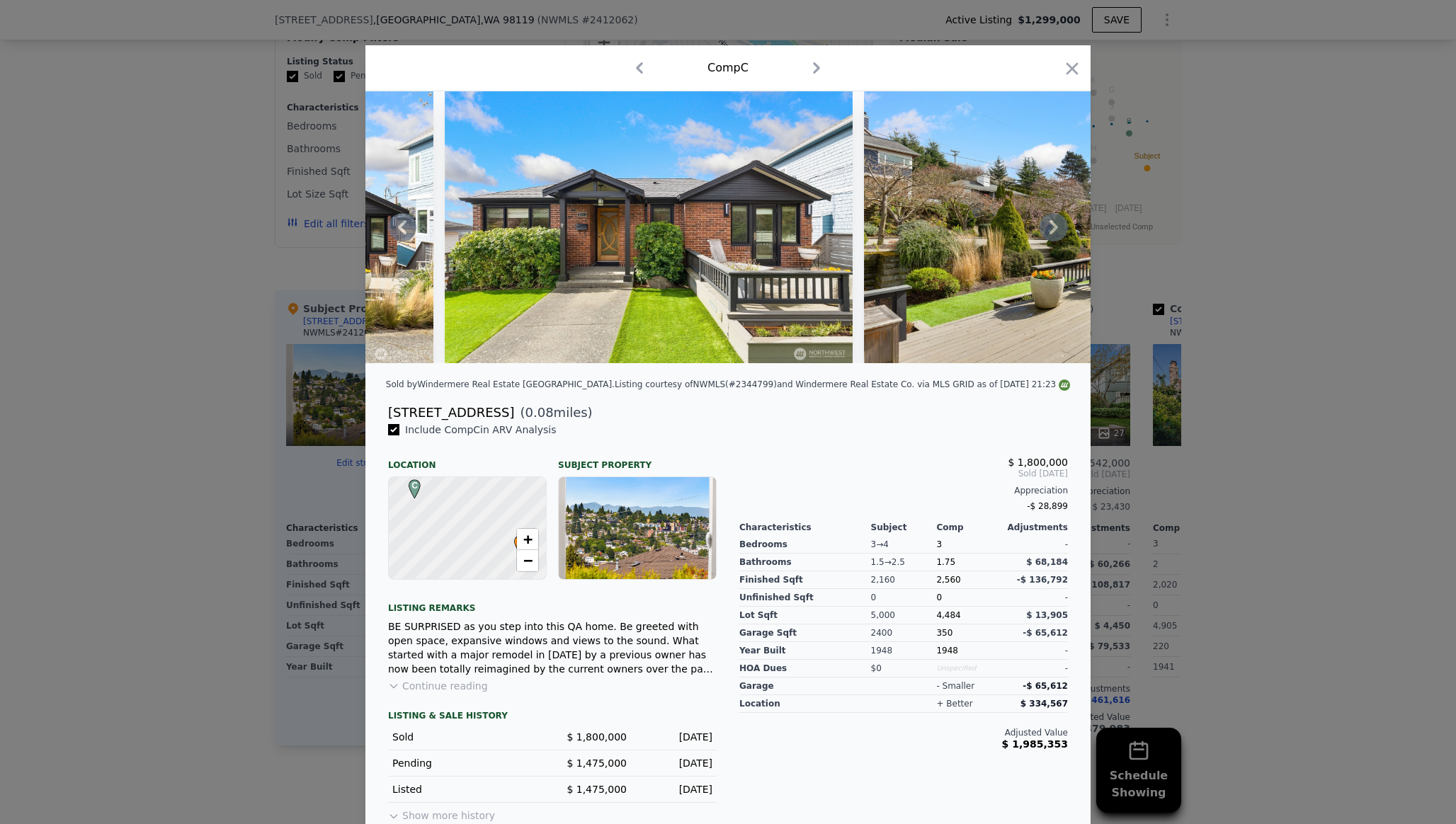
click at [1054, 228] on icon at bounding box center [1053, 227] width 8 height 14
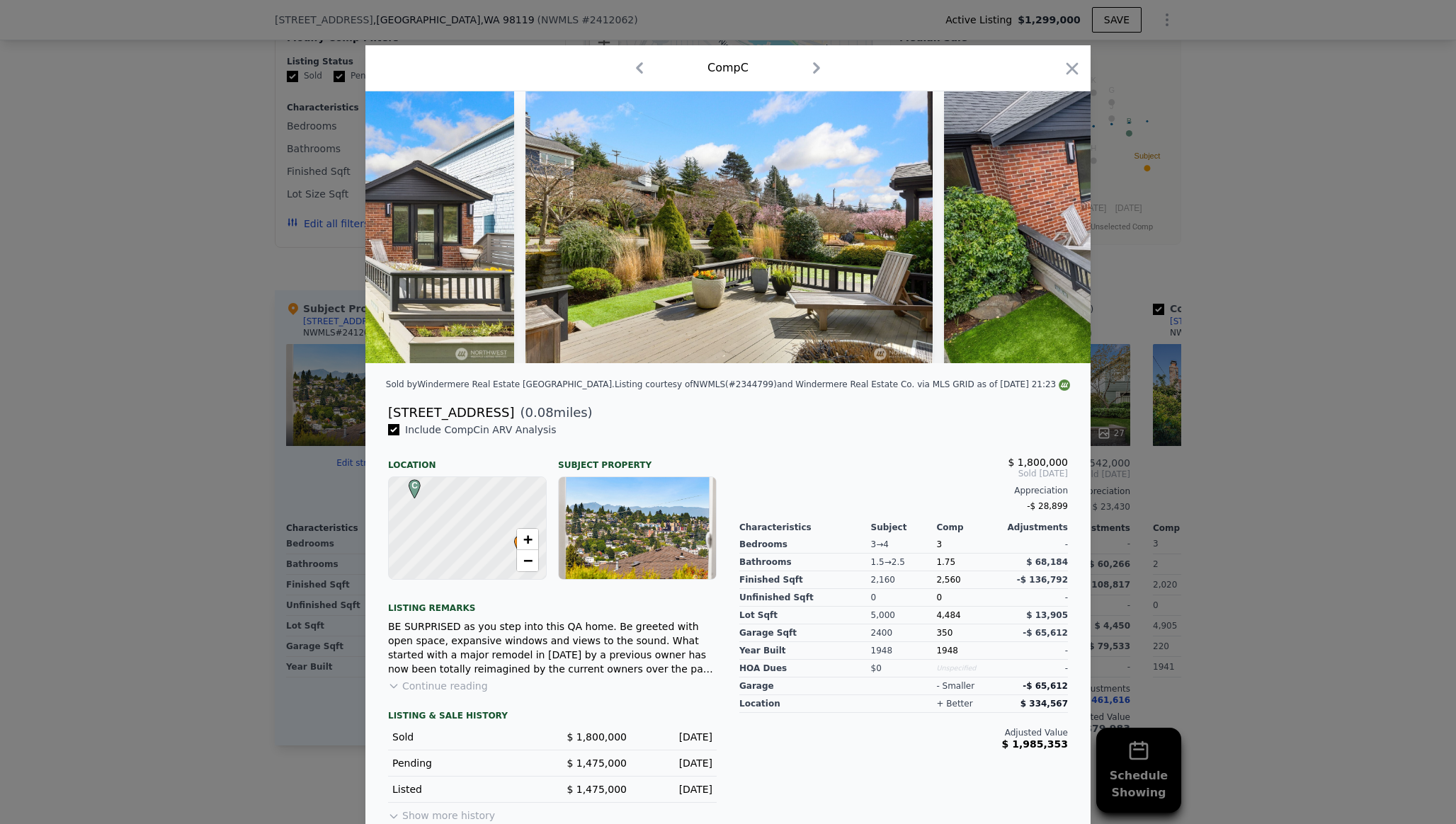
scroll to position [0, 679]
click at [1054, 230] on img at bounding box center [1147, 227] width 409 height 272
click at [1057, 228] on icon at bounding box center [1053, 227] width 8 height 14
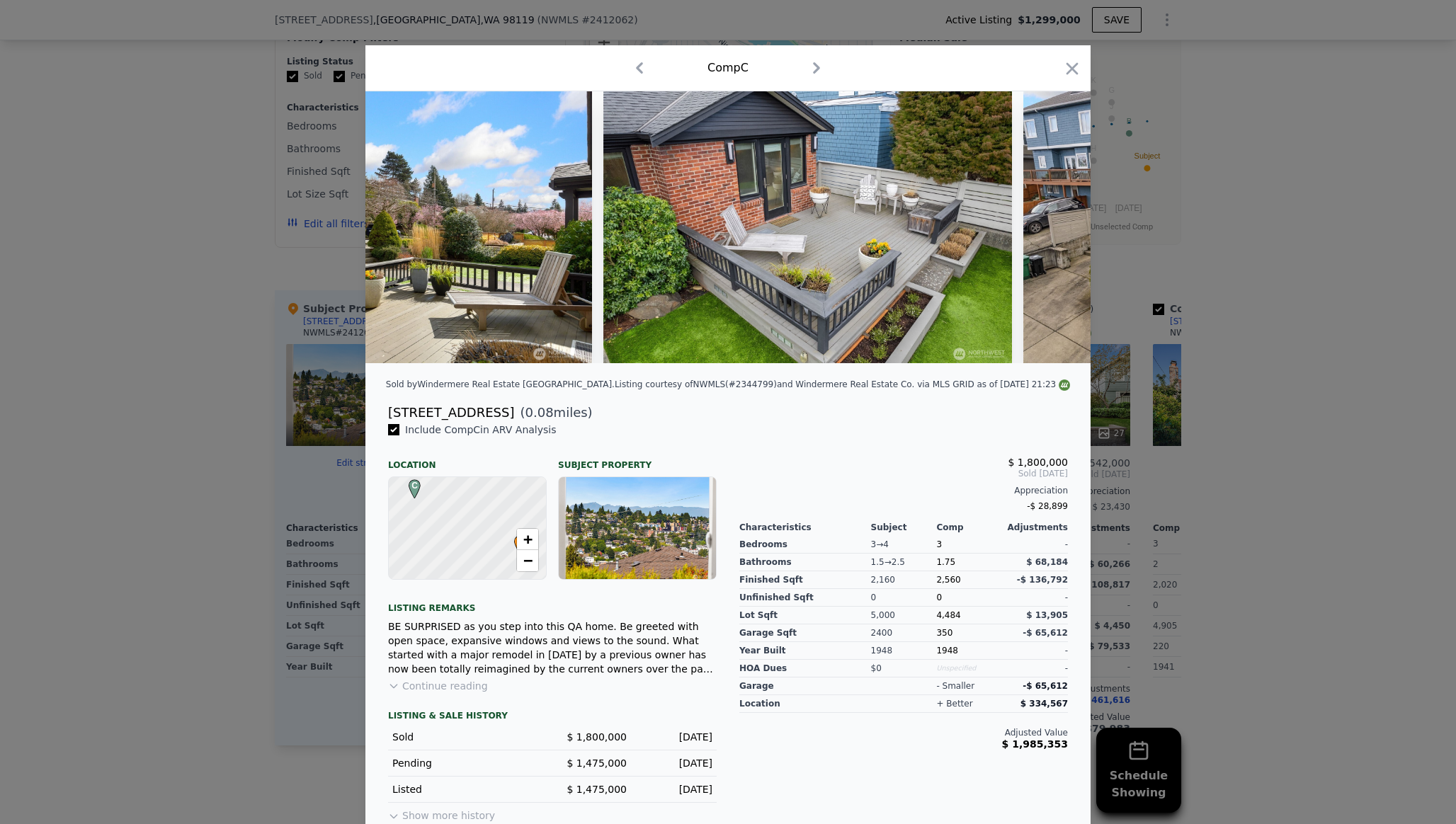
scroll to position [0, 1020]
click at [1057, 228] on img at bounding box center [1226, 227] width 409 height 272
click at [1056, 232] on icon at bounding box center [1053, 227] width 28 height 28
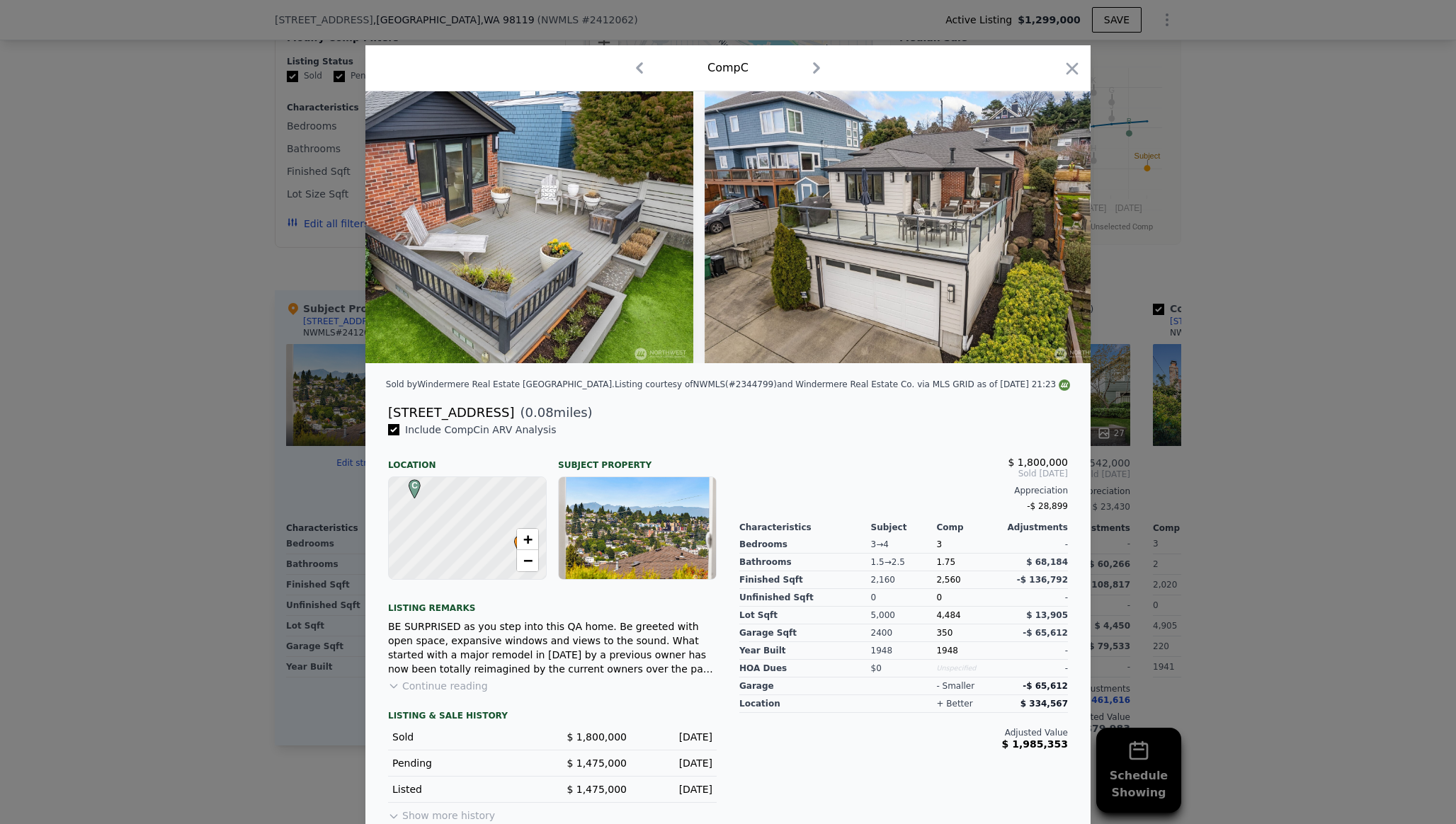
scroll to position [0, 1360]
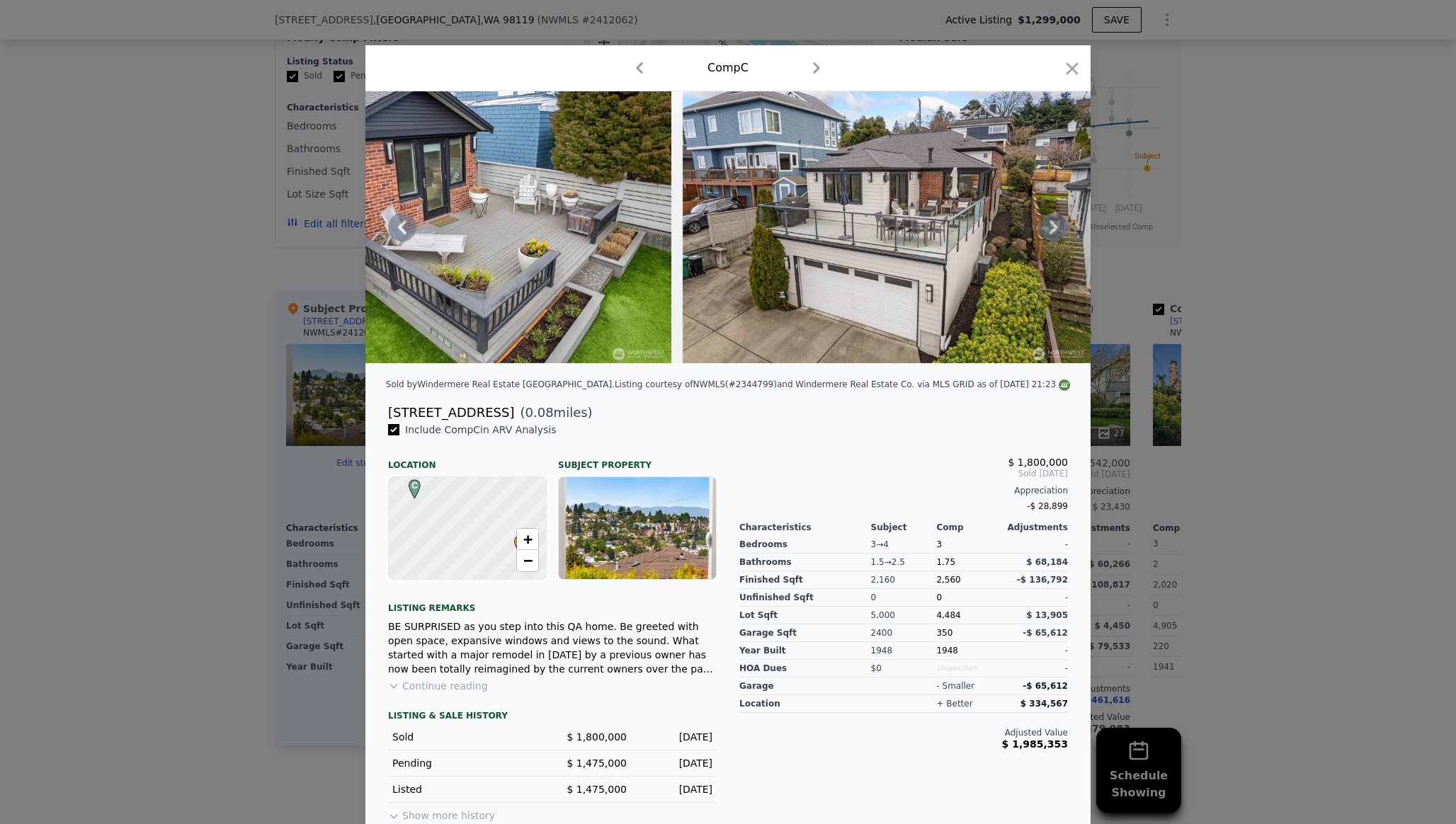
click at [1056, 232] on icon at bounding box center [1053, 227] width 28 height 28
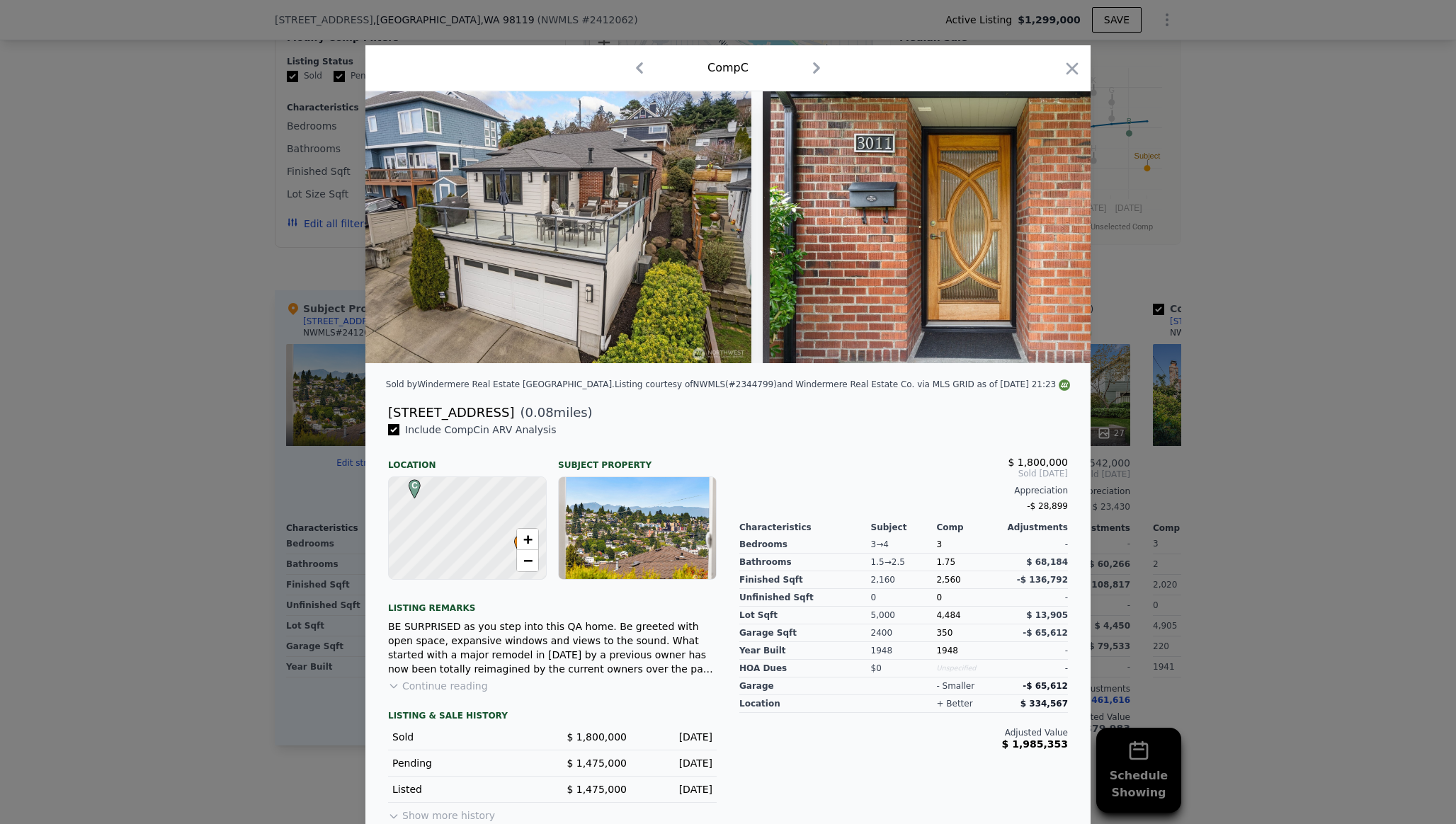
click at [1056, 234] on img at bounding box center [967, 227] width 408 height 272
click at [1056, 230] on icon at bounding box center [1053, 227] width 28 height 28
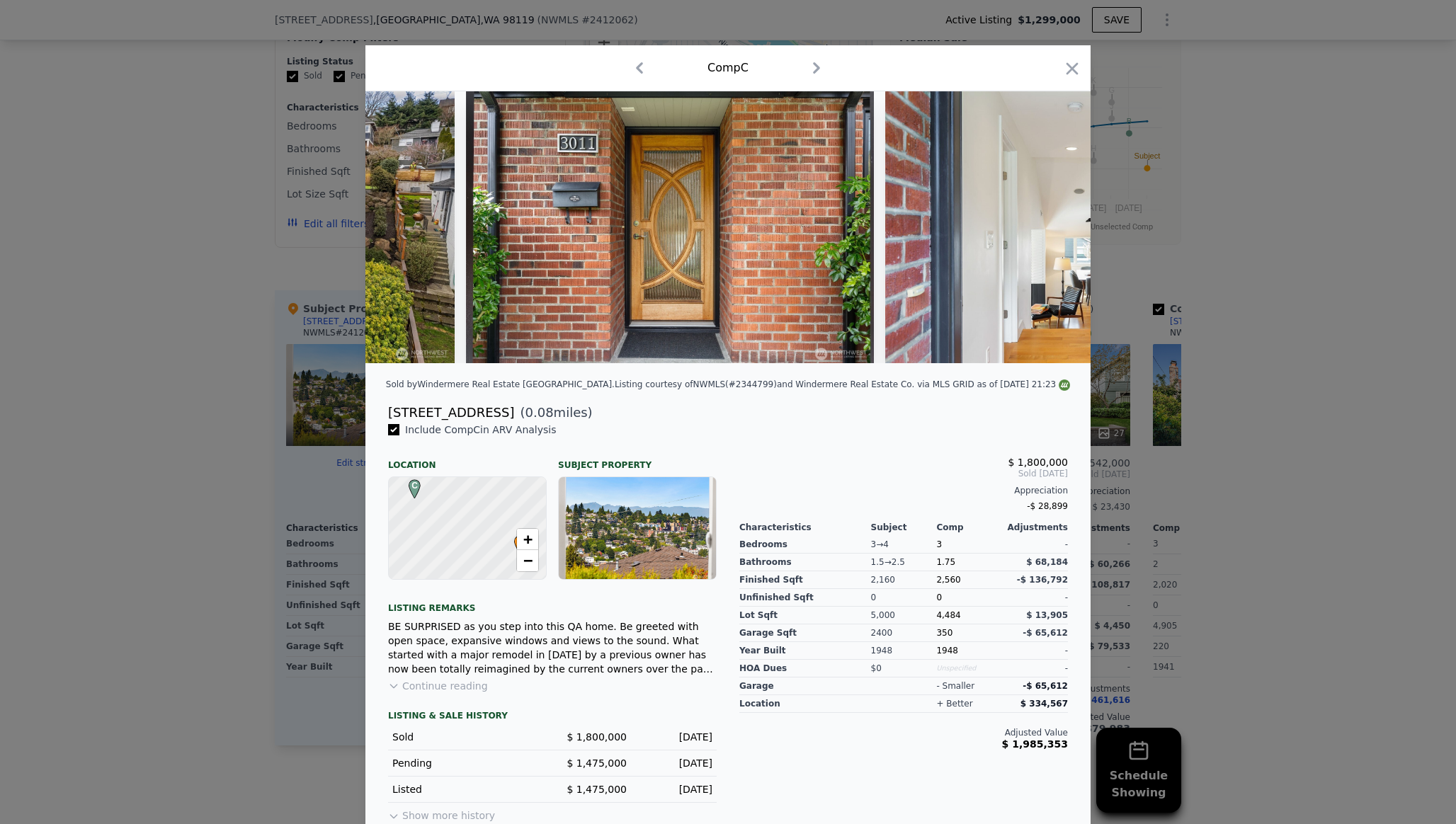
scroll to position [0, 2039]
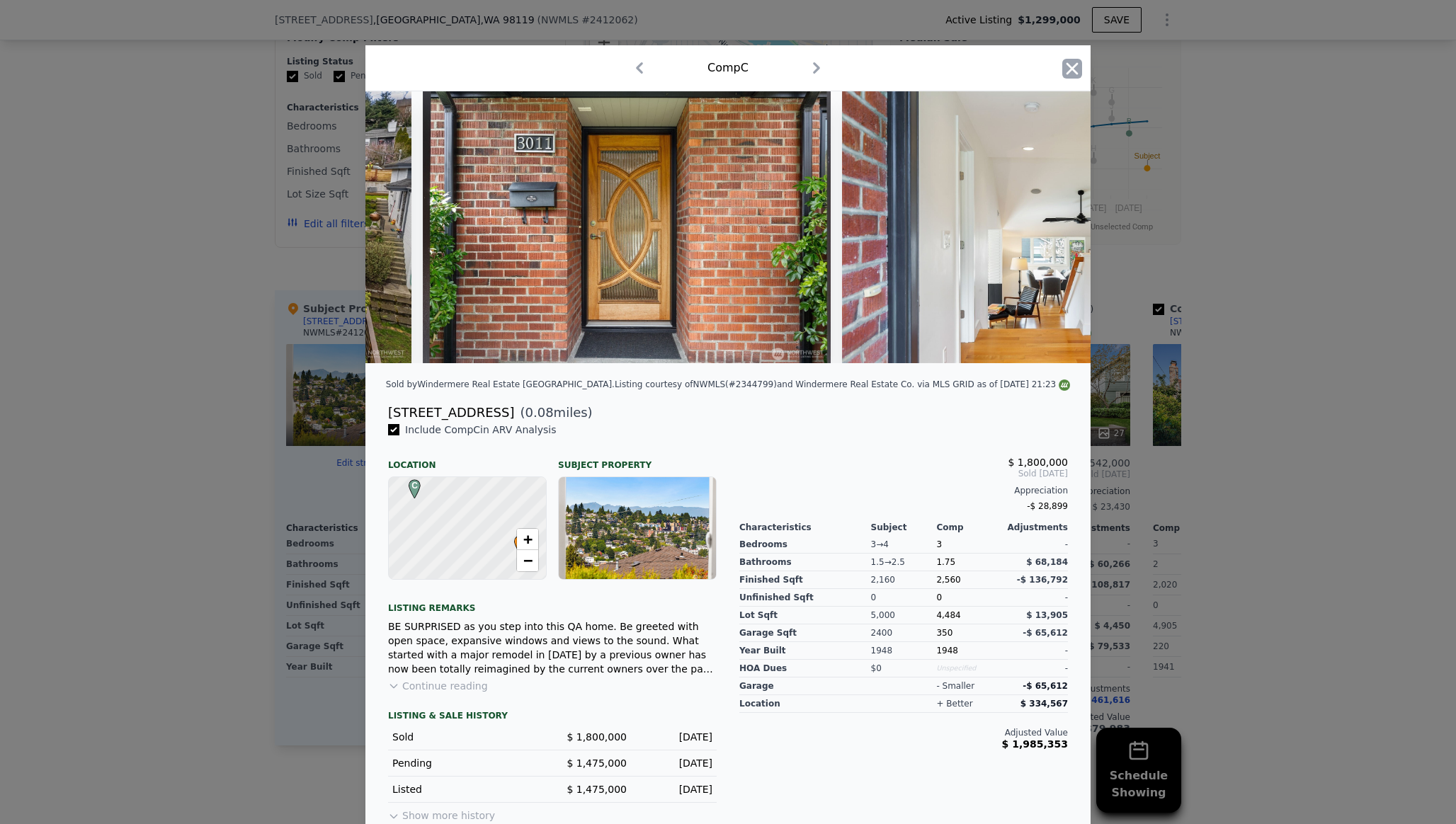
click at [1073, 64] on icon "button" at bounding box center [1072, 69] width 20 height 20
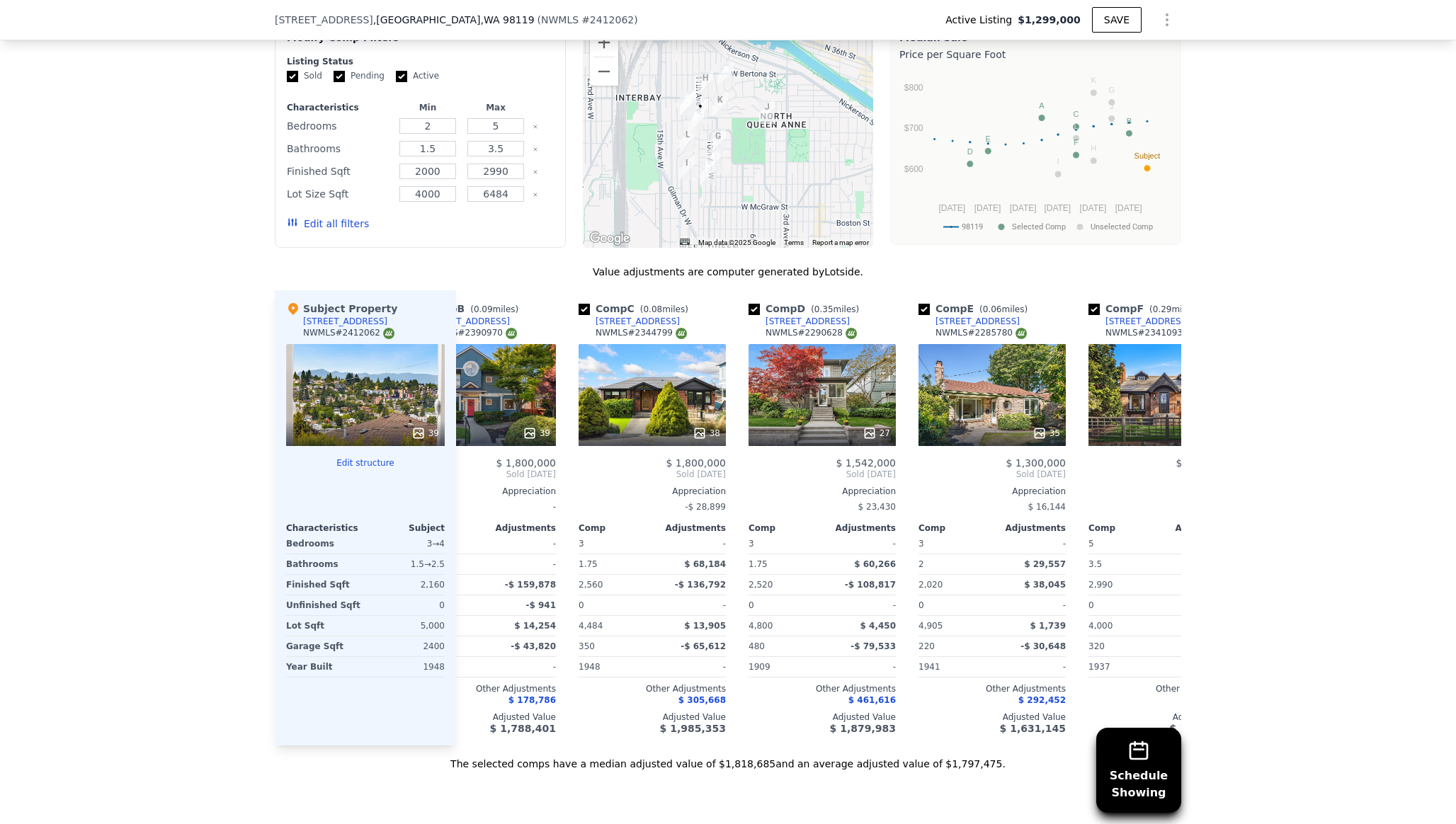
scroll to position [0, 237]
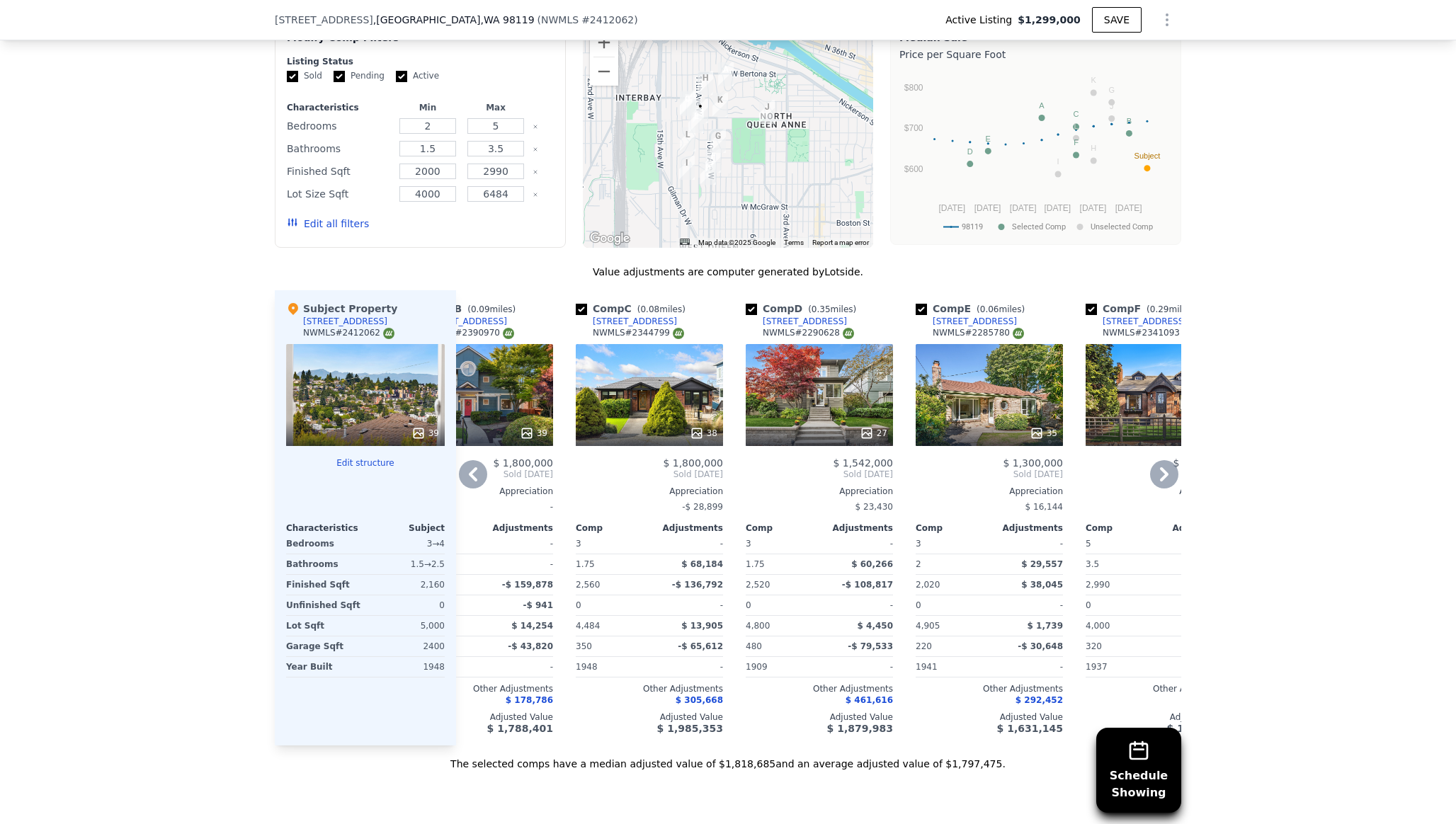
click at [1016, 348] on div "35" at bounding box center [989, 395] width 147 height 102
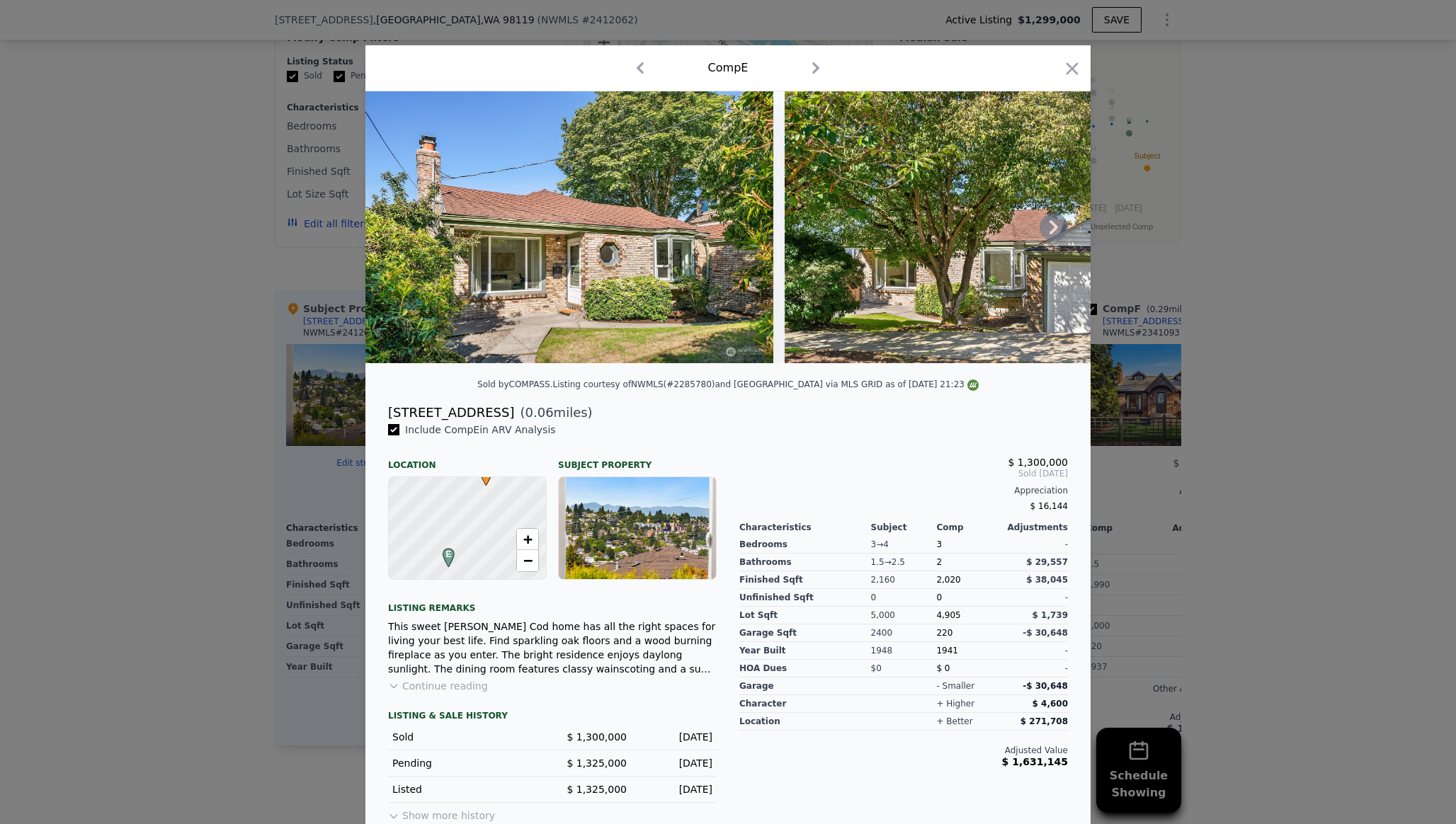
click at [1052, 222] on icon at bounding box center [1053, 227] width 8 height 14
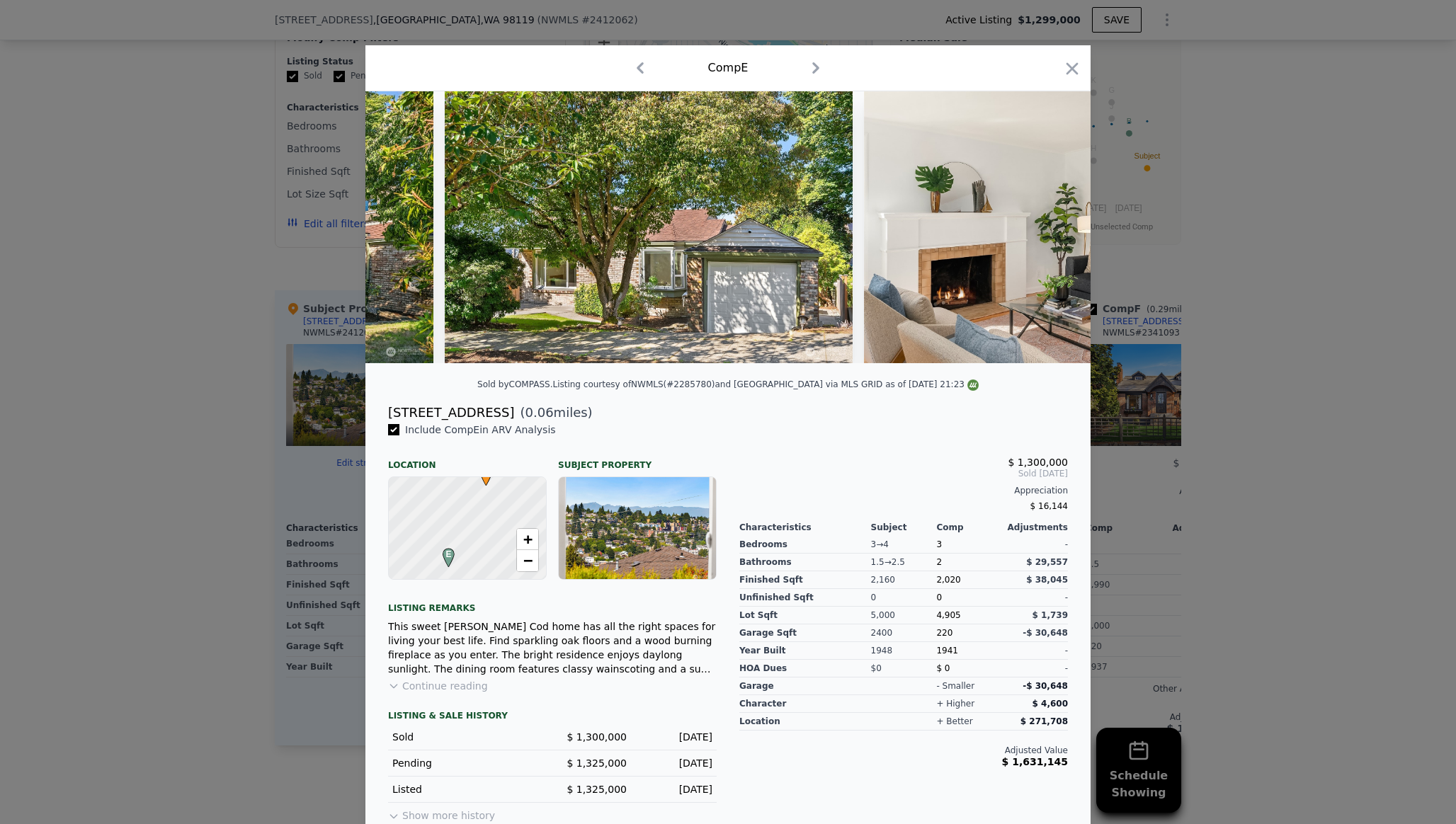
click at [1052, 222] on img at bounding box center [1068, 227] width 408 height 272
click at [1059, 221] on icon at bounding box center [1053, 227] width 28 height 28
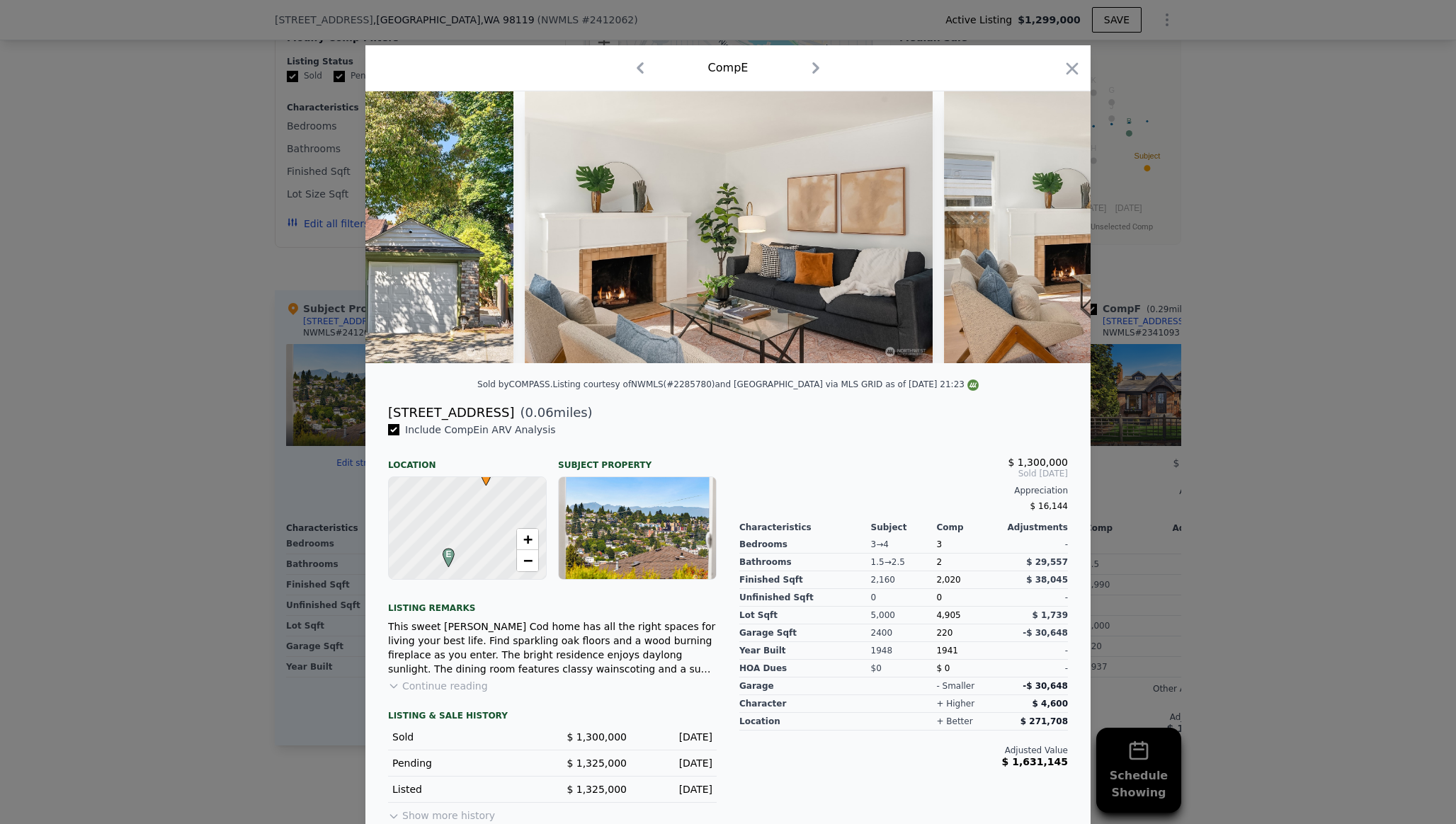
scroll to position [0, 679]
click at [1059, 221] on img at bounding box center [1147, 227] width 408 height 272
click at [1054, 228] on icon at bounding box center [1053, 227] width 8 height 14
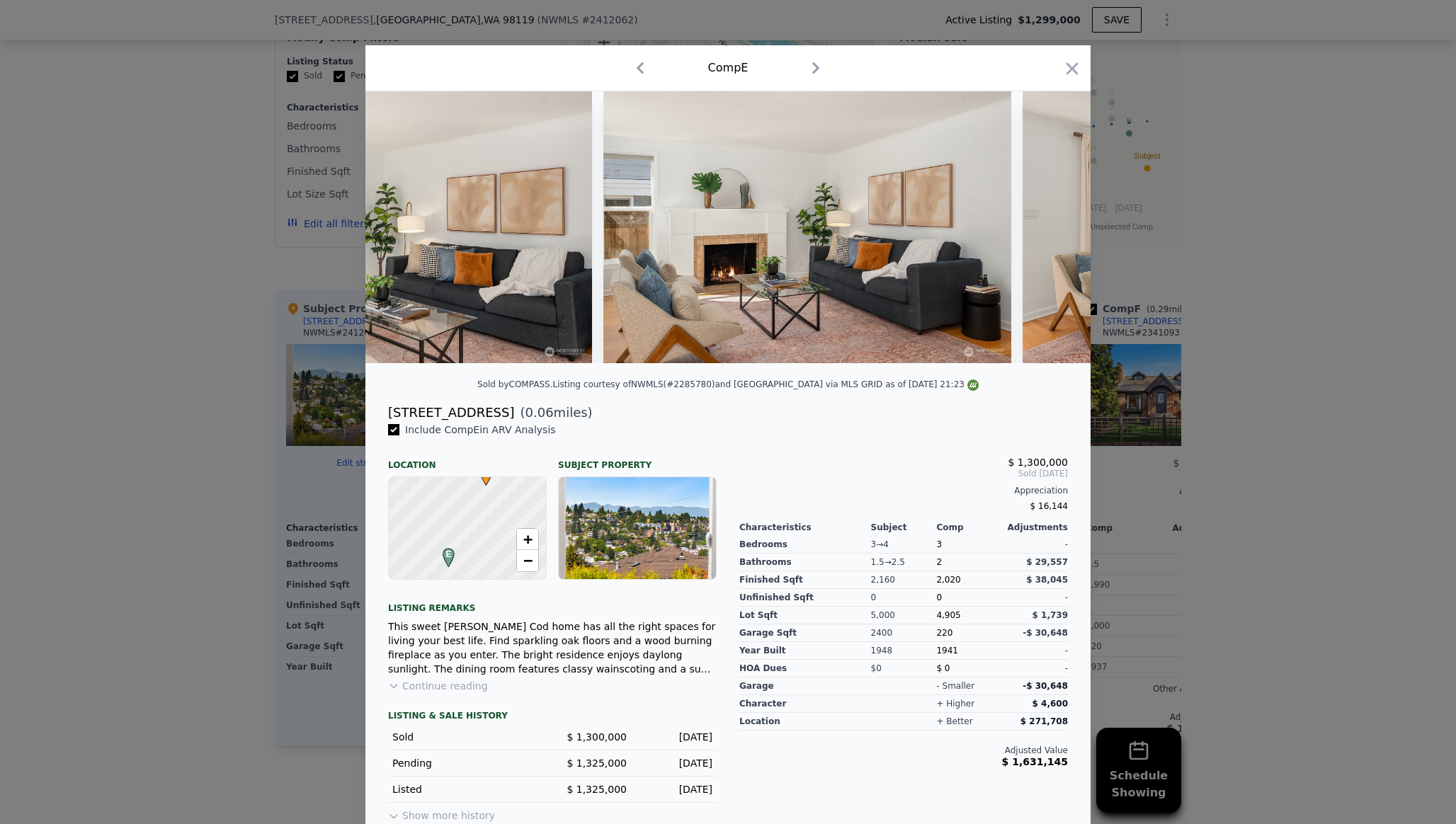
click at [1054, 228] on img at bounding box center [1226, 227] width 409 height 272
click at [1054, 228] on icon at bounding box center [1053, 227] width 8 height 14
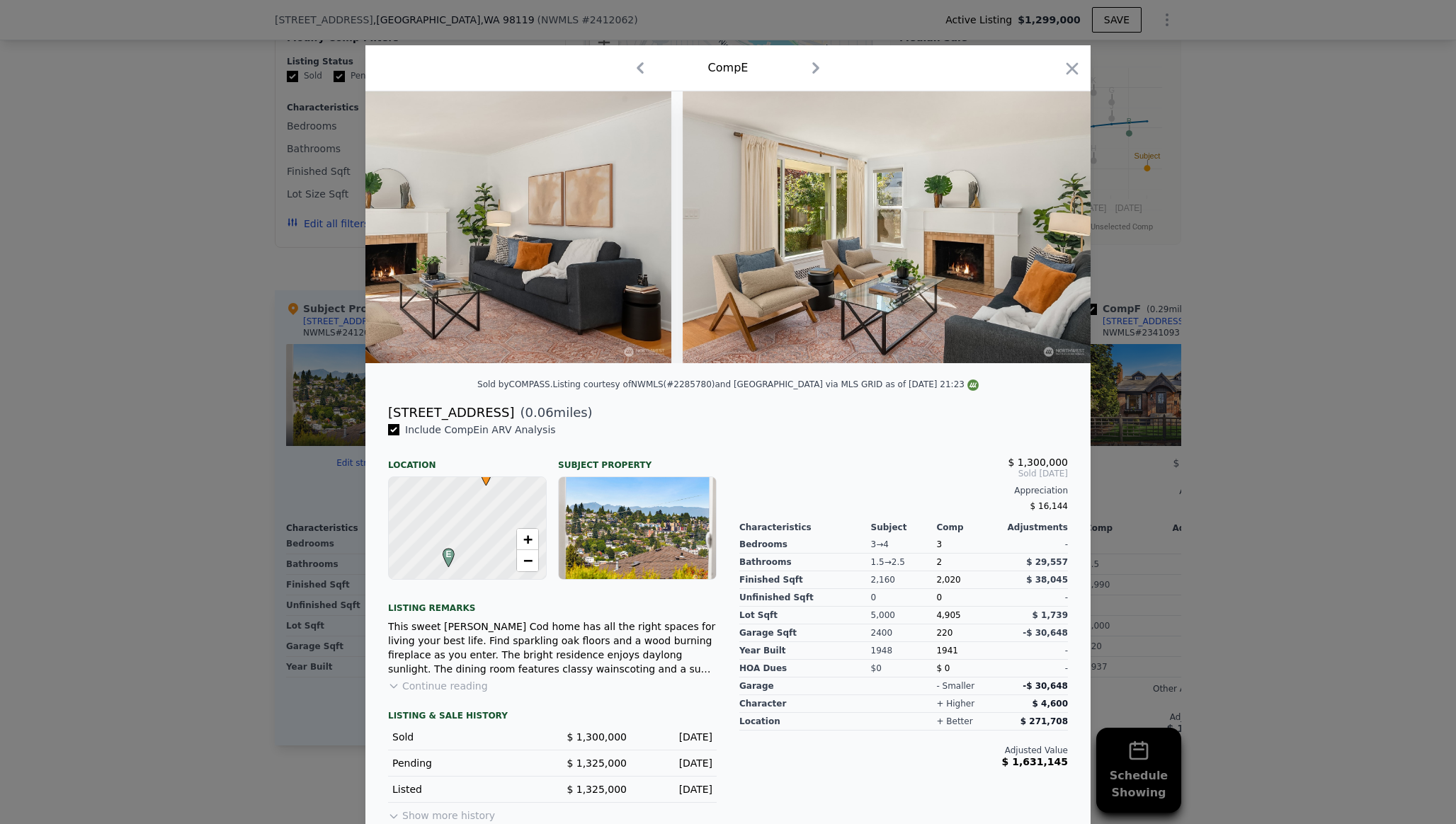
click at [1054, 228] on img at bounding box center [887, 227] width 409 height 272
click at [1054, 228] on icon at bounding box center [1053, 227] width 8 height 14
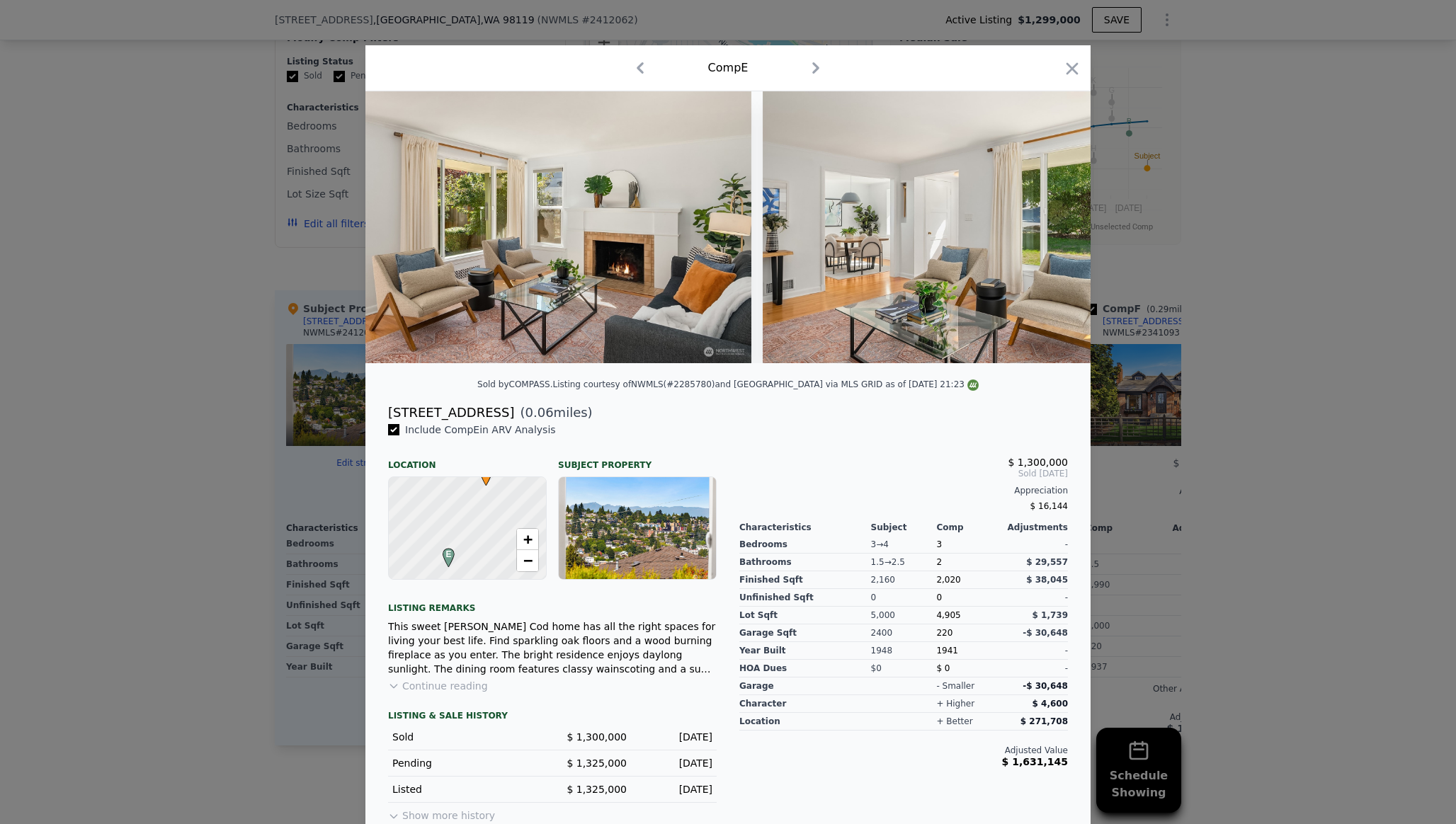
click at [1054, 228] on img at bounding box center [967, 227] width 409 height 272
click at [1054, 228] on icon at bounding box center [1053, 227] width 8 height 14
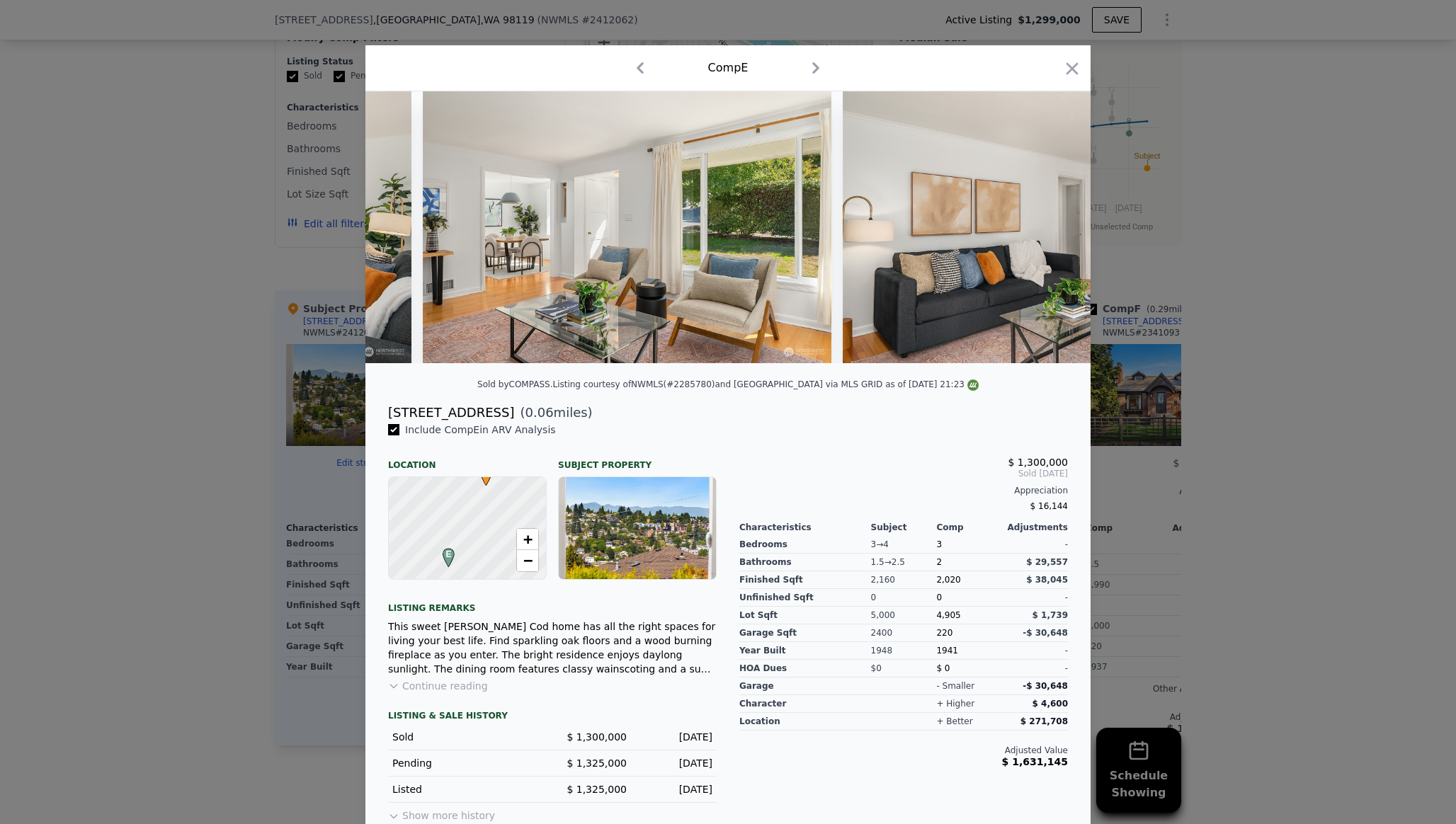
click at [1054, 228] on img at bounding box center [1047, 227] width 409 height 272
click at [1054, 228] on icon at bounding box center [1053, 227] width 8 height 14
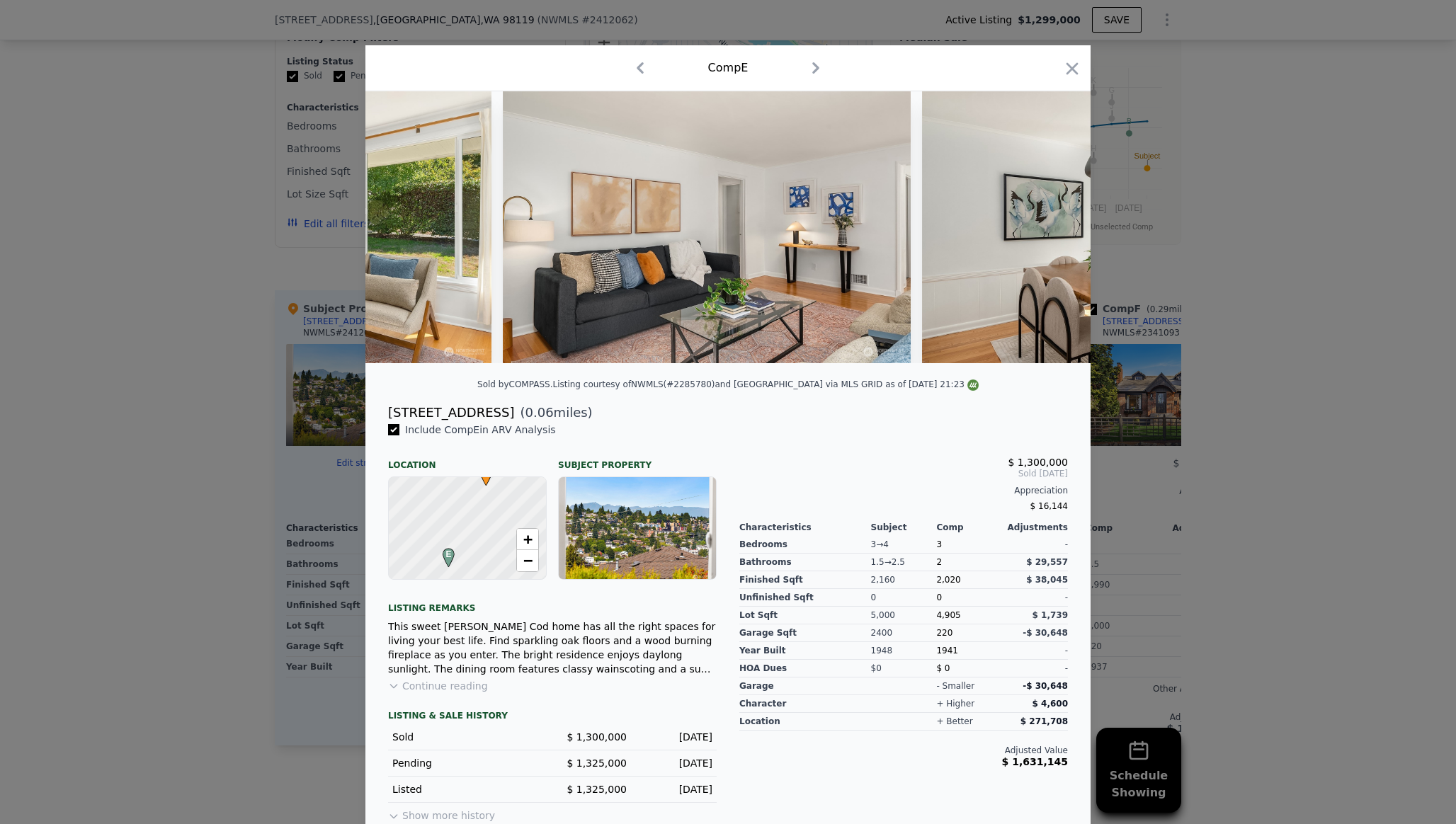
click at [1054, 228] on img at bounding box center [1126, 227] width 409 height 272
click at [1054, 228] on icon at bounding box center [1053, 227] width 8 height 14
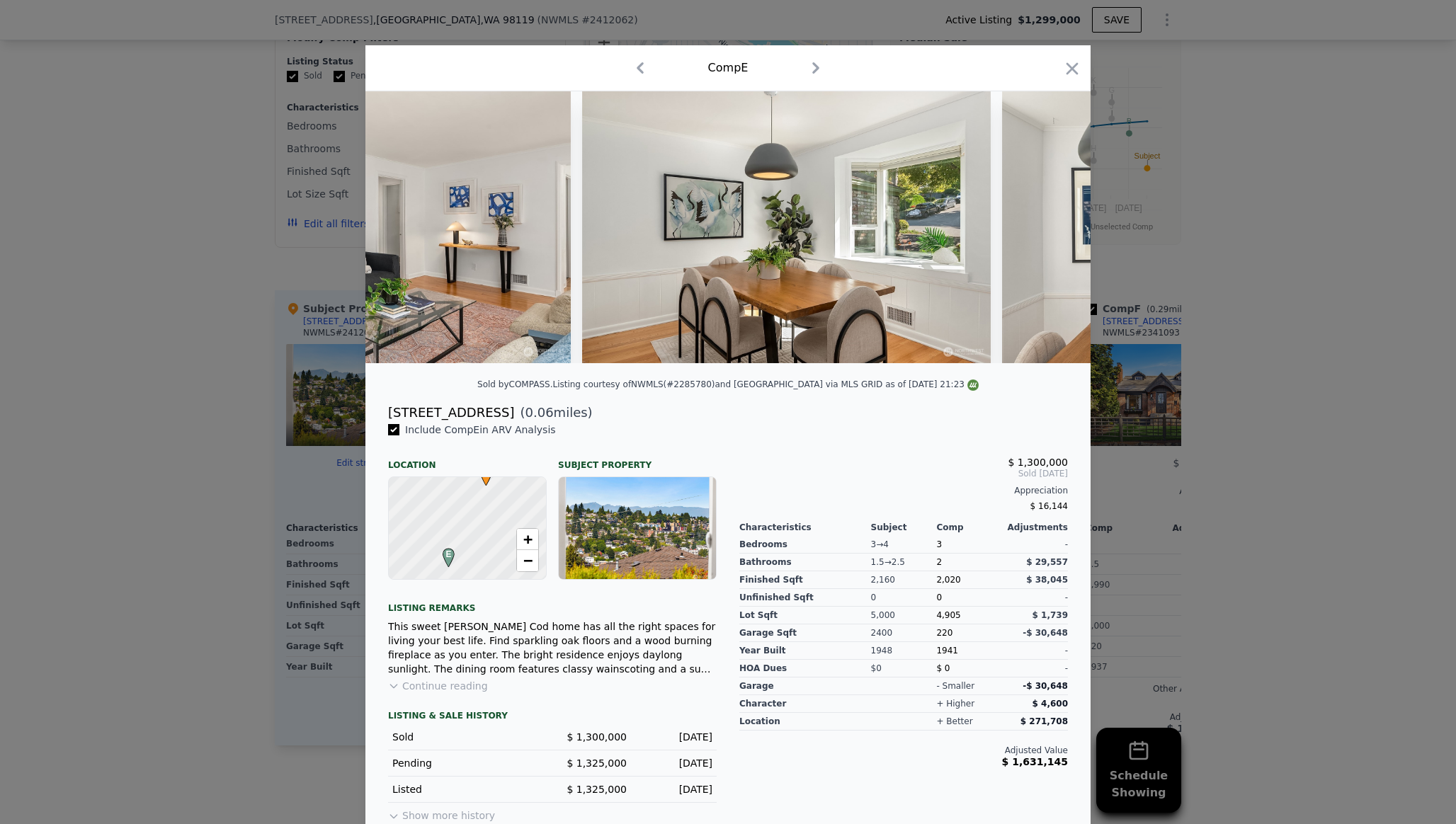
click at [1054, 228] on img at bounding box center [1205, 227] width 409 height 272
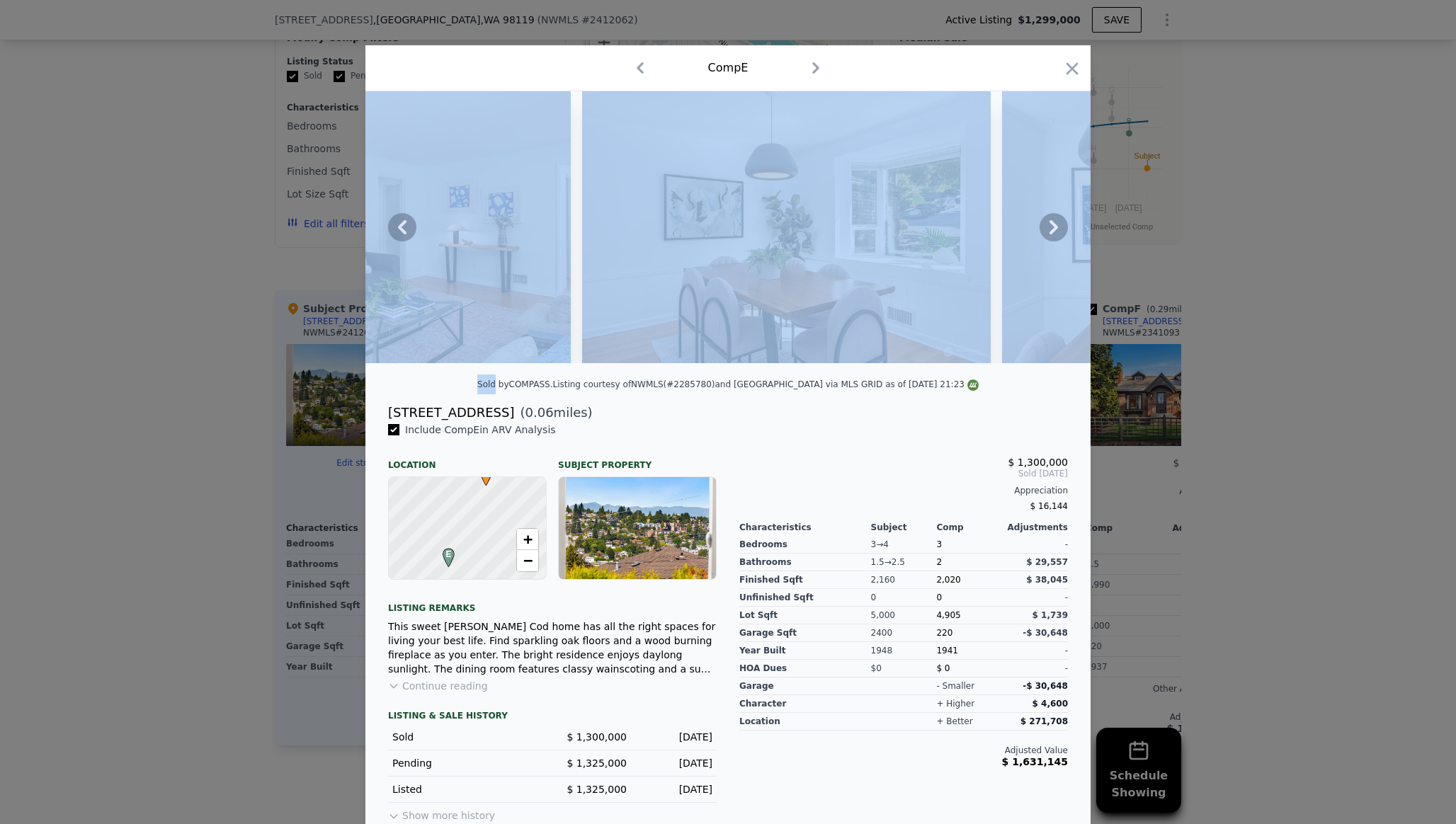
click at [1054, 228] on icon at bounding box center [1053, 227] width 8 height 14
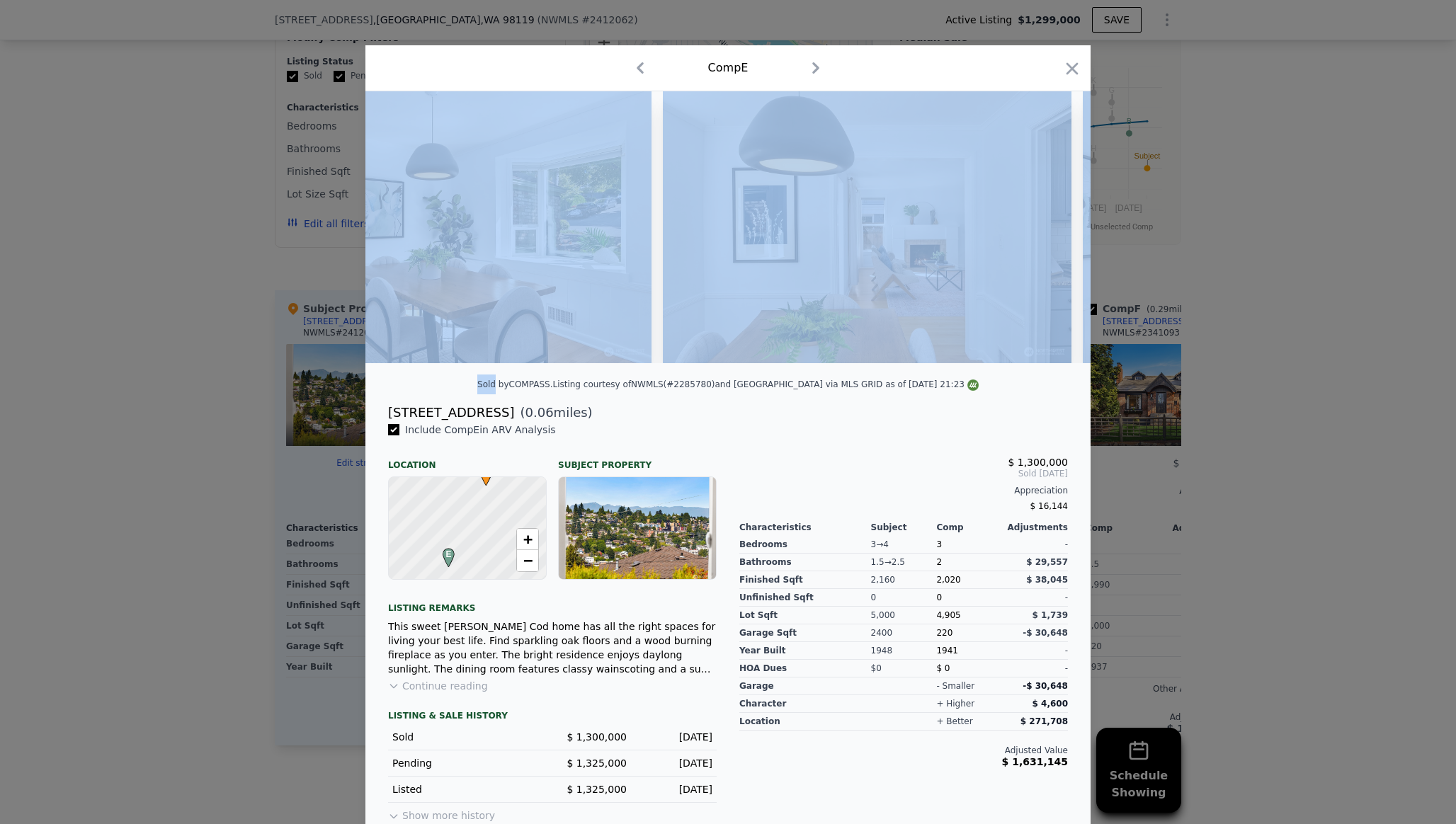
scroll to position [0, 3059]
click at [1073, 77] on icon "button" at bounding box center [1072, 69] width 20 height 20
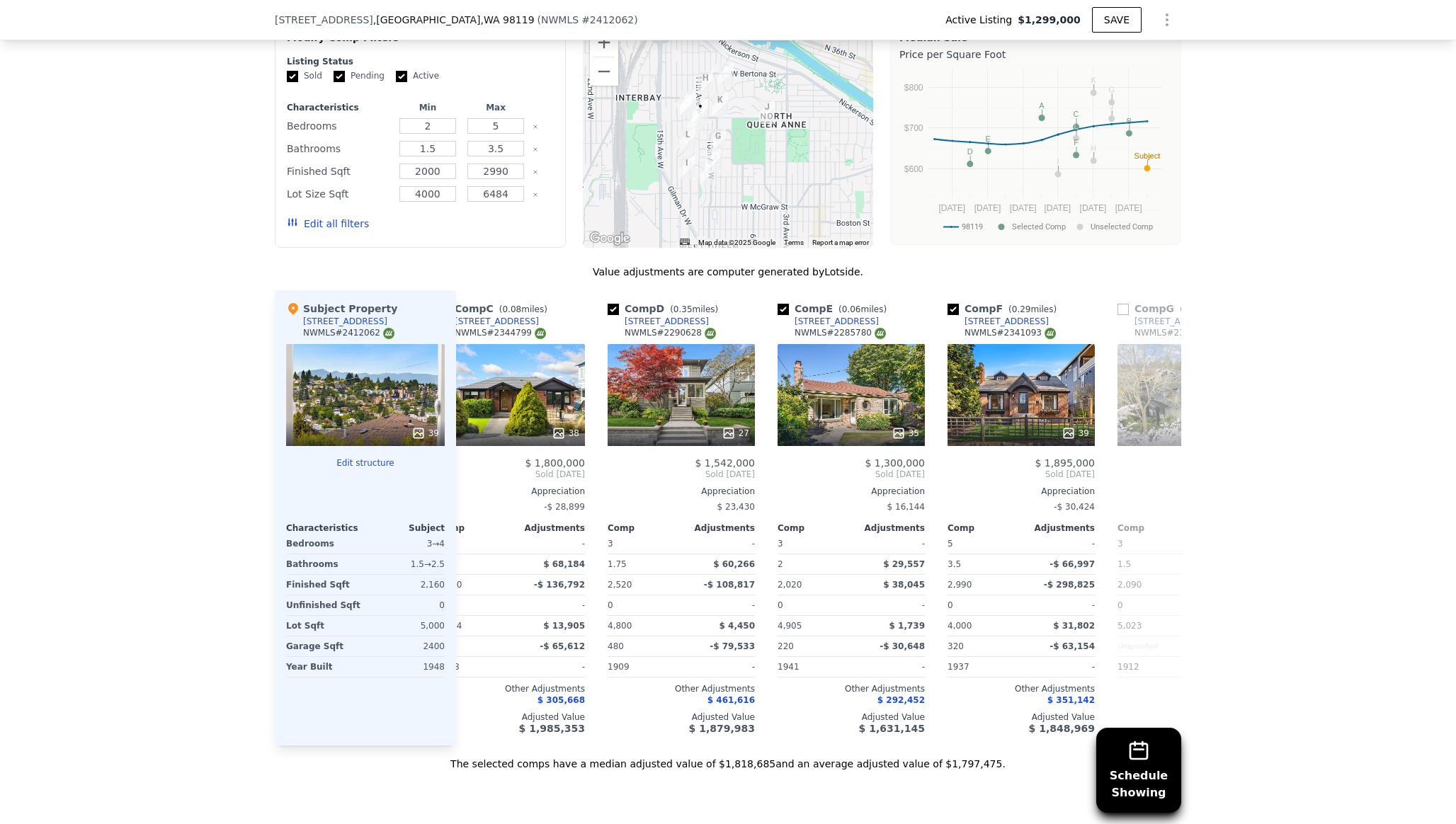
scroll to position [0, 394]
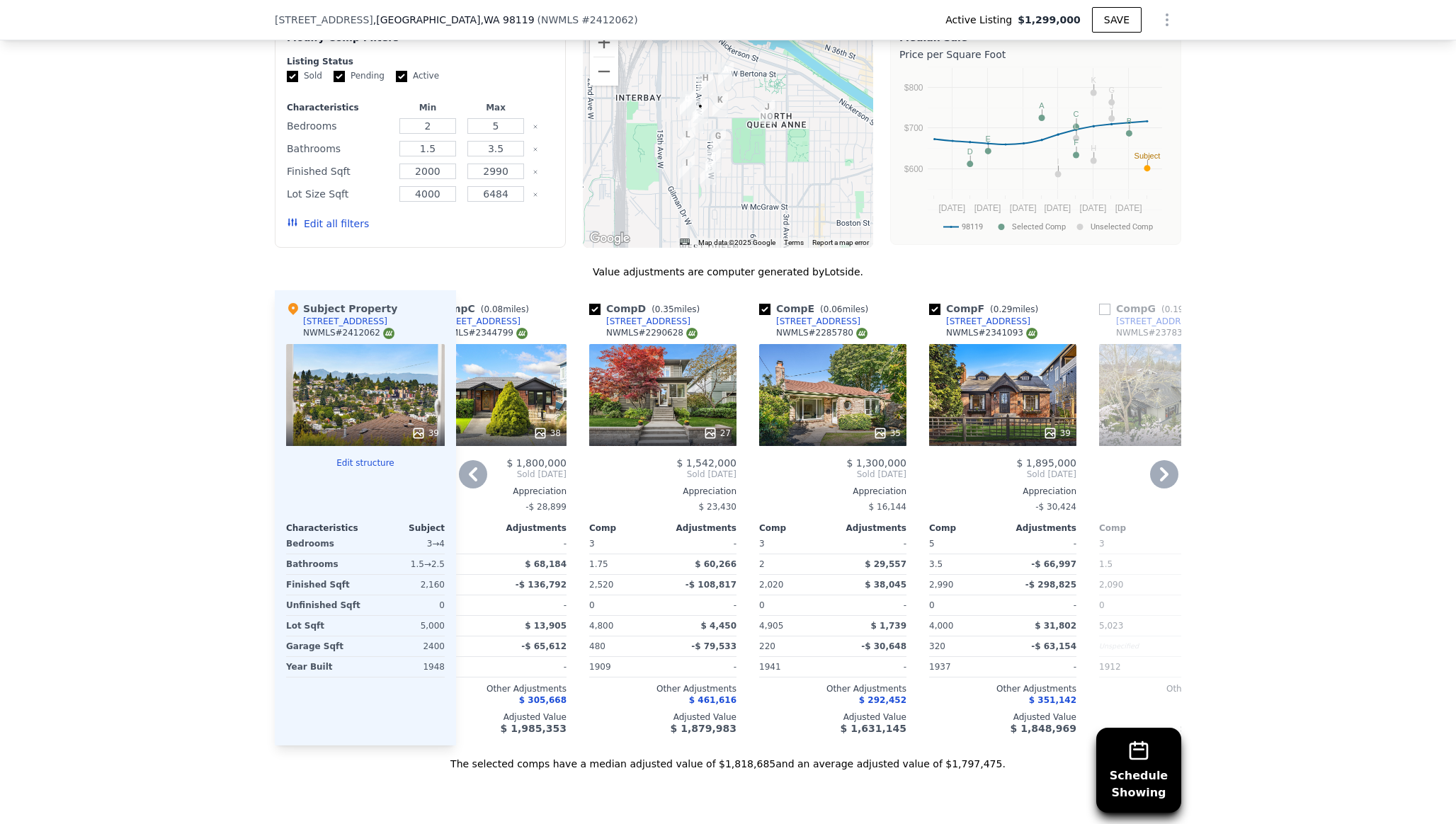
click at [1024, 354] on div "39" at bounding box center [1002, 395] width 147 height 102
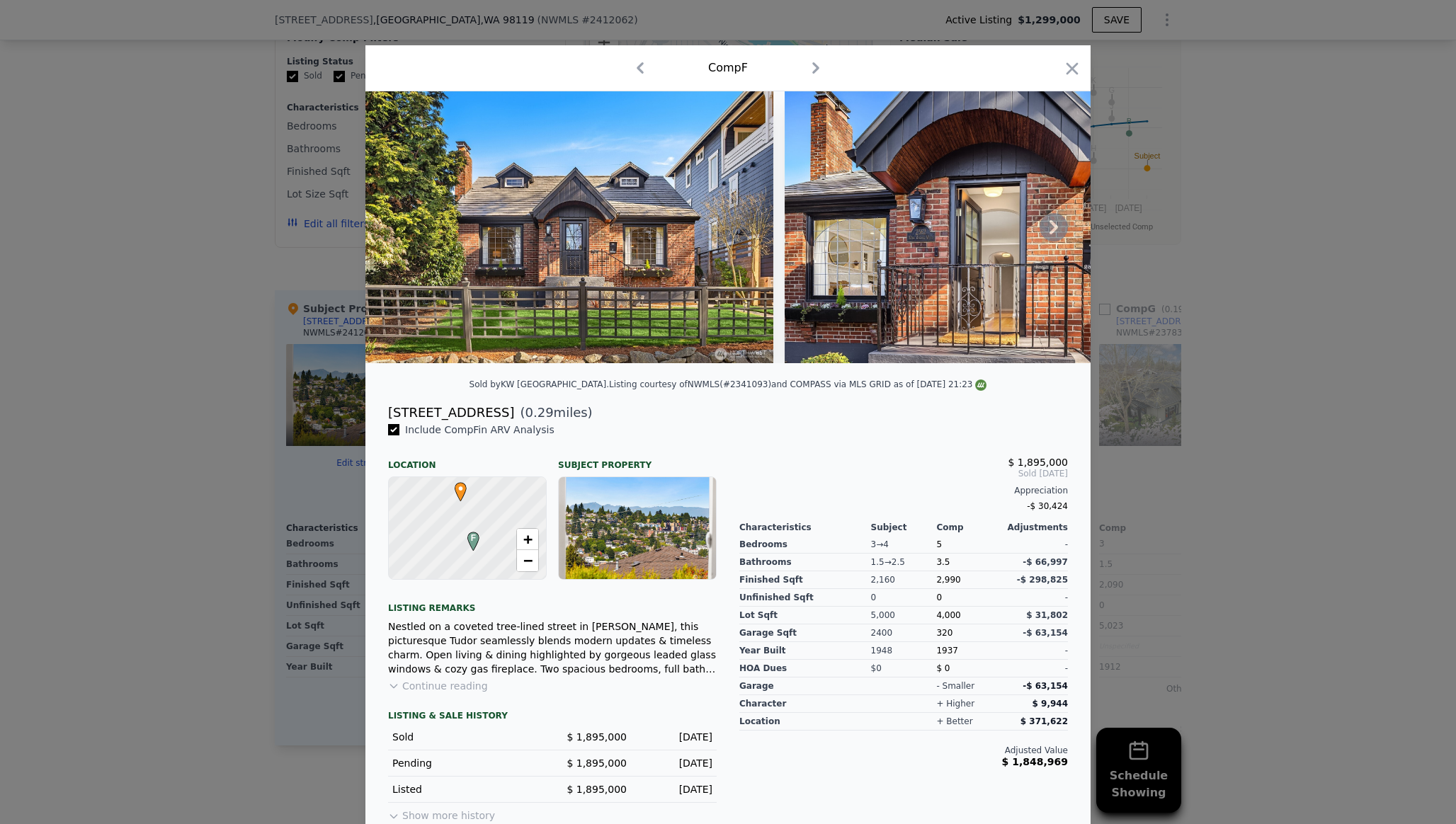
click at [1049, 236] on icon at bounding box center [1053, 227] width 28 height 28
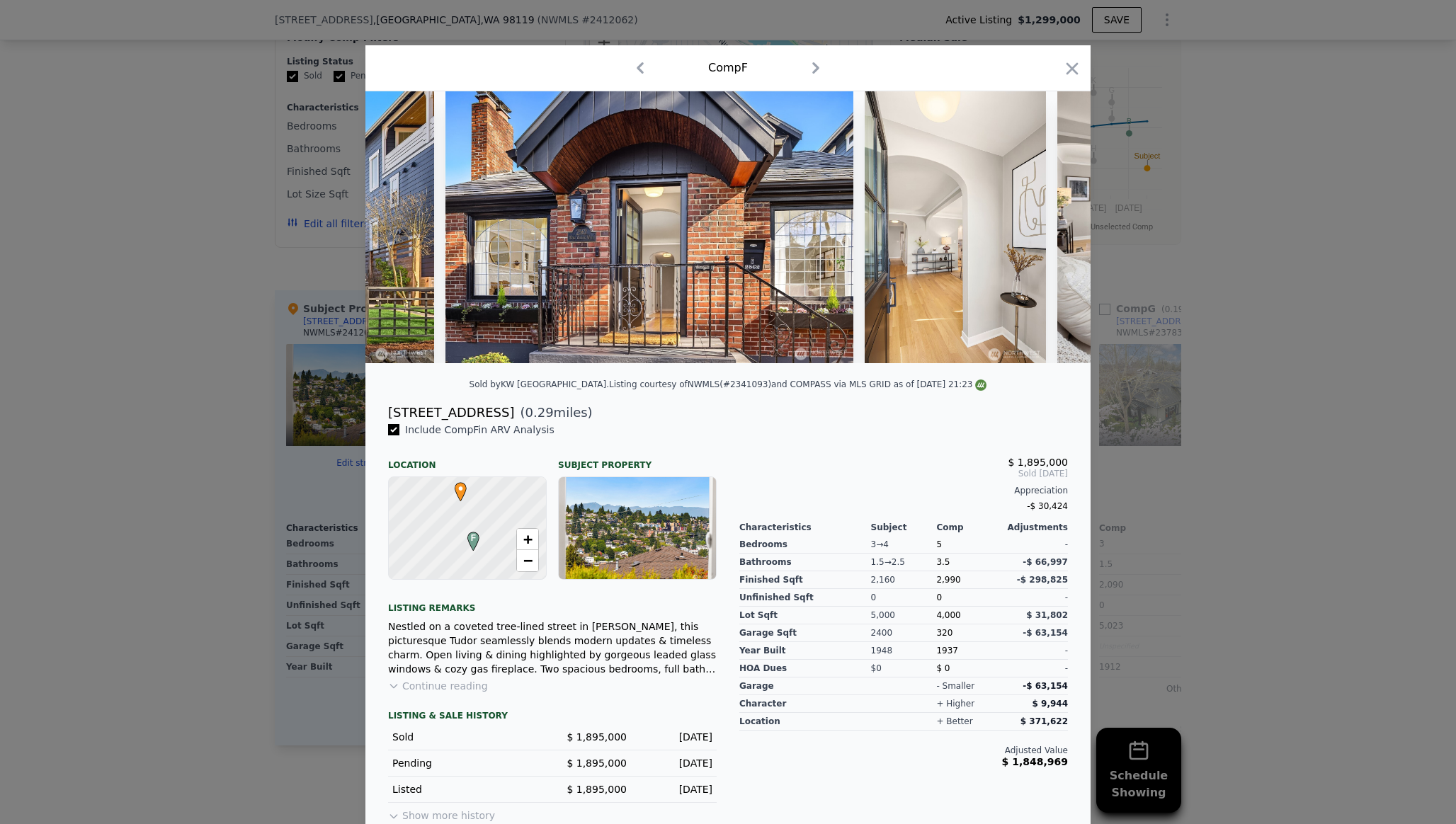
scroll to position [0, 340]
click at [1049, 237] on div at bounding box center [728, 227] width 725 height 272
click at [1055, 230] on icon at bounding box center [1053, 227] width 28 height 28
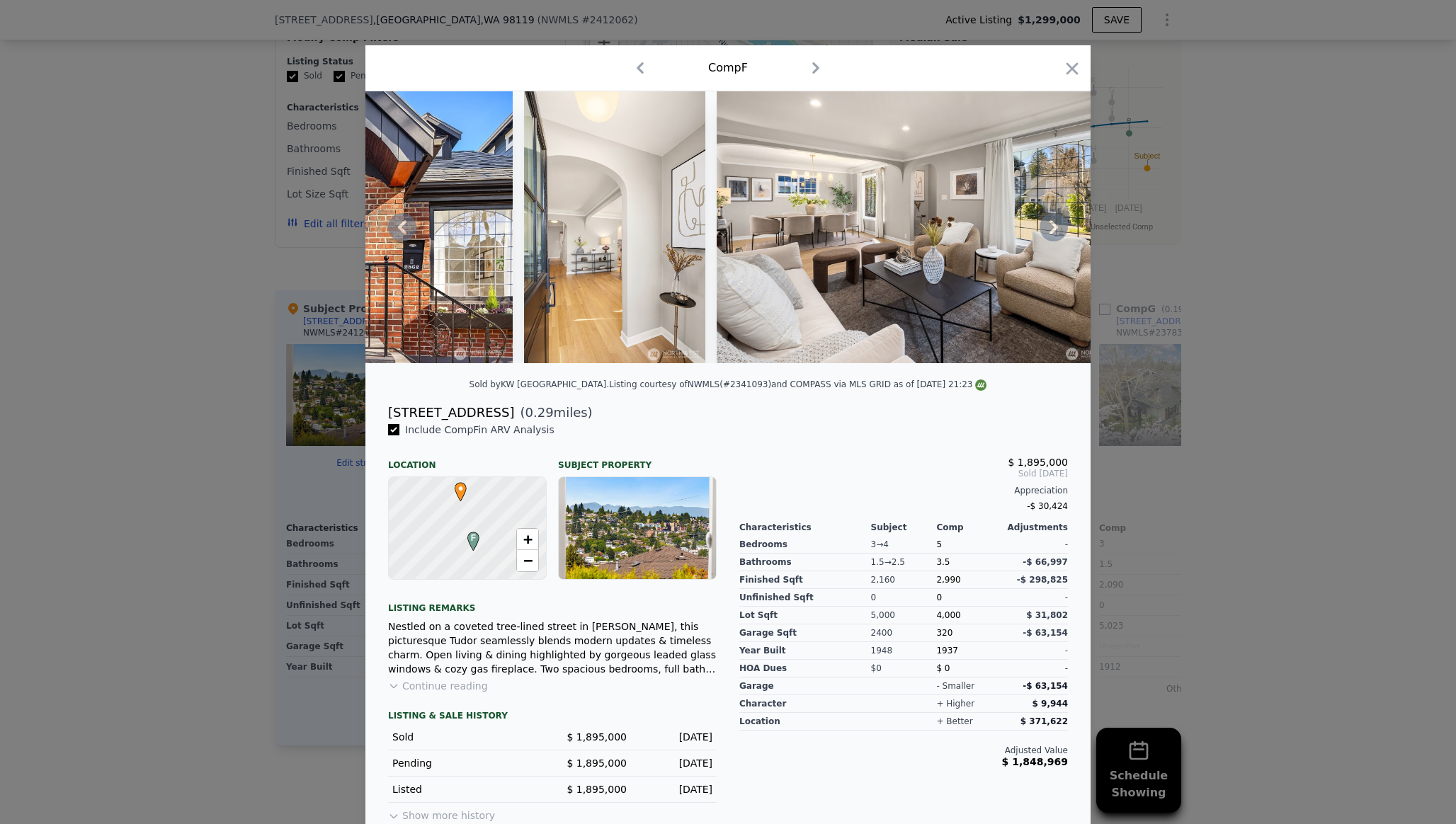
scroll to position [11, 0]
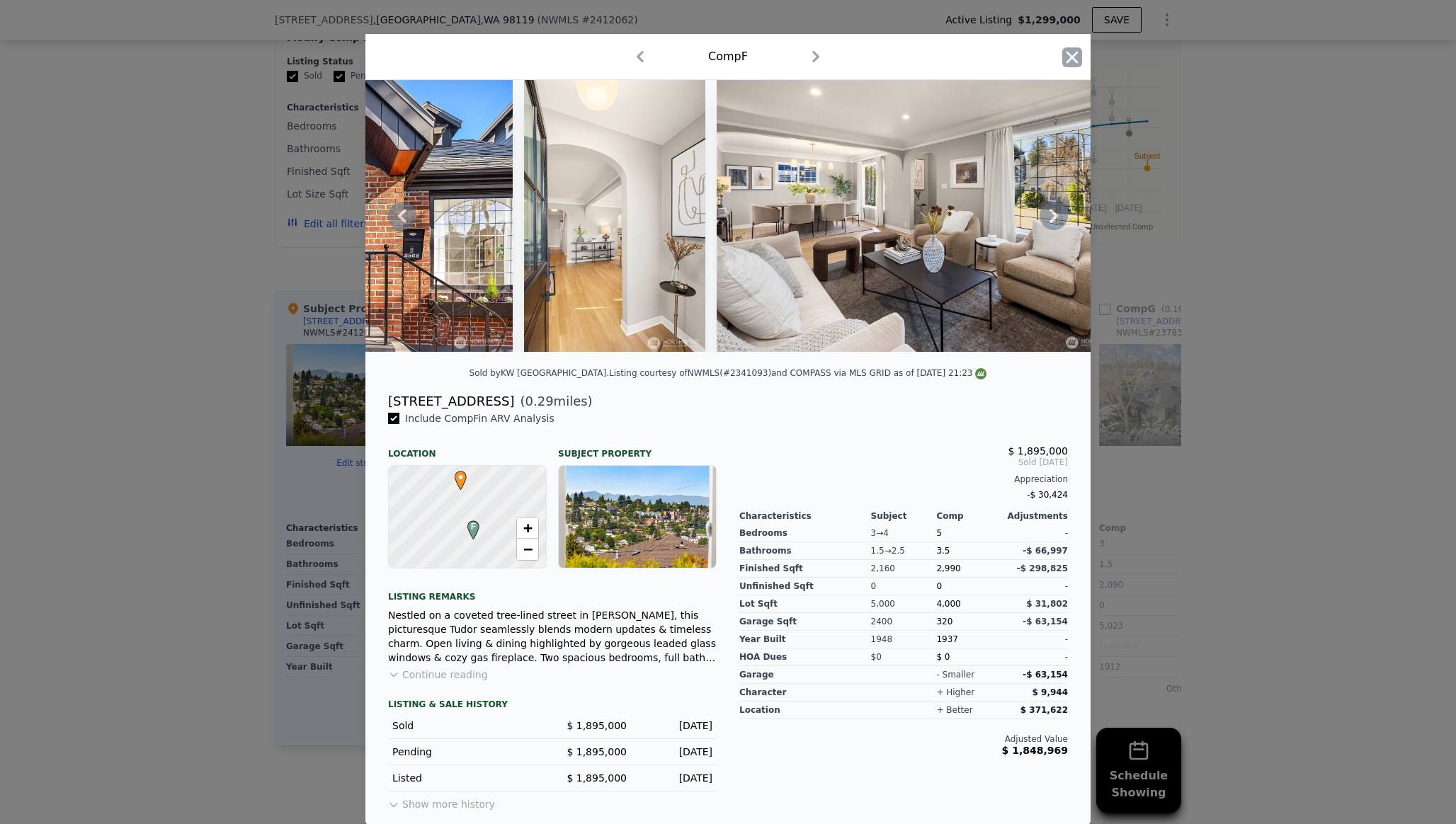
click at [1074, 56] on icon "button" at bounding box center [1072, 58] width 20 height 20
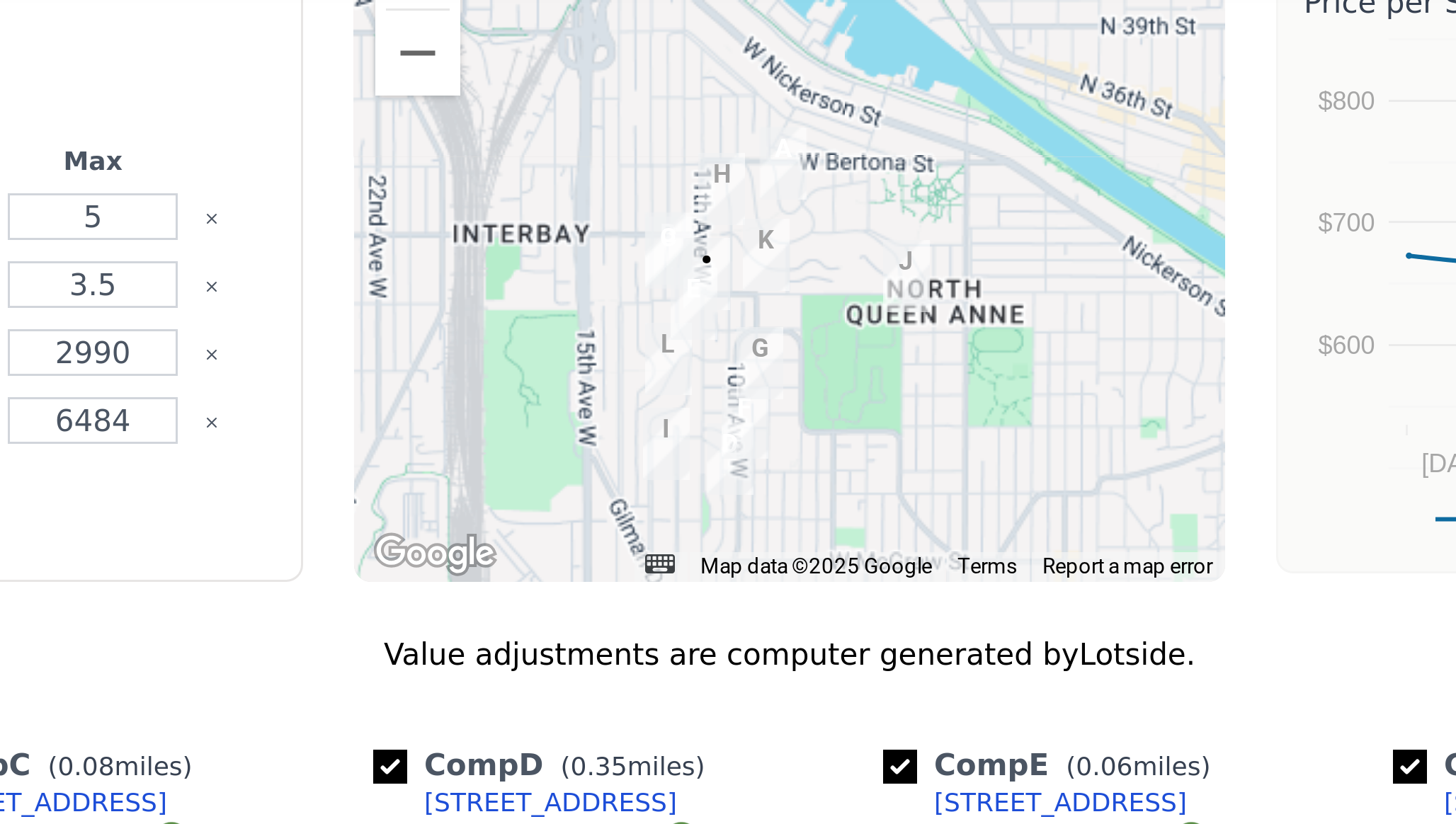
drag, startPoint x: 691, startPoint y: 96, endPoint x: 690, endPoint y: 130, distance: 34.0
click at [690, 161] on img "2656 13th Ave W" at bounding box center [687, 173] width 16 height 24
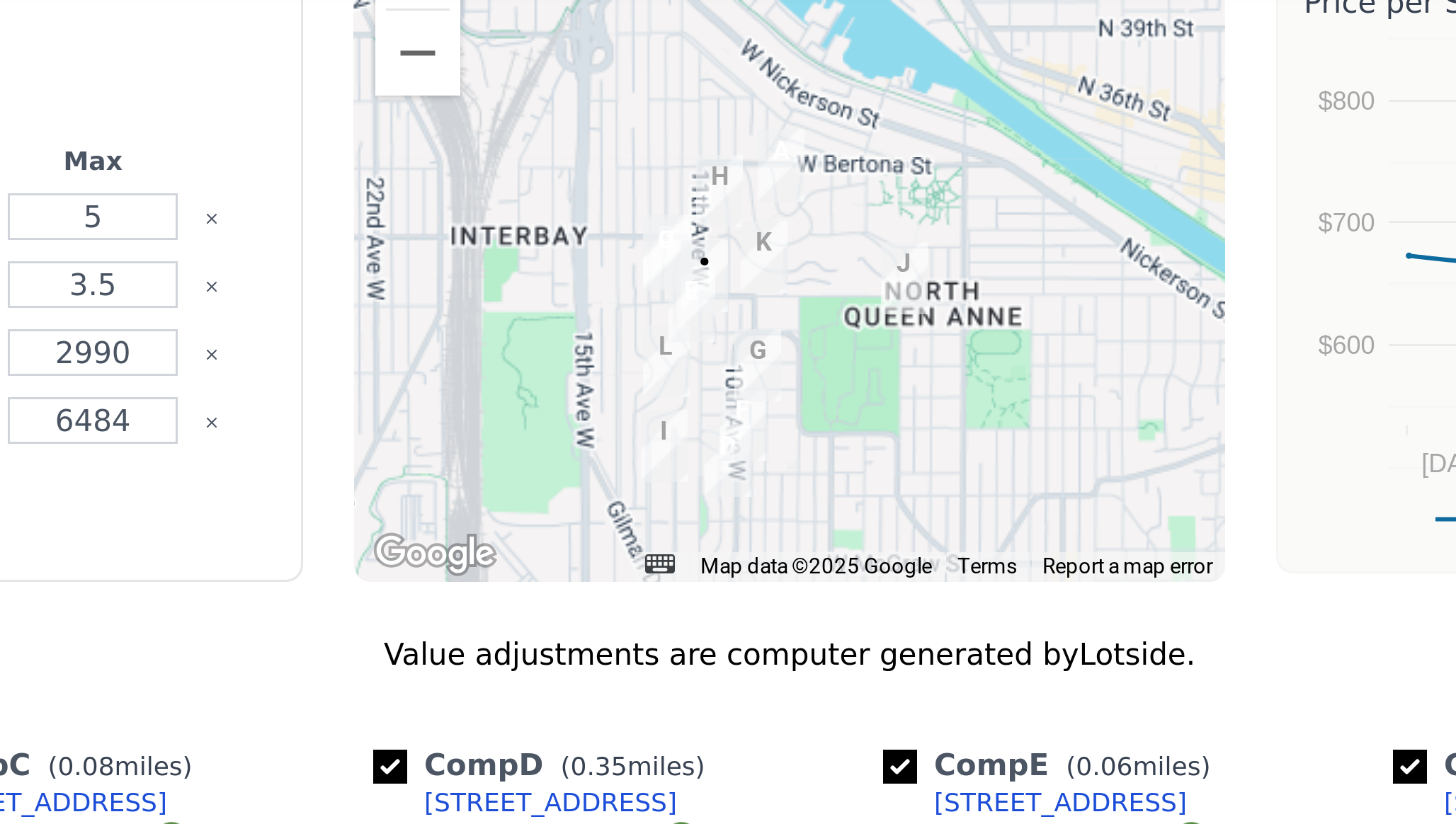
click at [702, 134] on img "2920 11th Ave W" at bounding box center [700, 146] width 16 height 24
click at [726, 97] on img "3310 9th Ave W" at bounding box center [724, 109] width 16 height 24
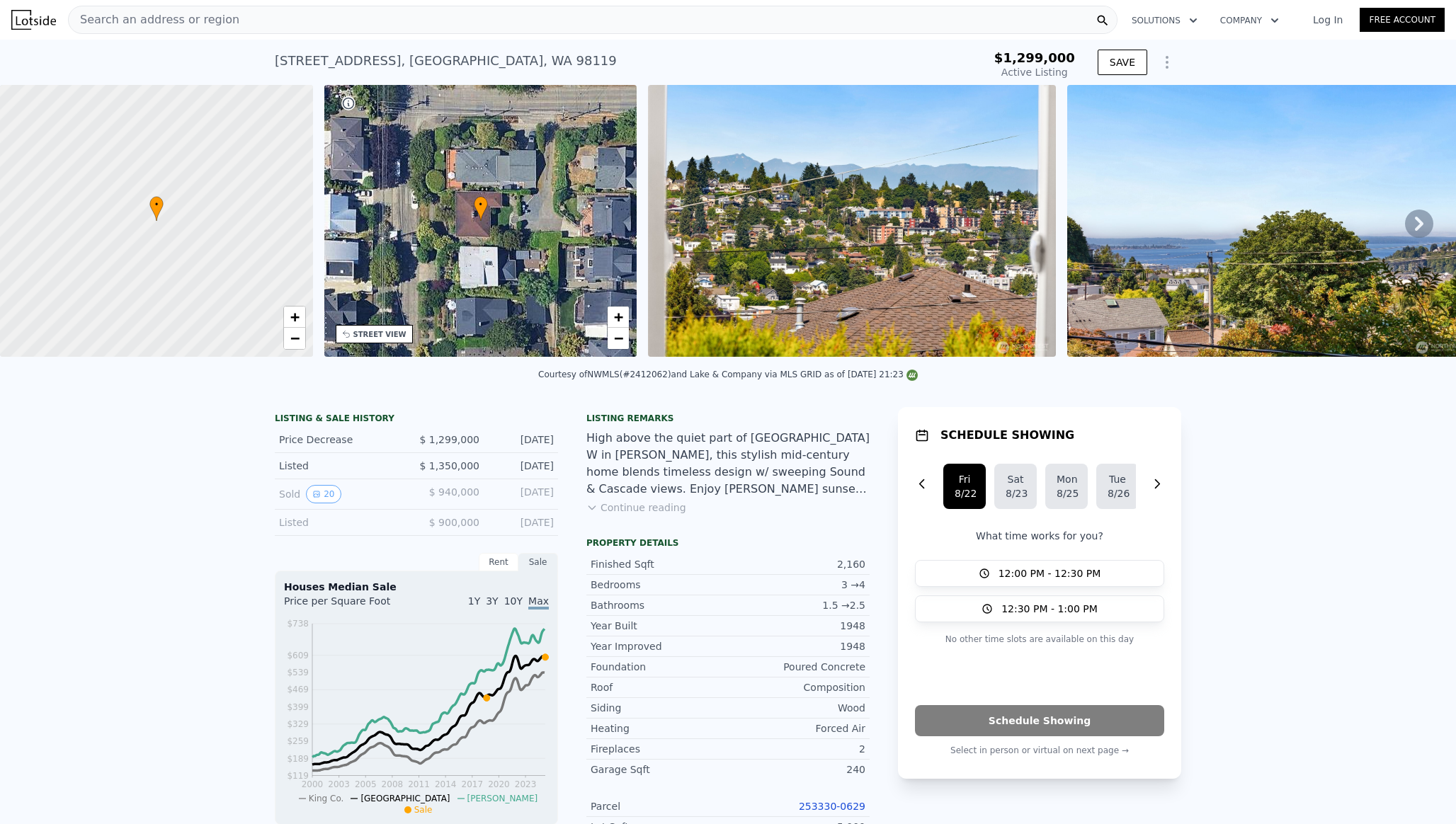
click at [1166, 62] on icon "Show Options" at bounding box center [1167, 62] width 2 height 11
click at [1099, 101] on div "Edit Structure" at bounding box center [1102, 99] width 159 height 28
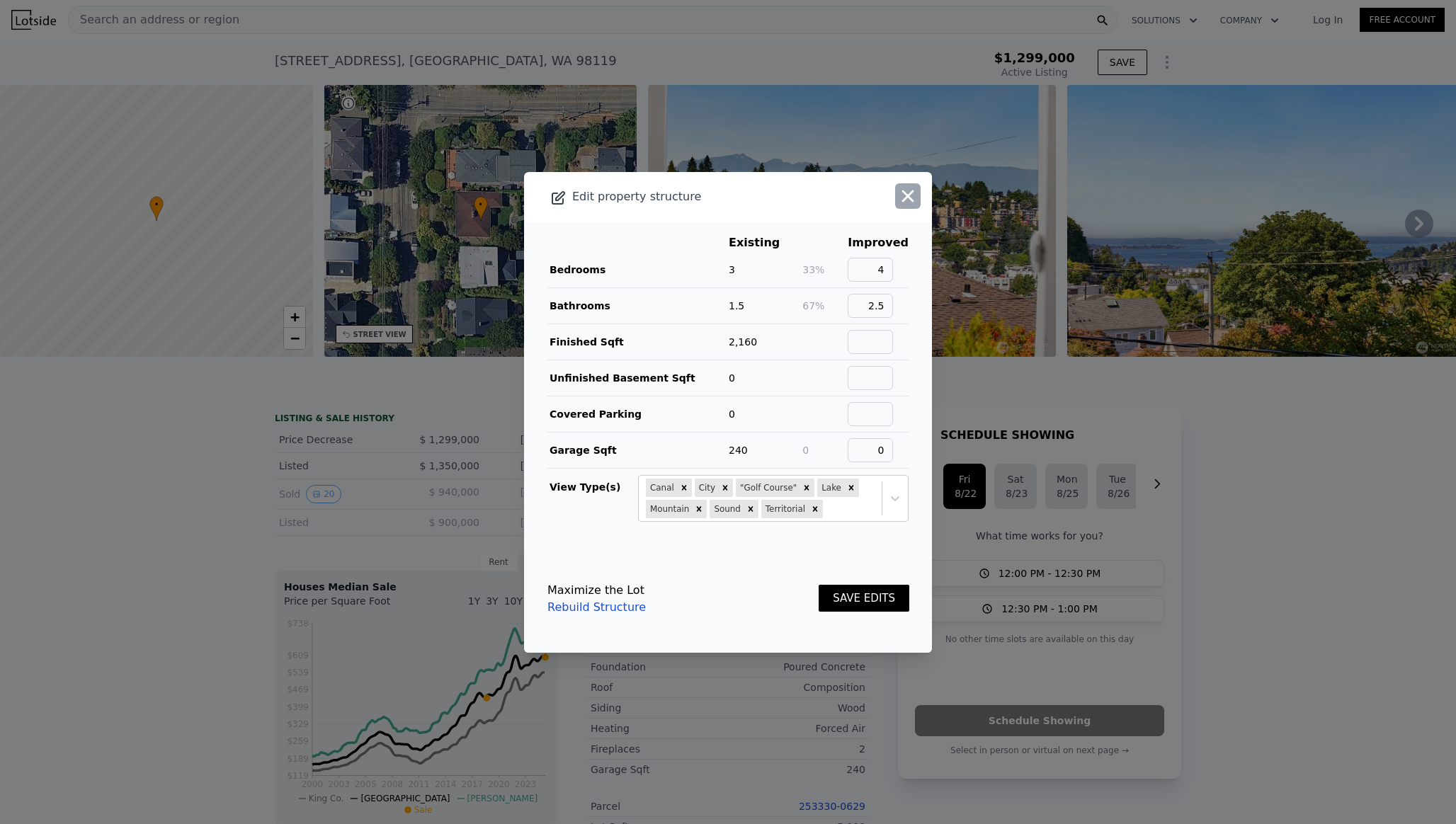
click at [905, 193] on icon "button" at bounding box center [908, 195] width 12 height 12
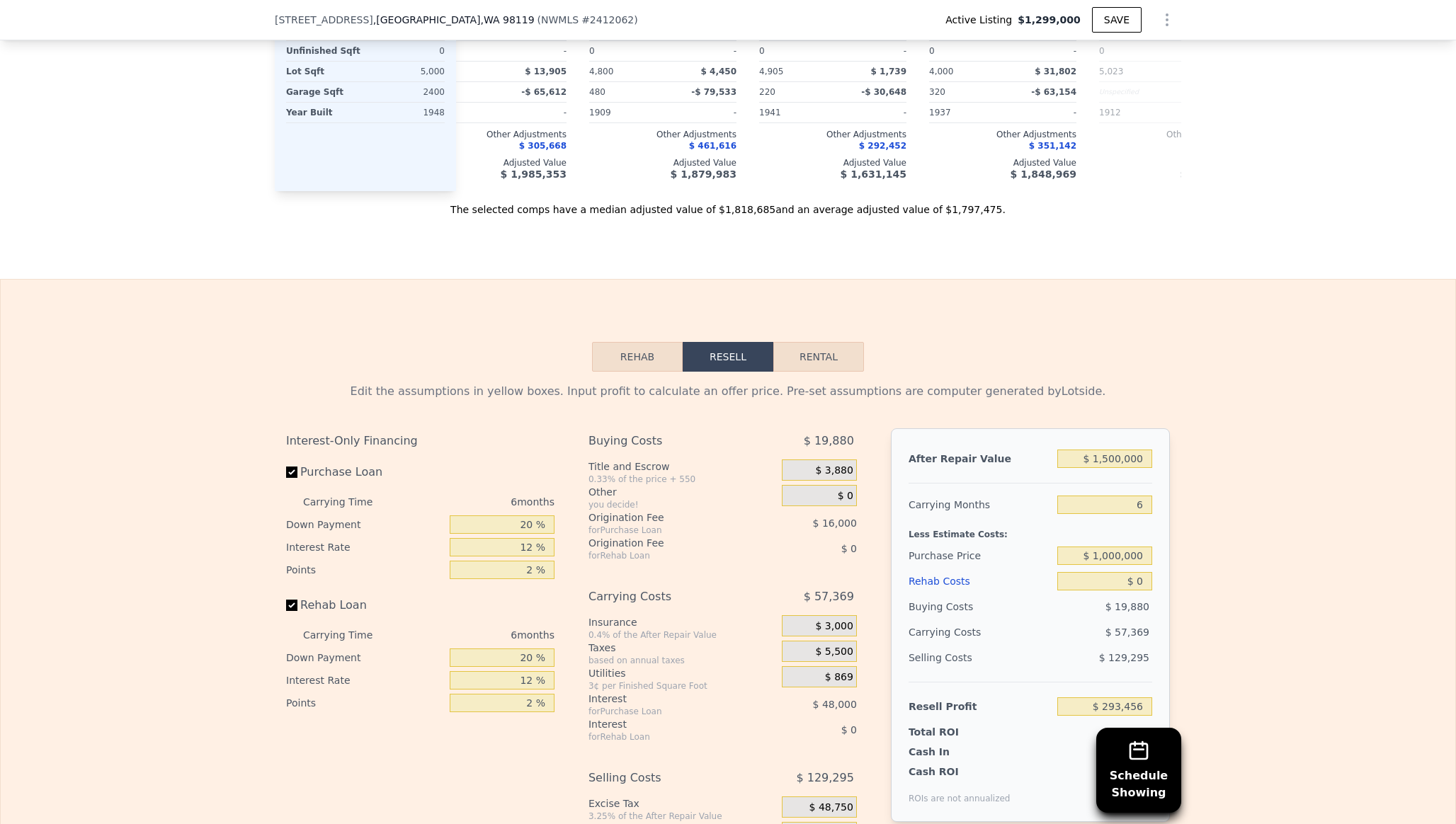
scroll to position [2075, 0]
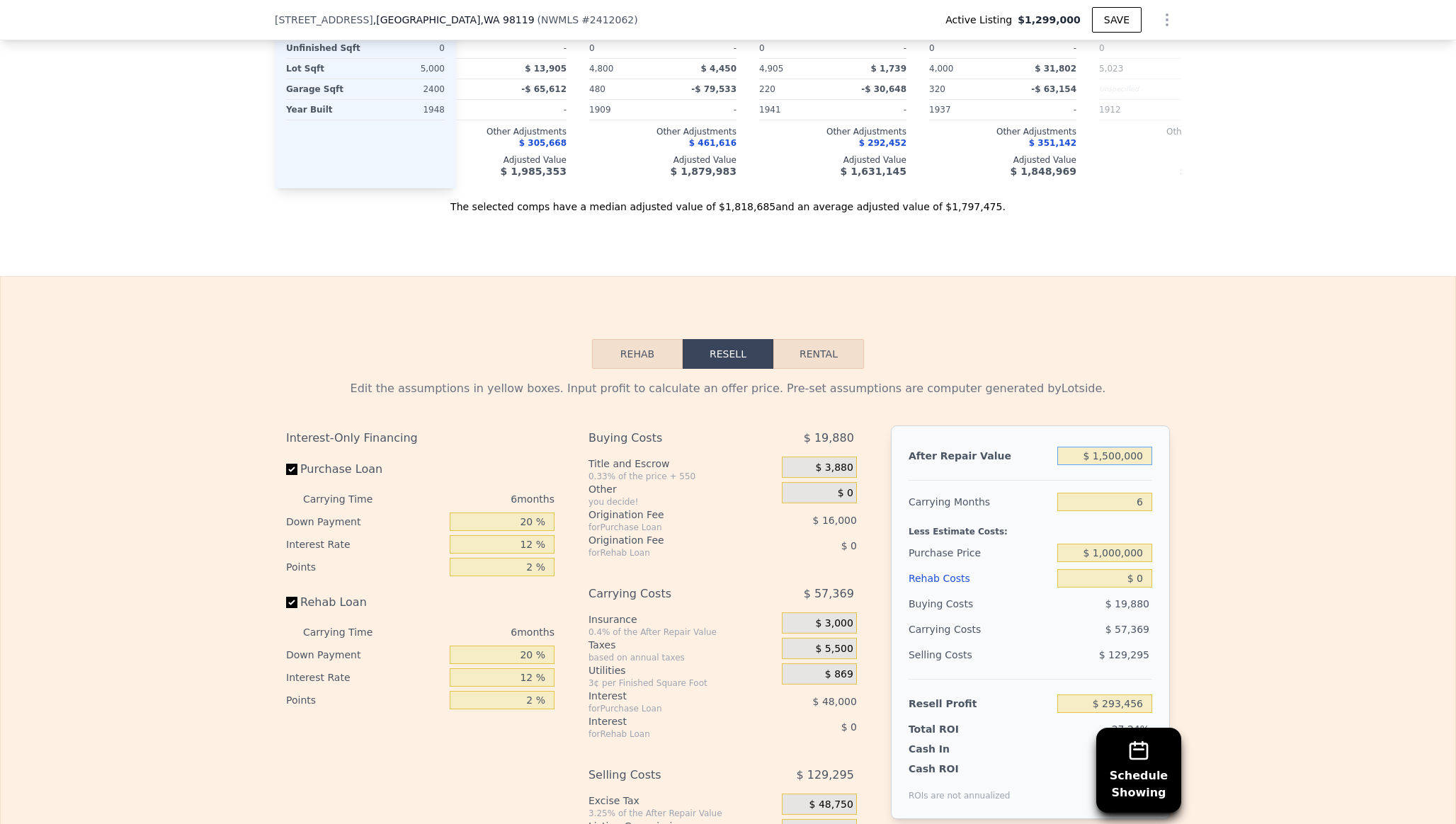
drag, startPoint x: 1148, startPoint y: 413, endPoint x: 1120, endPoint y: 409, distance: 28.3
click at [1120, 447] on input "$ 1,500,000" at bounding box center [1104, 456] width 95 height 18
type input "$ 1,500"
type input "-$ 1,073,432"
type input "$ 150"
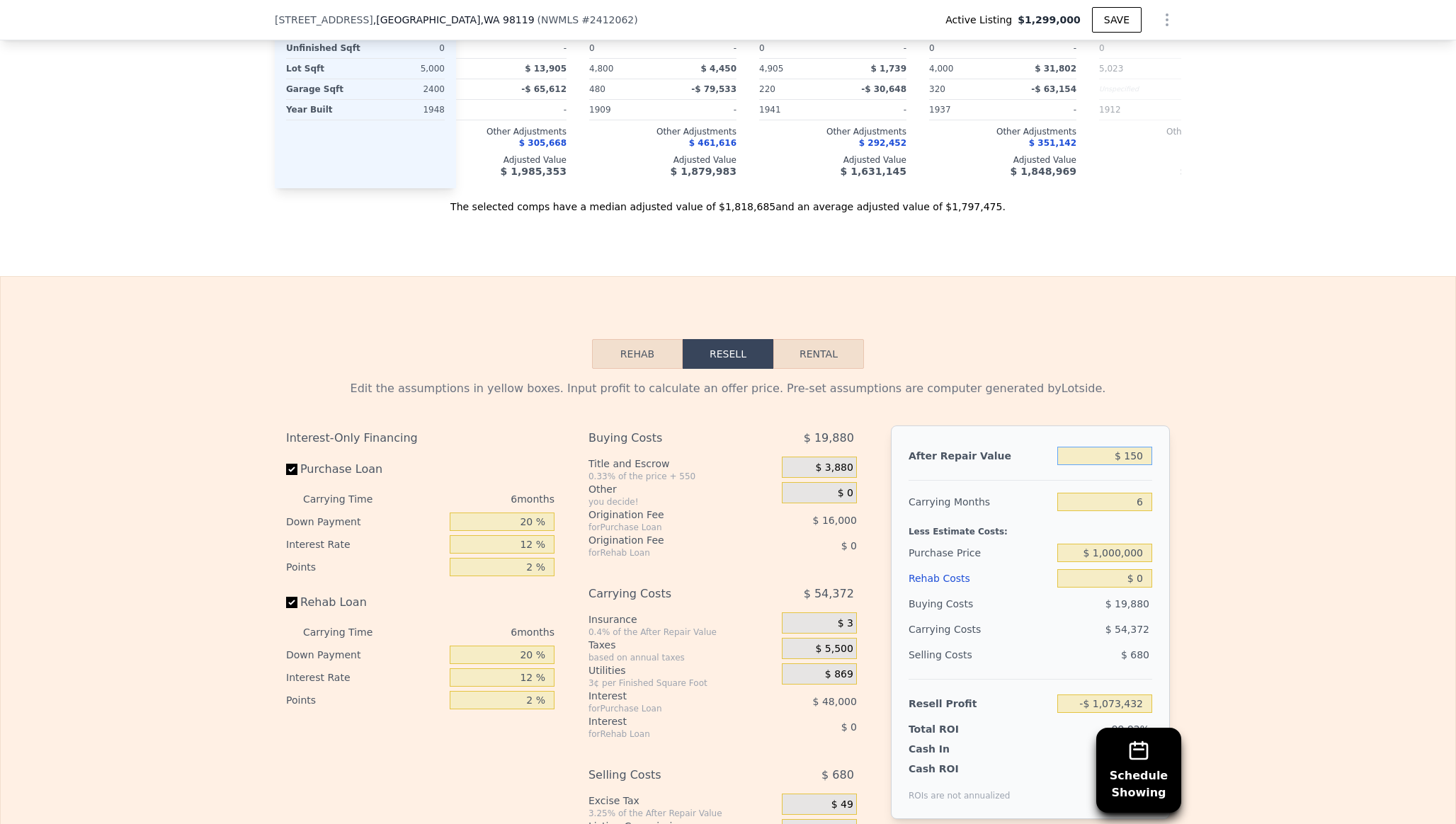
type input "-$ 1,074,662"
type input "$ 15"
type input "-$ 1,074,784"
type input "$ 1"
type input "-$ 1,074,798"
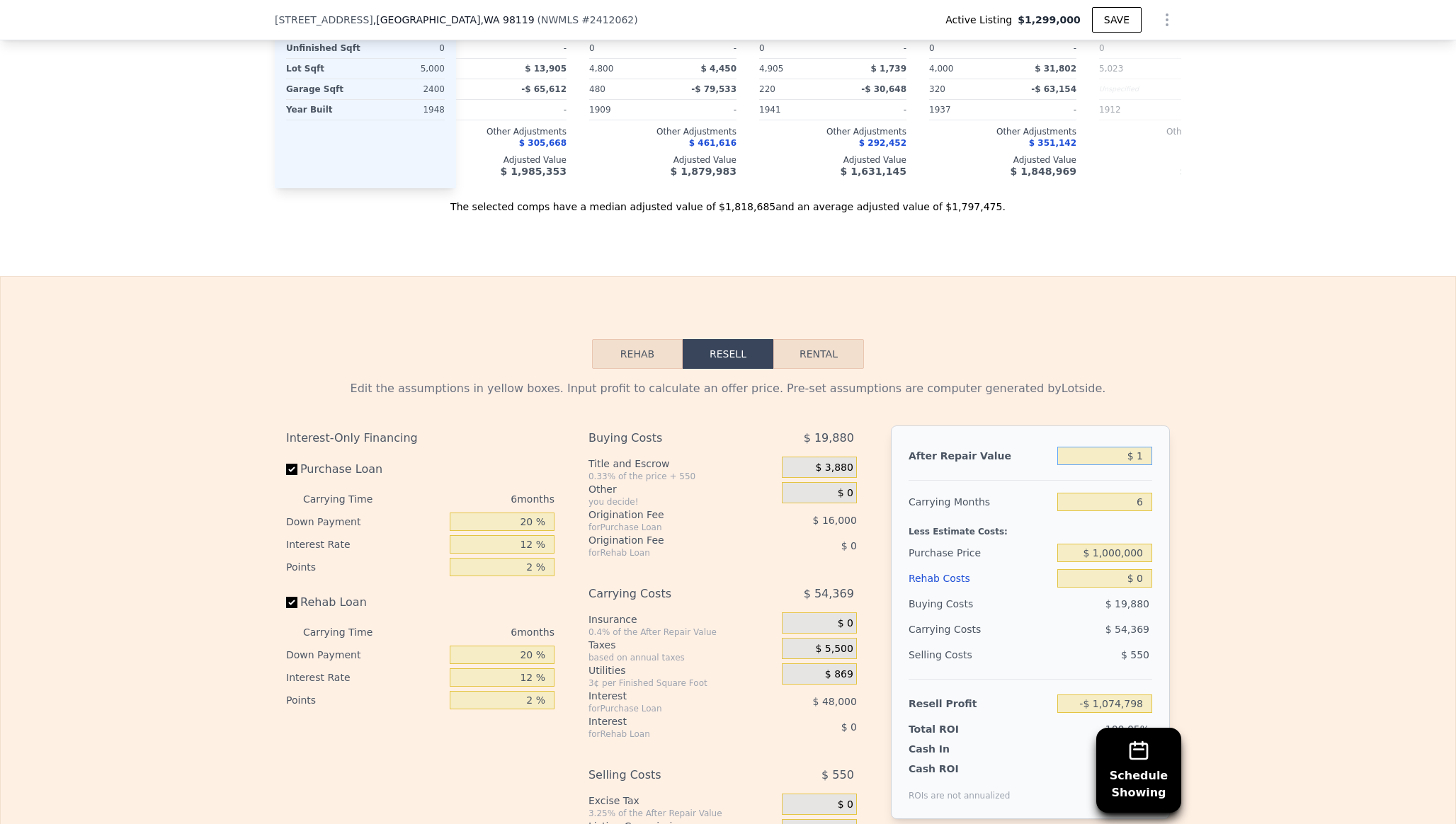
type input "$ 16"
type input "-$ 1,074,784"
type input "$ 160"
type input "-$ 1,074,653"
type input "$ 1,600"
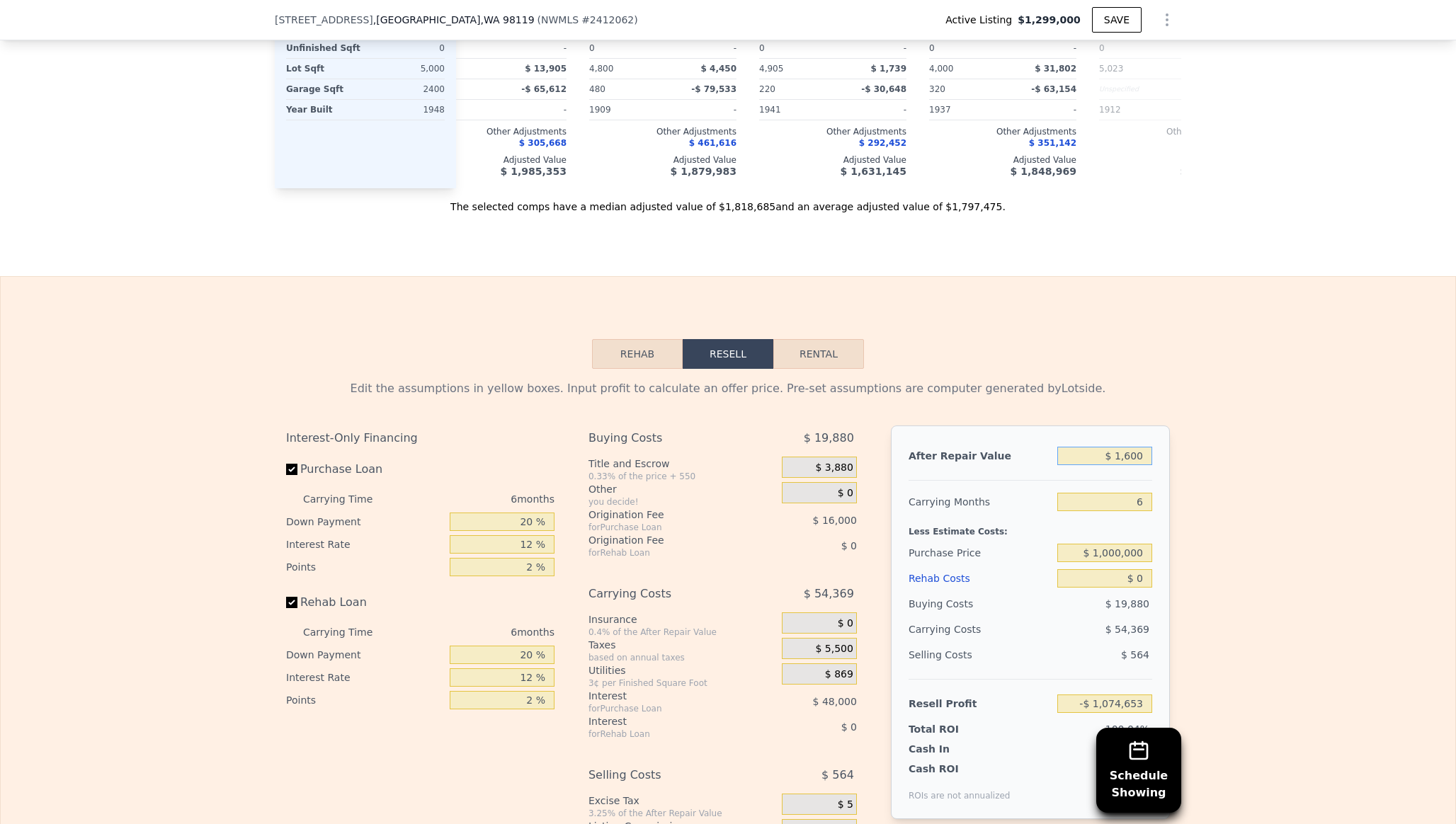
type input "-$ 1,073,339"
type input "$ 16,000"
type input "-$ 1,060,204"
type input "$ 160,000"
type input "-$ 928,852"
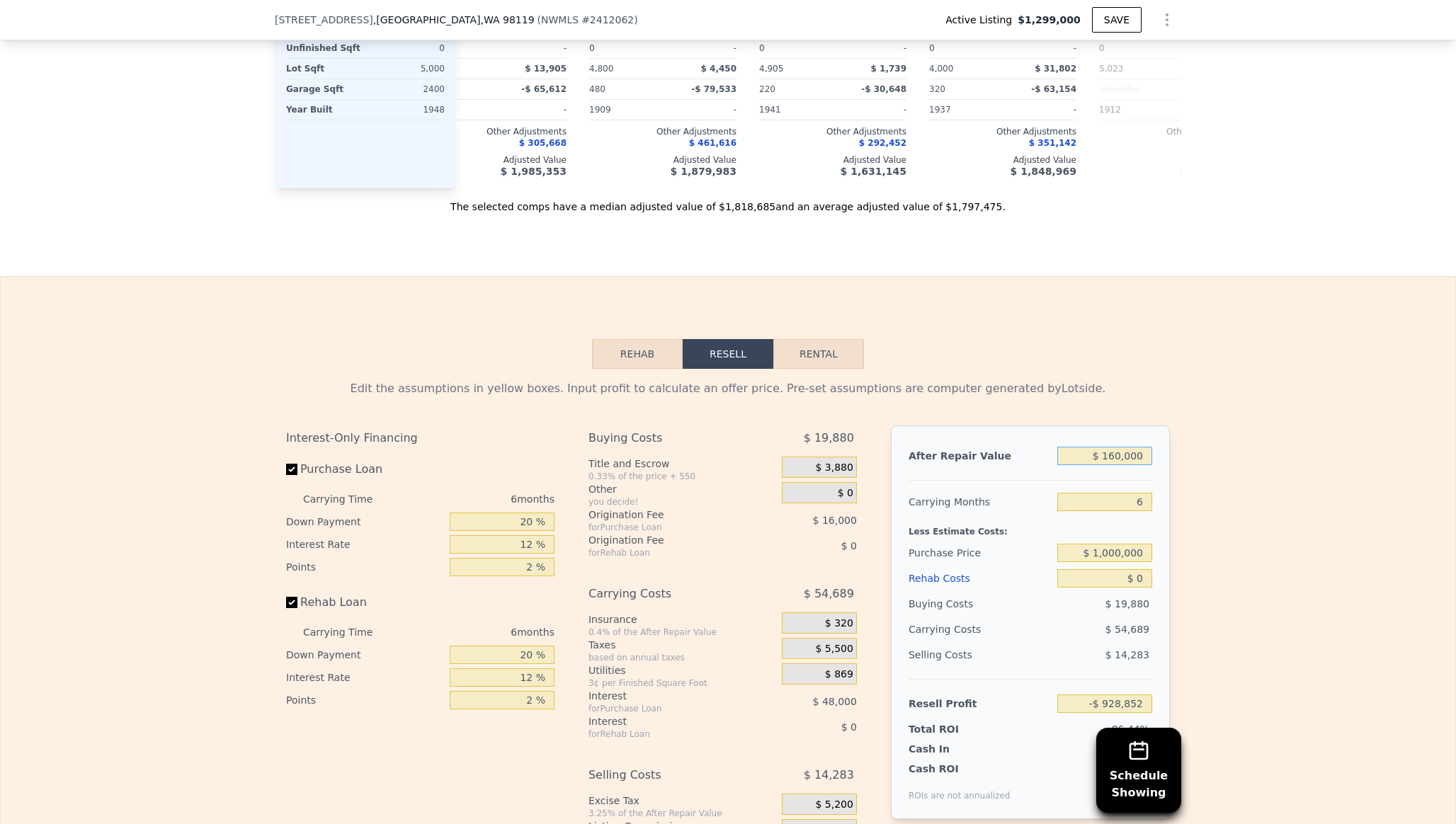
type input "$ 1,600,000"
type input "$ 384,673"
type input "$ 1,600,000"
click at [1095, 569] on input "$ 0" at bounding box center [1104, 578] width 95 height 18
drag, startPoint x: 1143, startPoint y: 509, endPoint x: 1109, endPoint y: 507, distance: 34.1
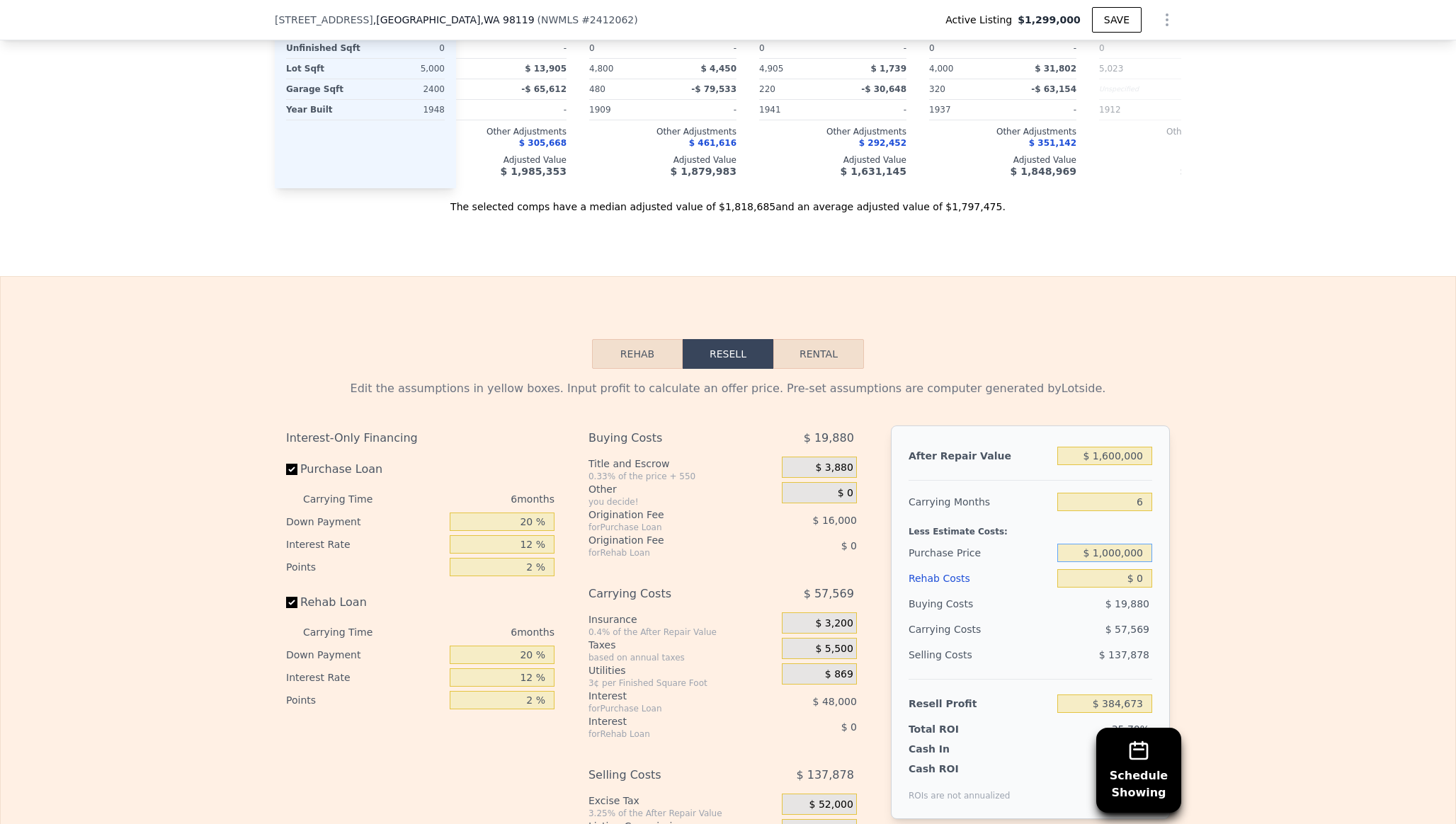
click at [1109, 543] on input "$ 1,000,000" at bounding box center [1104, 552] width 95 height 18
type input "$ 1,100,000"
click at [1026, 642] on div "Selling Costs" at bounding box center [980, 655] width 143 height 26
type input "$ 277,940"
click at [1122, 543] on input "$ 1,100,000" at bounding box center [1104, 552] width 95 height 18
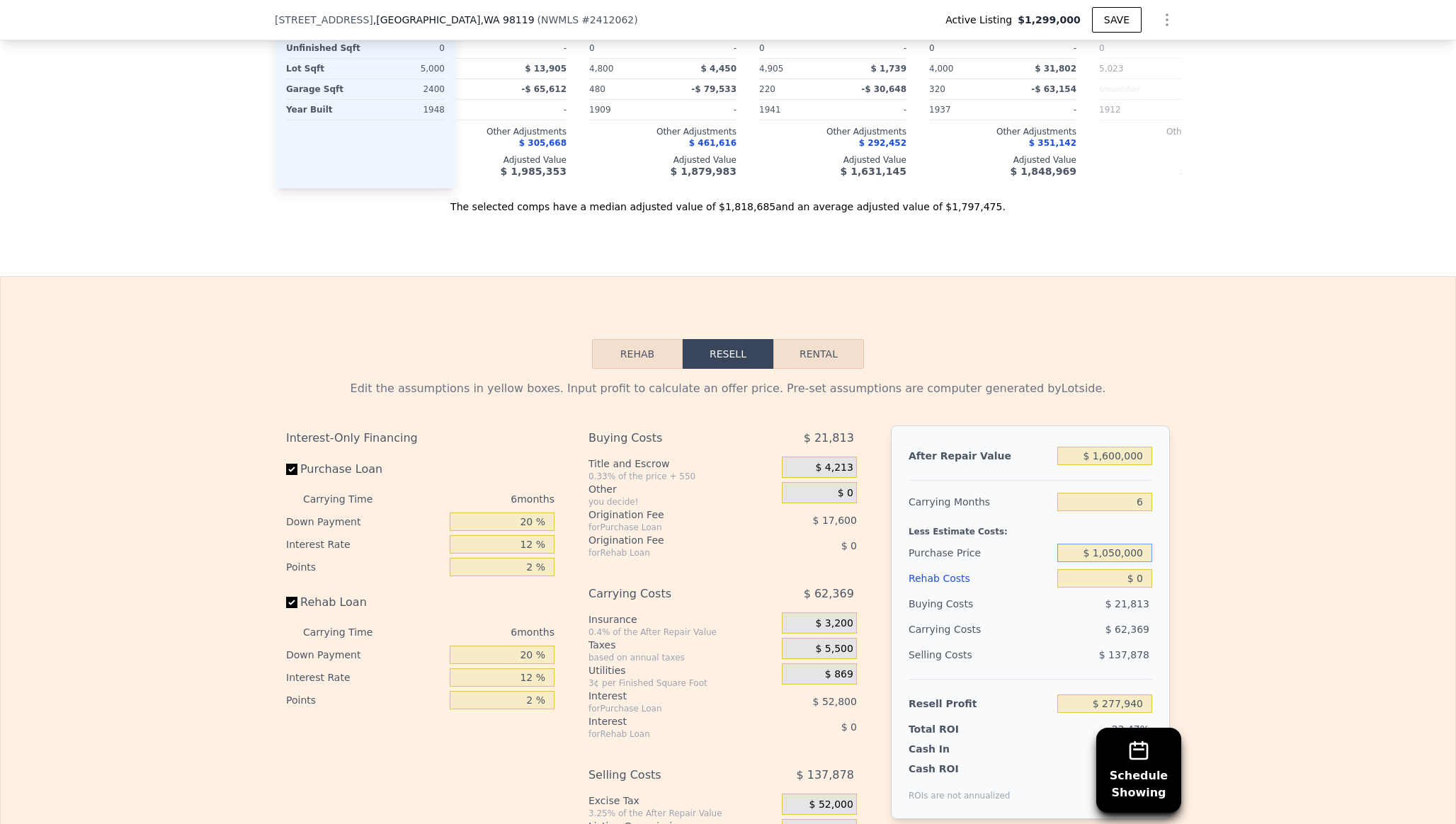
type input "$ 1,050,000"
click at [1305, 490] on div "Edit the assumptions in yellow boxes. Input profit to calculate an offer price.…" at bounding box center [728, 632] width 1454 height 527
type input "$ 331,306"
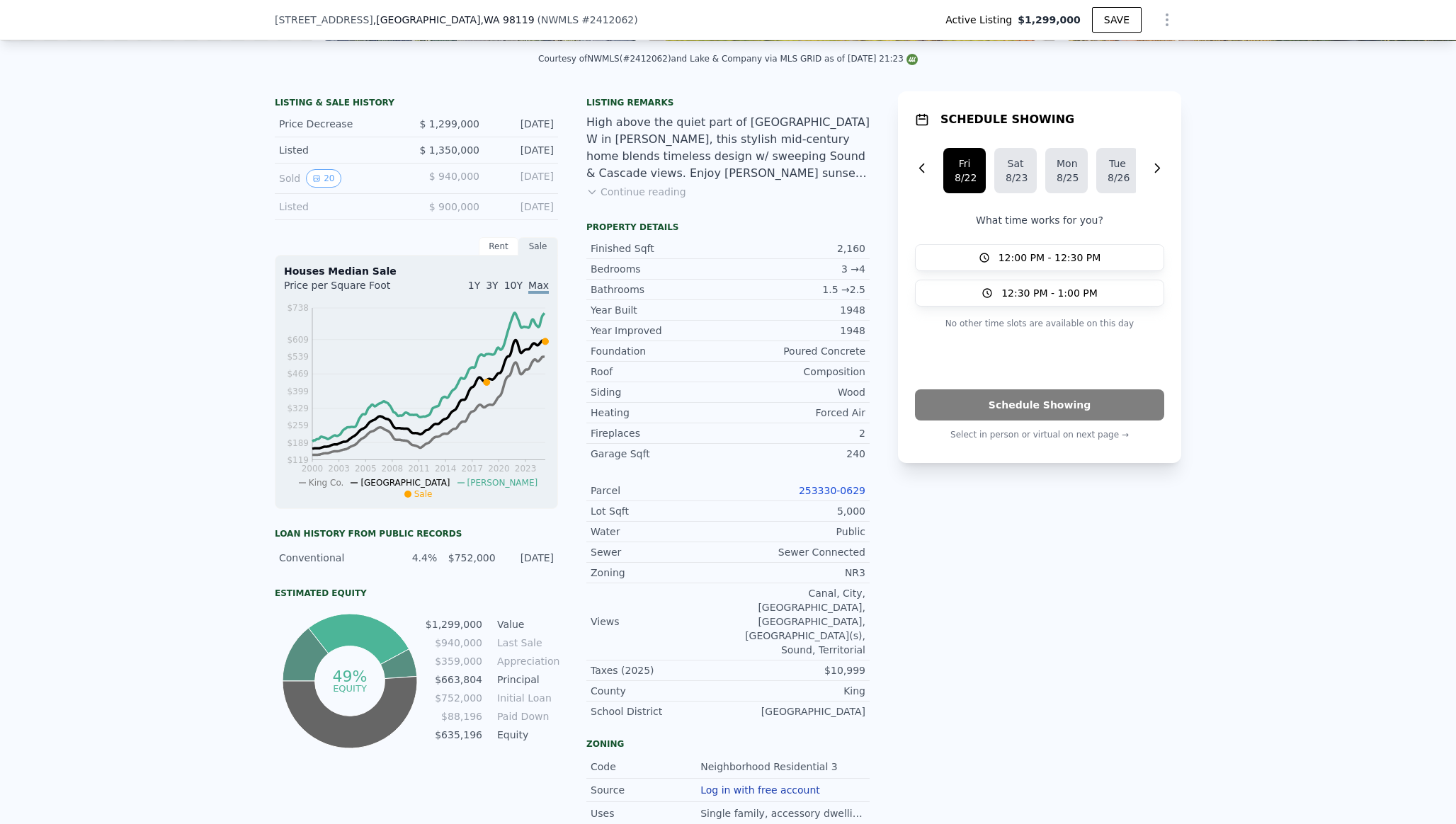
scroll to position [0, 0]
